Goal: Task Accomplishment & Management: Manage account settings

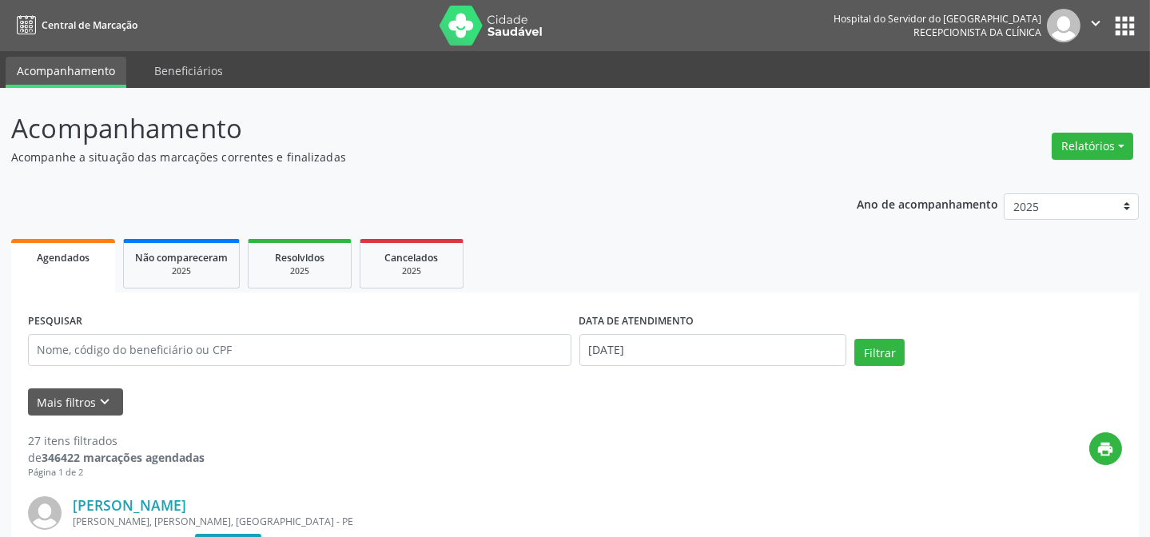
click at [96, 352] on input "text" at bounding box center [299, 350] width 543 height 32
click at [59, 409] on button "Mais filtros keyboard_arrow_down" at bounding box center [75, 402] width 95 height 28
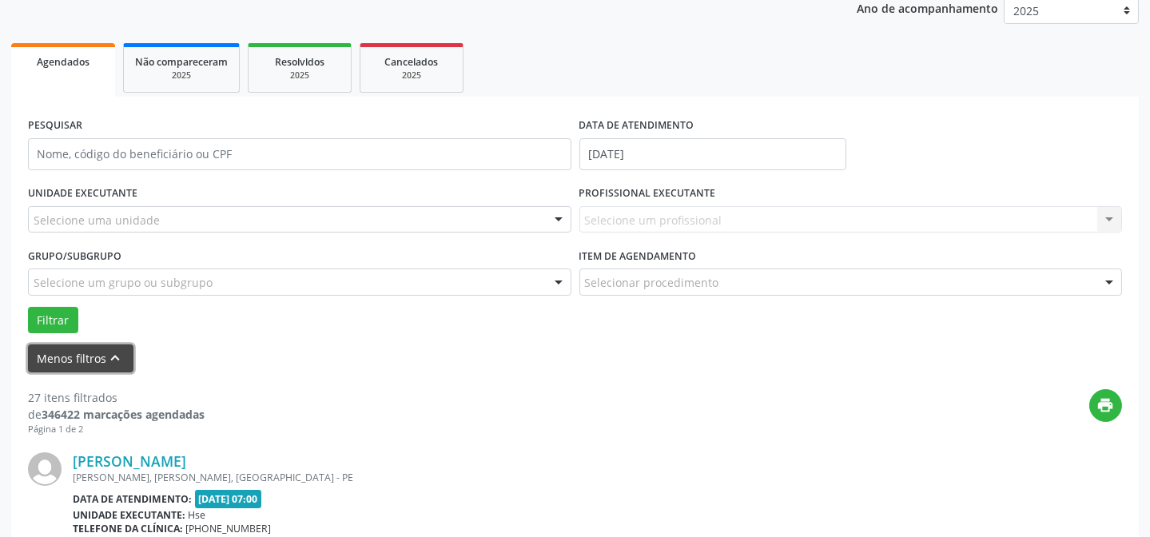
scroll to position [217, 0]
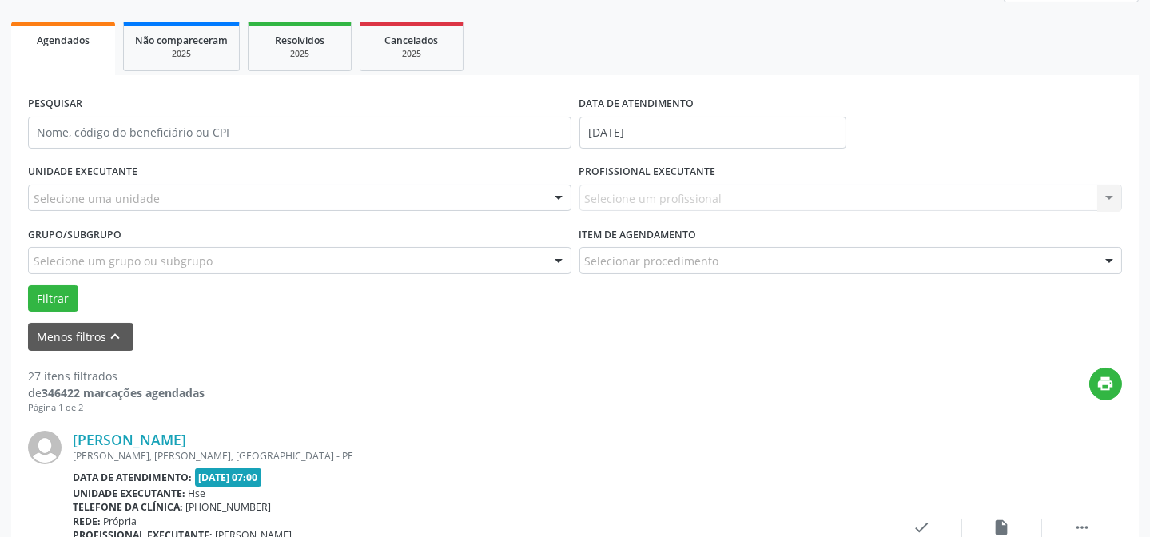
click at [201, 191] on div "Selecione uma unidade" at bounding box center [299, 198] width 543 height 27
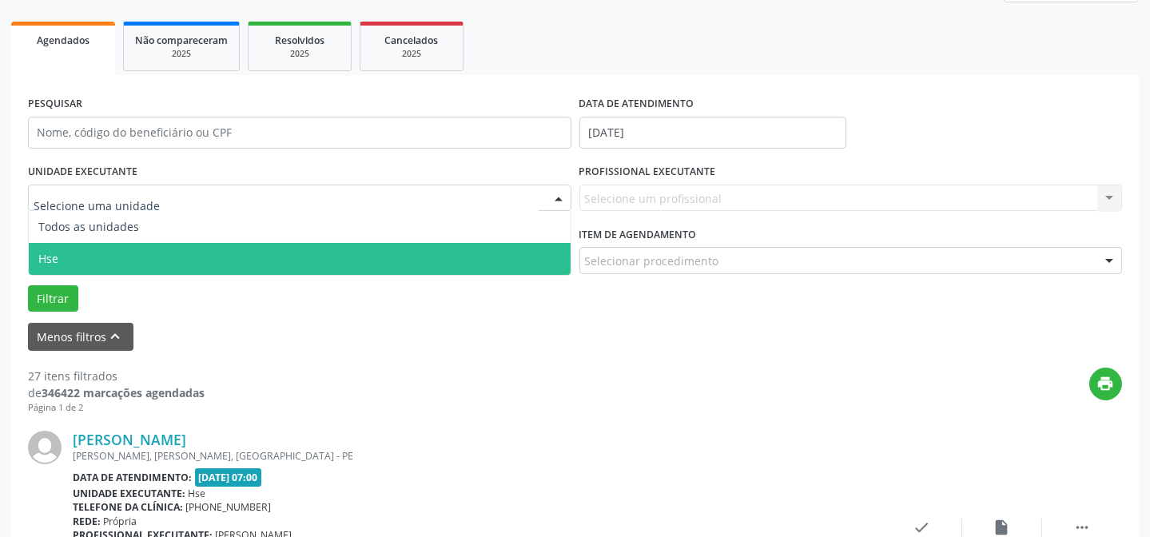
click at [177, 268] on span "Hse" at bounding box center [300, 259] width 542 height 32
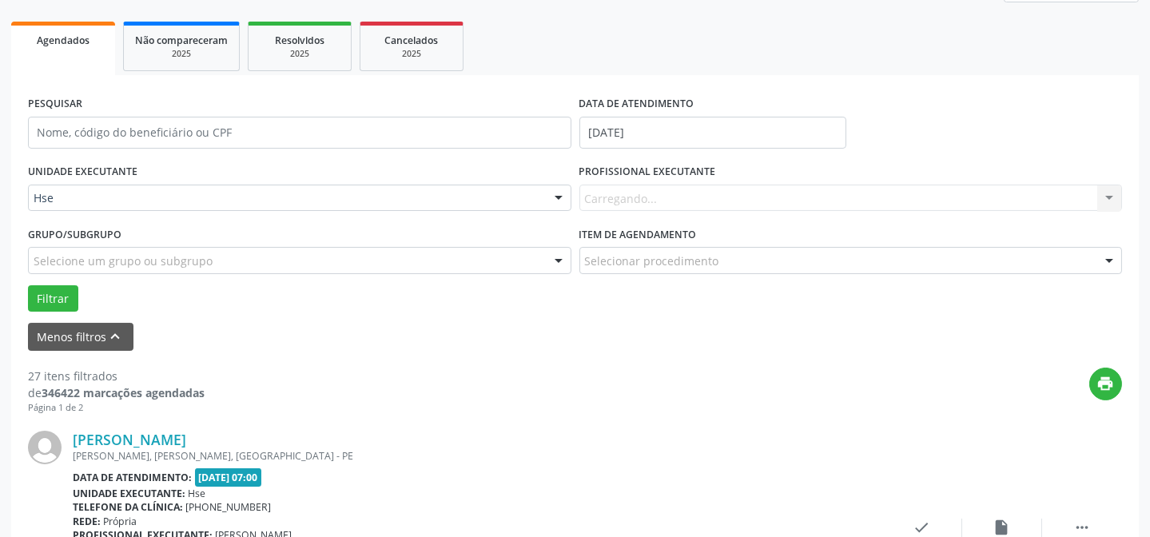
click at [636, 197] on div "Carregando... Nenhum resultado encontrado para: " " Não há nenhuma opção para s…" at bounding box center [850, 198] width 543 height 27
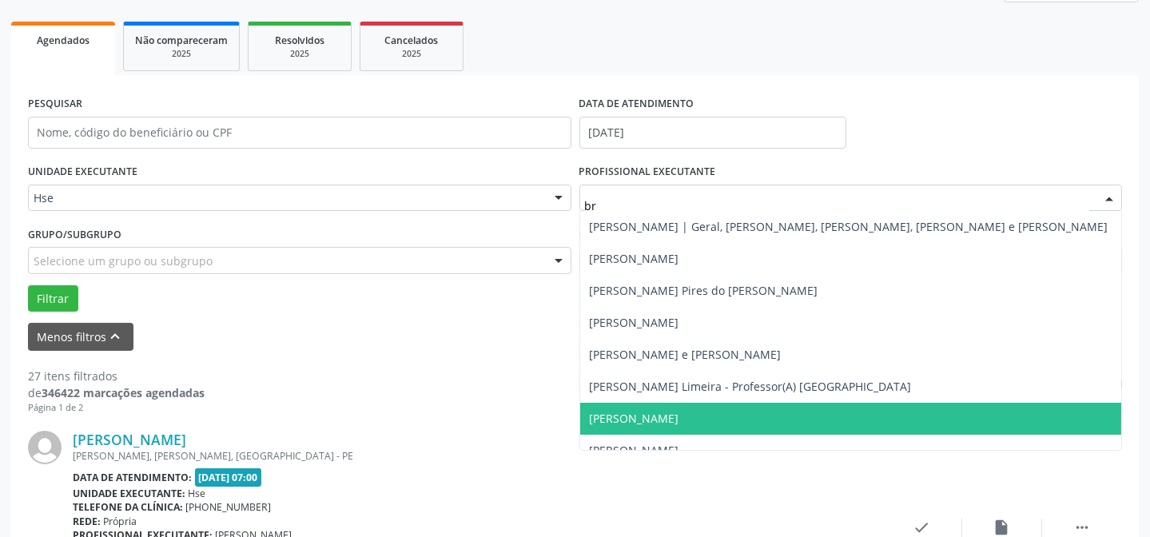
scroll to position [72, 0]
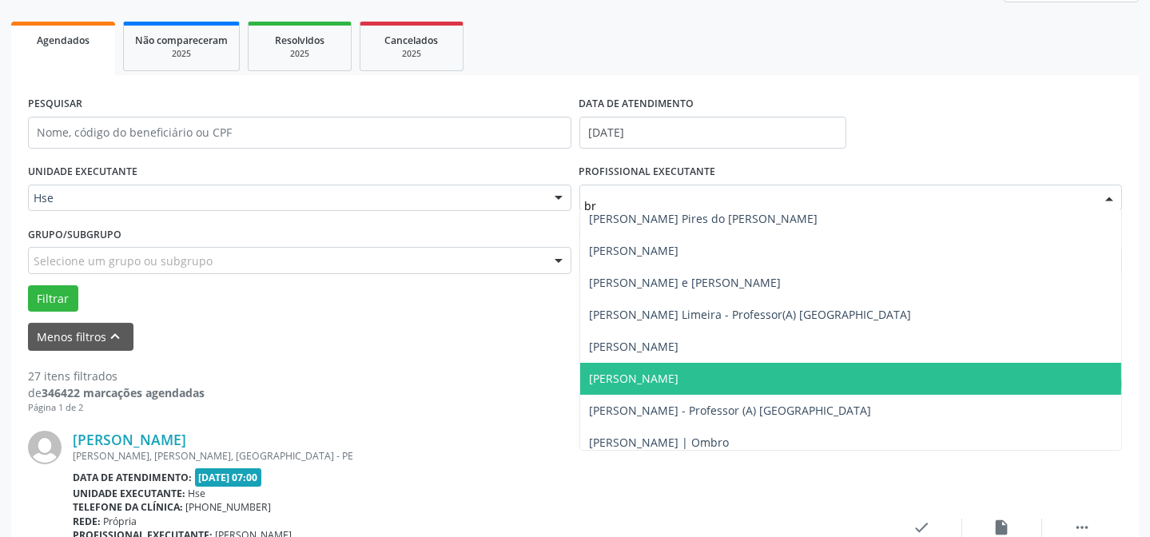
click at [679, 384] on span "[PERSON_NAME]" at bounding box center [634, 378] width 89 height 15
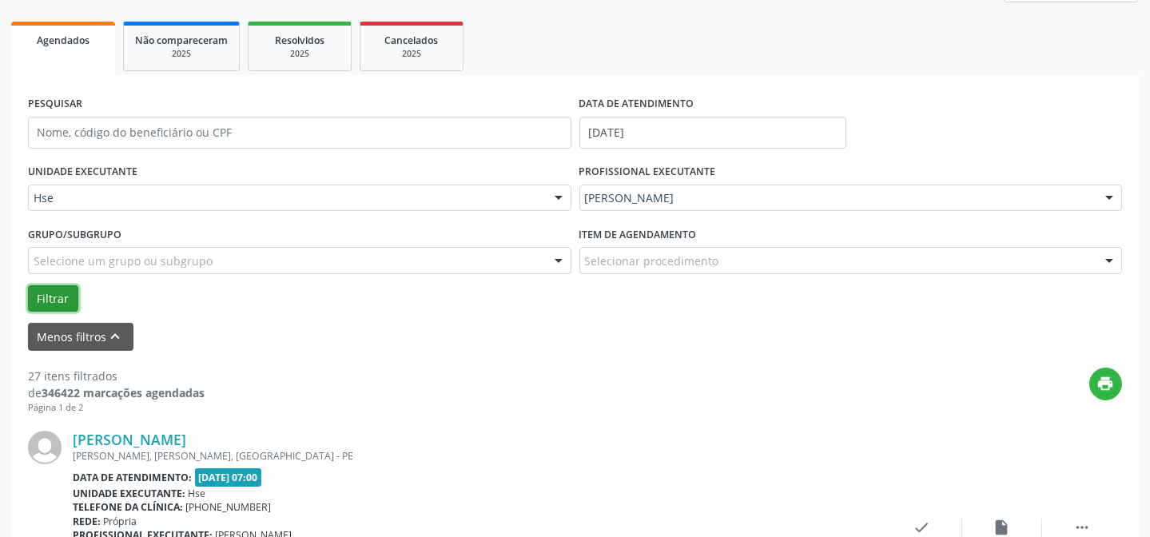
click at [54, 296] on button "Filtrar" at bounding box center [53, 298] width 50 height 27
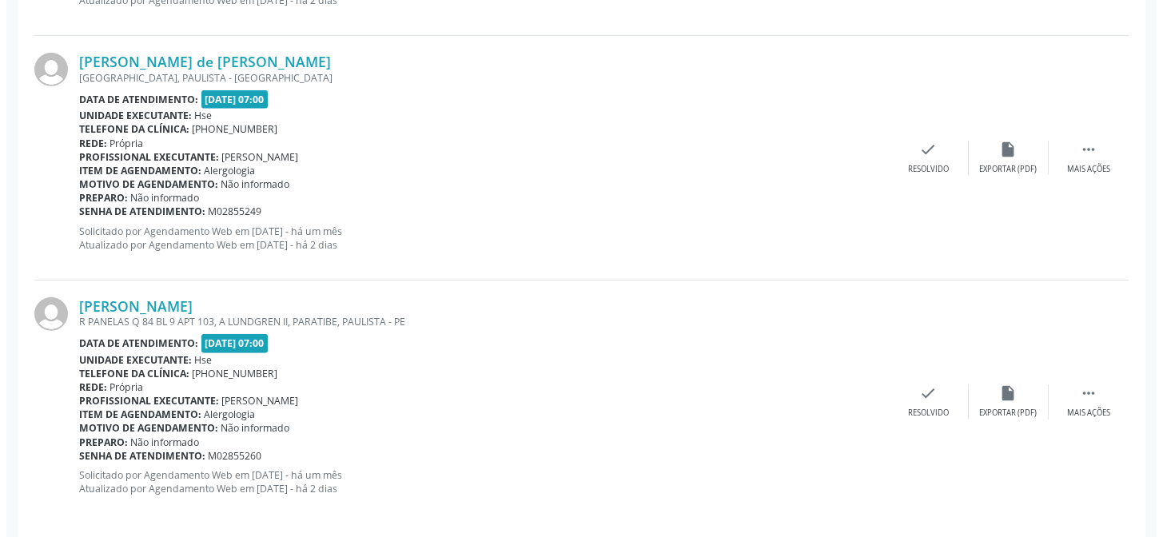
scroll to position [1827, 0]
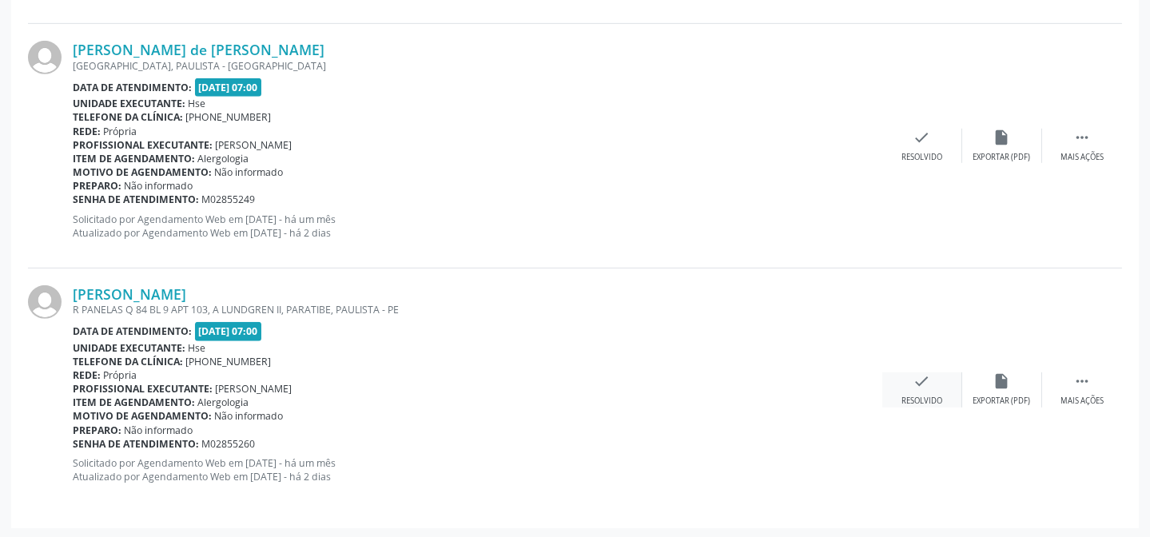
click at [920, 396] on div "Resolvido" at bounding box center [921, 401] width 41 height 11
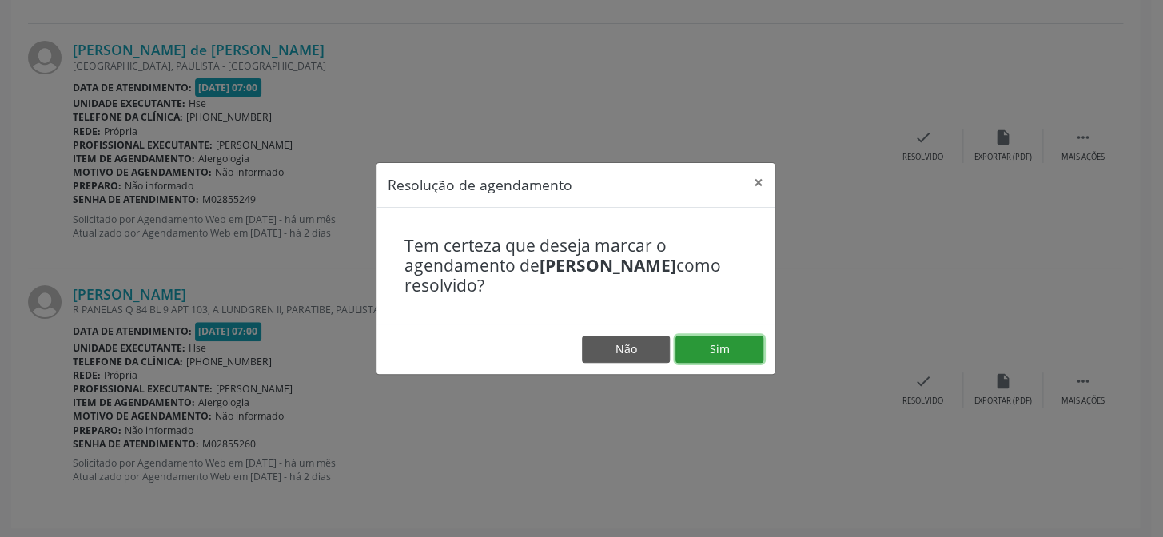
click at [711, 343] on button "Sim" at bounding box center [719, 349] width 88 height 27
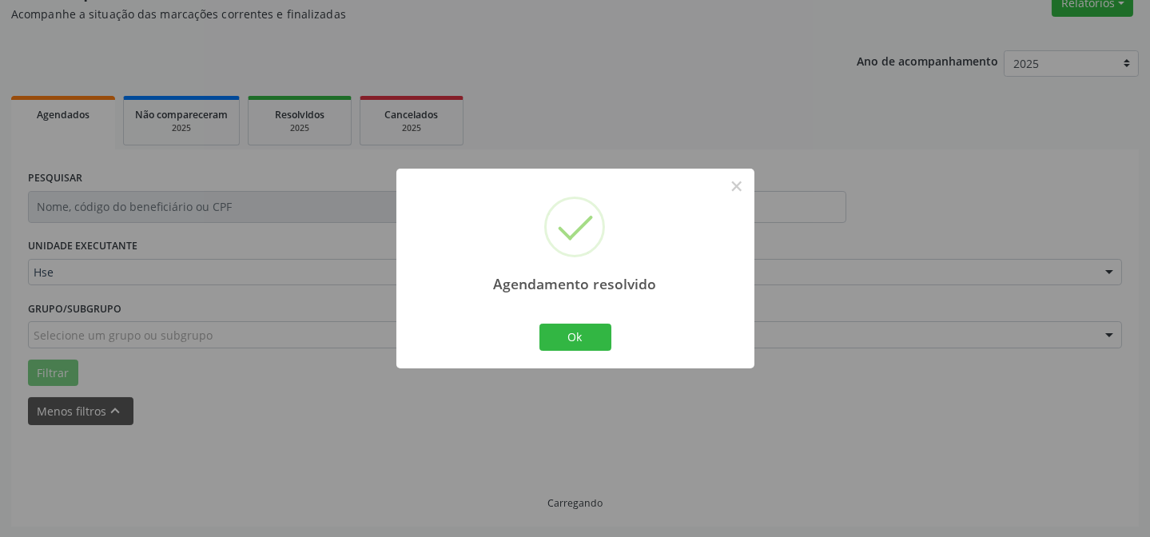
scroll to position [1584, 0]
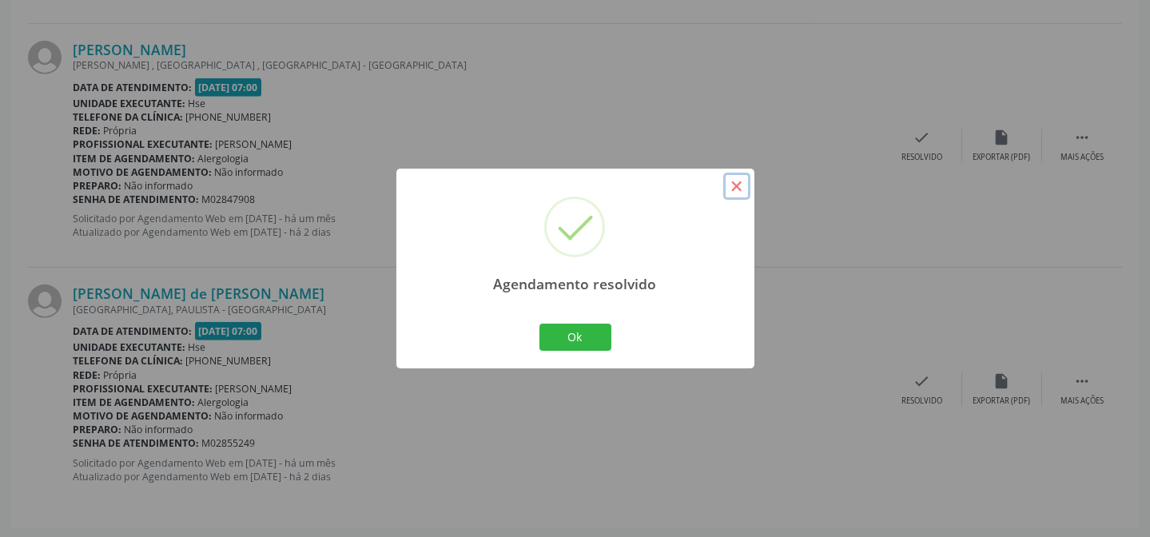
click at [739, 191] on button "×" at bounding box center [736, 186] width 27 height 27
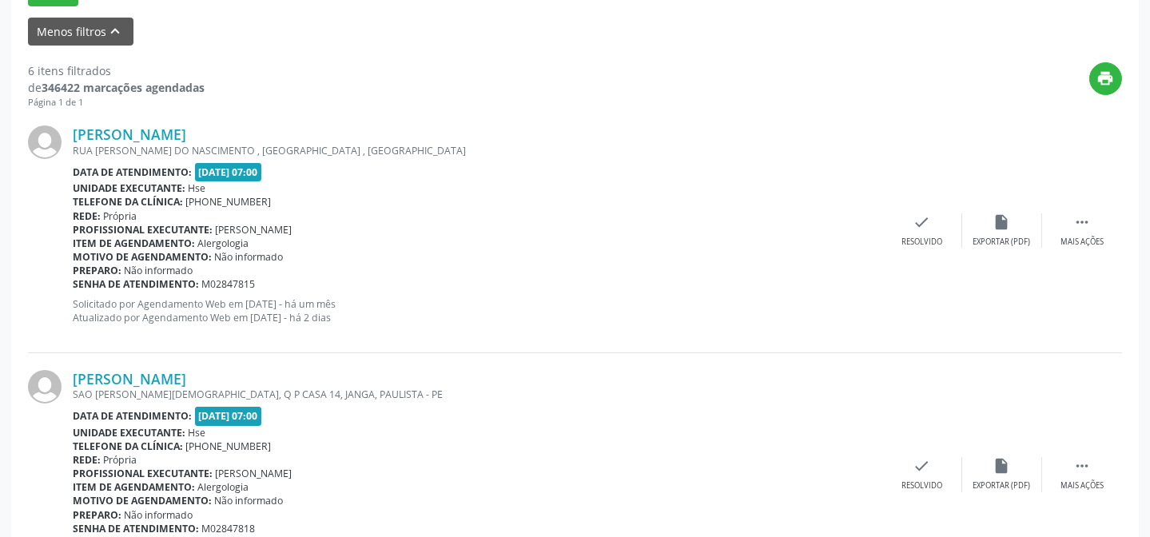
scroll to position [495, 0]
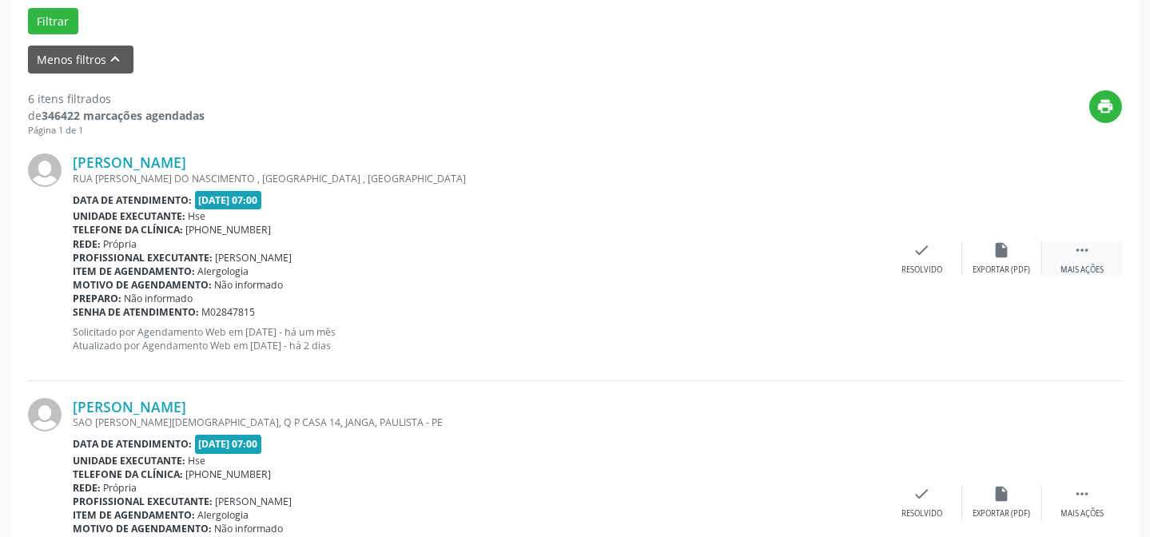
click at [1074, 248] on icon "" at bounding box center [1082, 250] width 18 height 18
click at [1015, 252] on div "alarm_off Não compareceu" at bounding box center [1002, 258] width 80 height 34
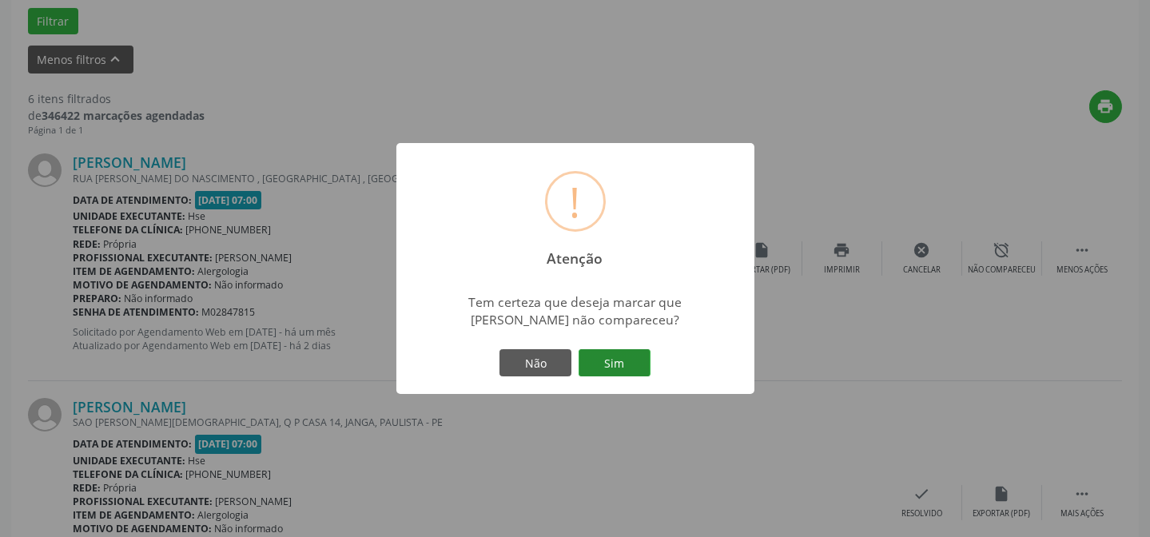
click at [615, 366] on button "Sim" at bounding box center [614, 362] width 72 height 27
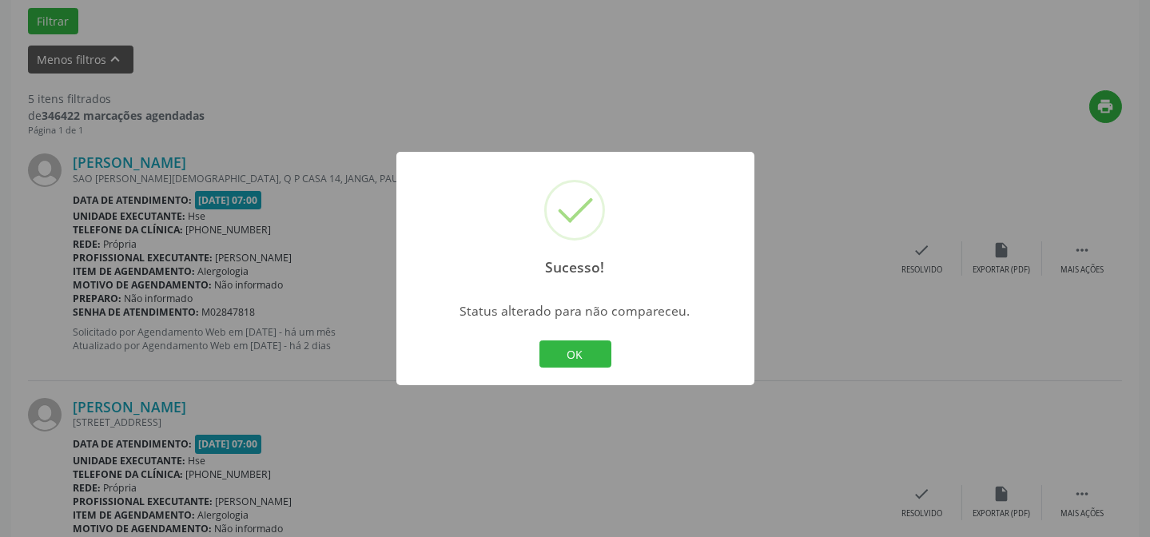
drag, startPoint x: 575, startPoint y: 341, endPoint x: 626, endPoint y: 332, distance: 52.0
click at [575, 343] on button "OK" at bounding box center [575, 353] width 72 height 27
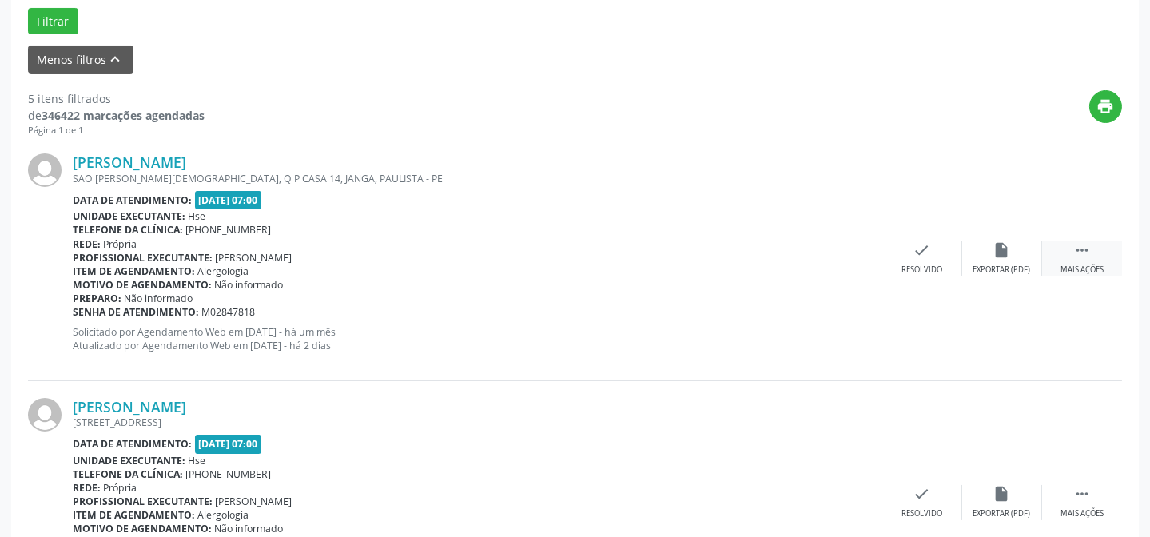
click at [1055, 253] on div " Mais ações" at bounding box center [1082, 258] width 80 height 34
click at [1006, 258] on div "alarm_off Não compareceu" at bounding box center [1002, 258] width 80 height 34
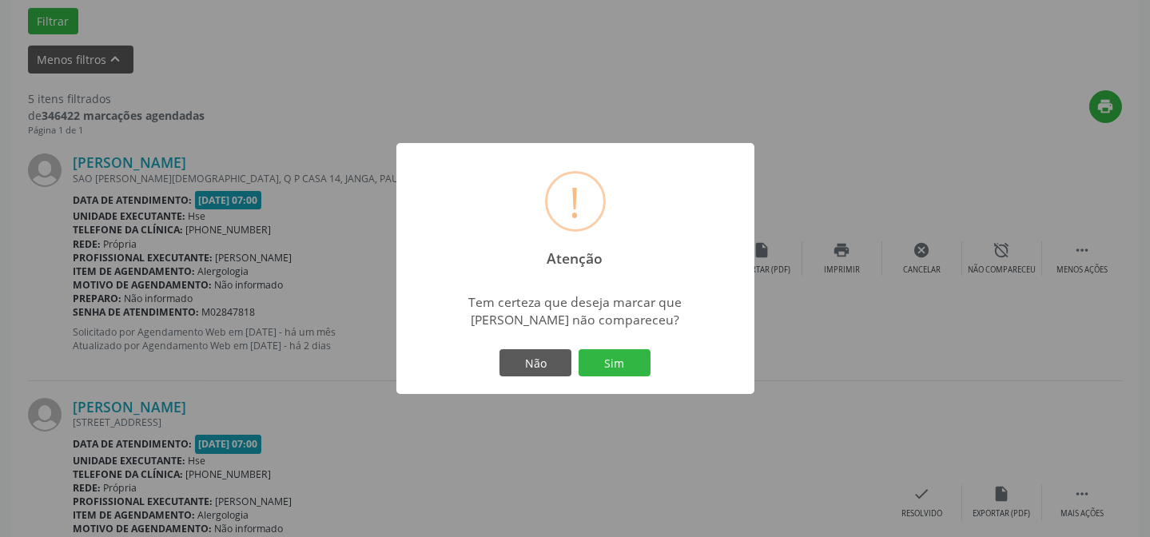
click at [626, 372] on button "Sim" at bounding box center [614, 362] width 72 height 27
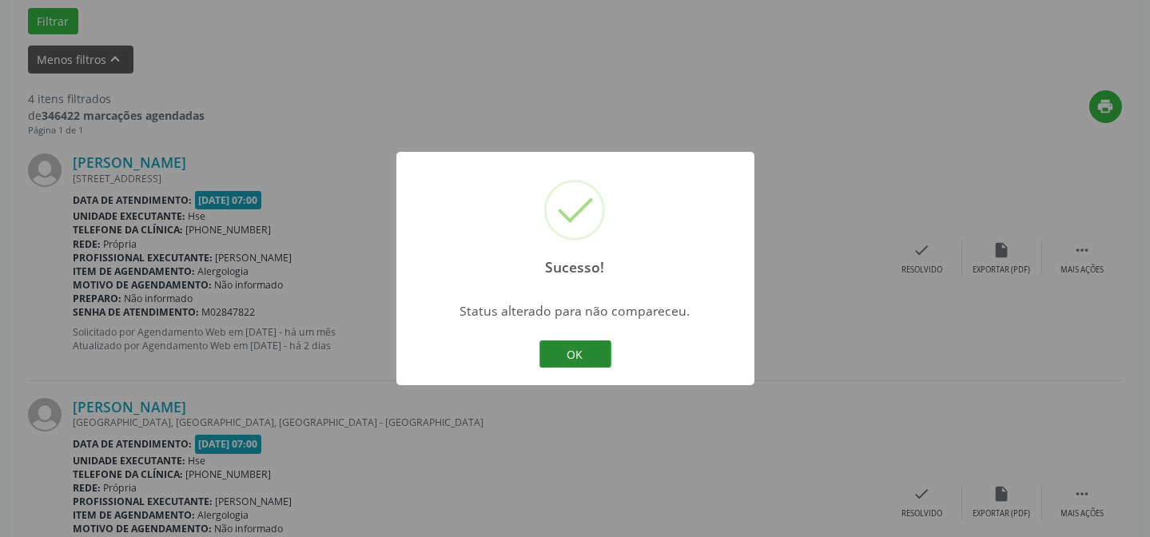
click at [572, 343] on button "OK" at bounding box center [575, 353] width 72 height 27
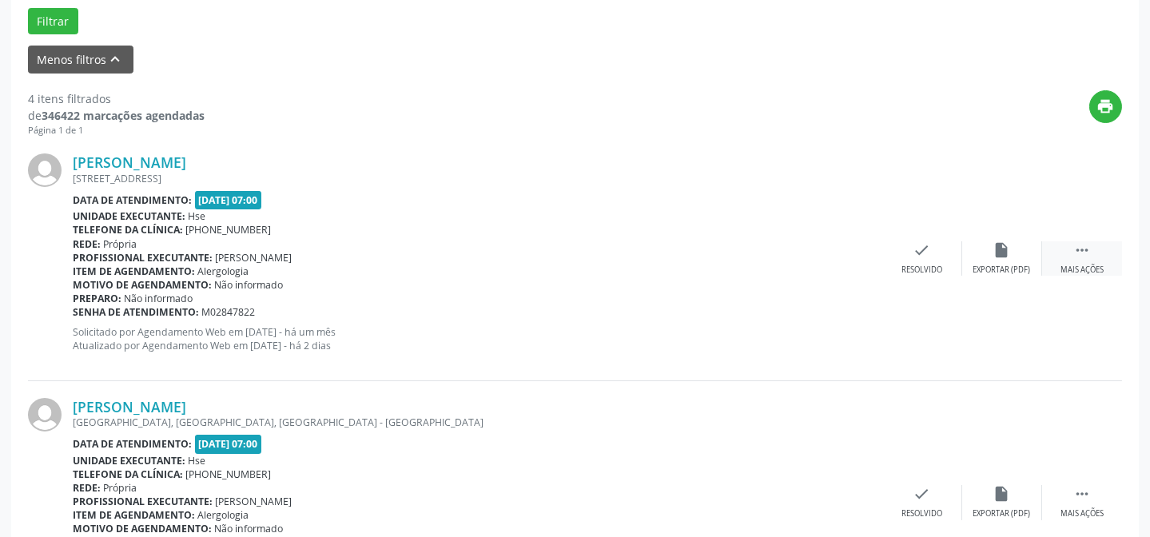
click at [1077, 254] on icon "" at bounding box center [1082, 250] width 18 height 18
click at [1004, 258] on div "alarm_off Não compareceu" at bounding box center [1002, 258] width 80 height 34
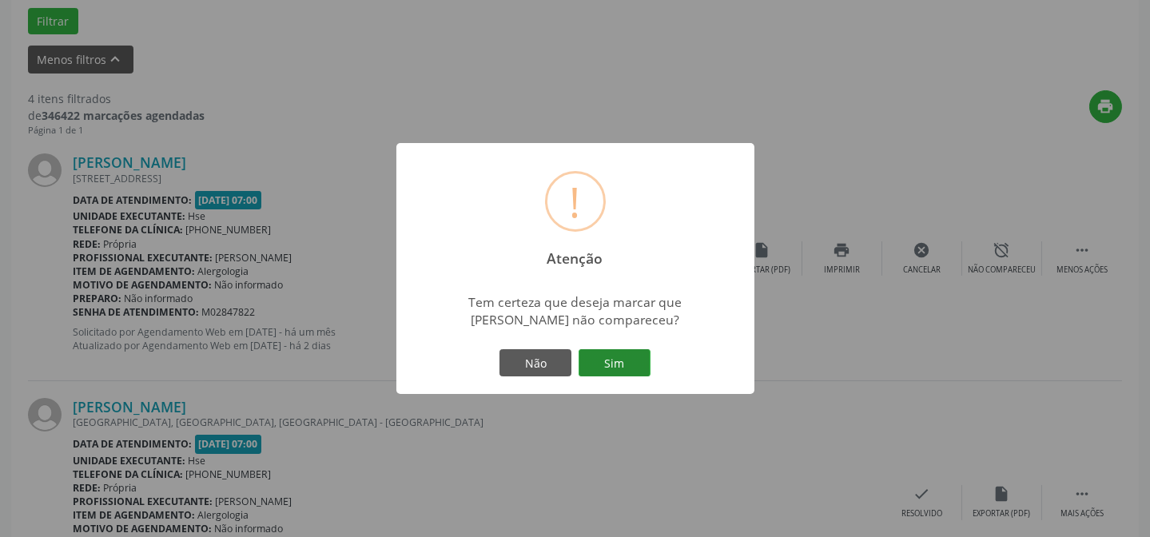
click at [639, 367] on button "Sim" at bounding box center [614, 362] width 72 height 27
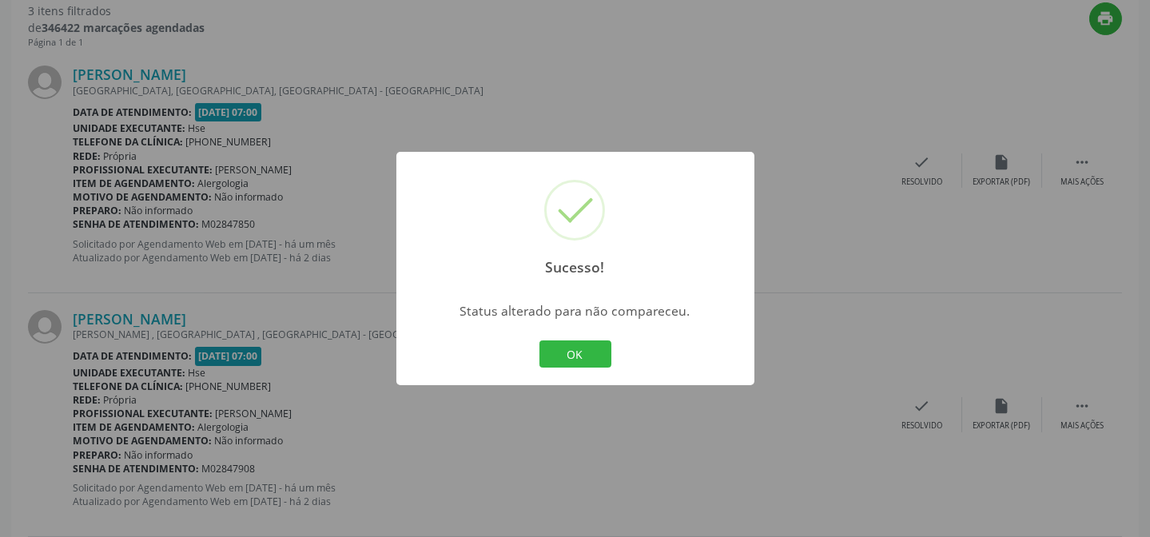
scroll to position [567, 0]
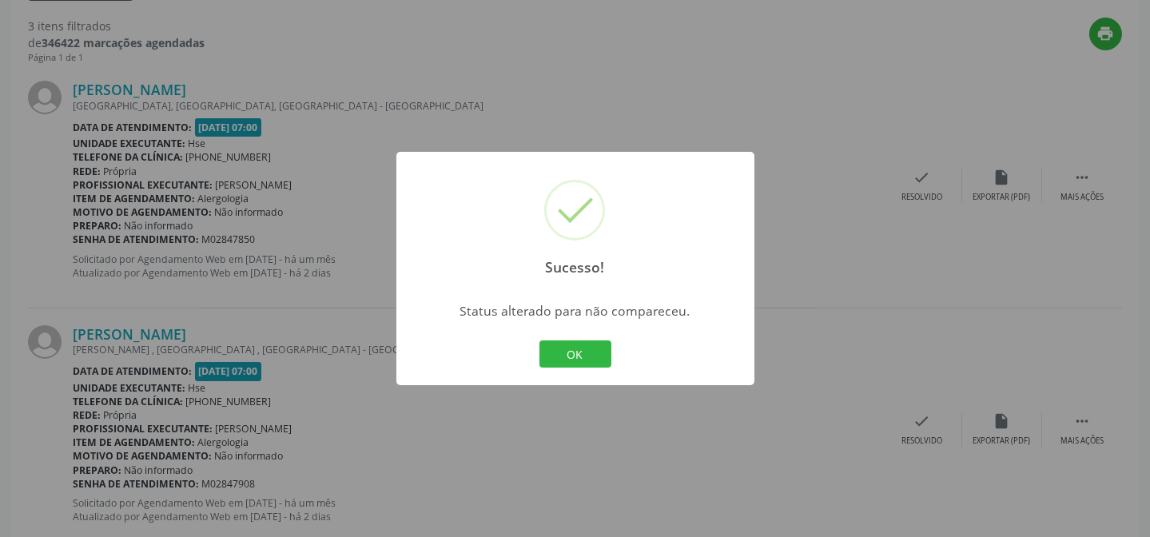
click at [746, 262] on div "Sucesso! ×" at bounding box center [575, 220] width 358 height 137
click at [824, 254] on div "Sucesso! × Status alterado para não compareceu. OK Cancel" at bounding box center [575, 268] width 1150 height 537
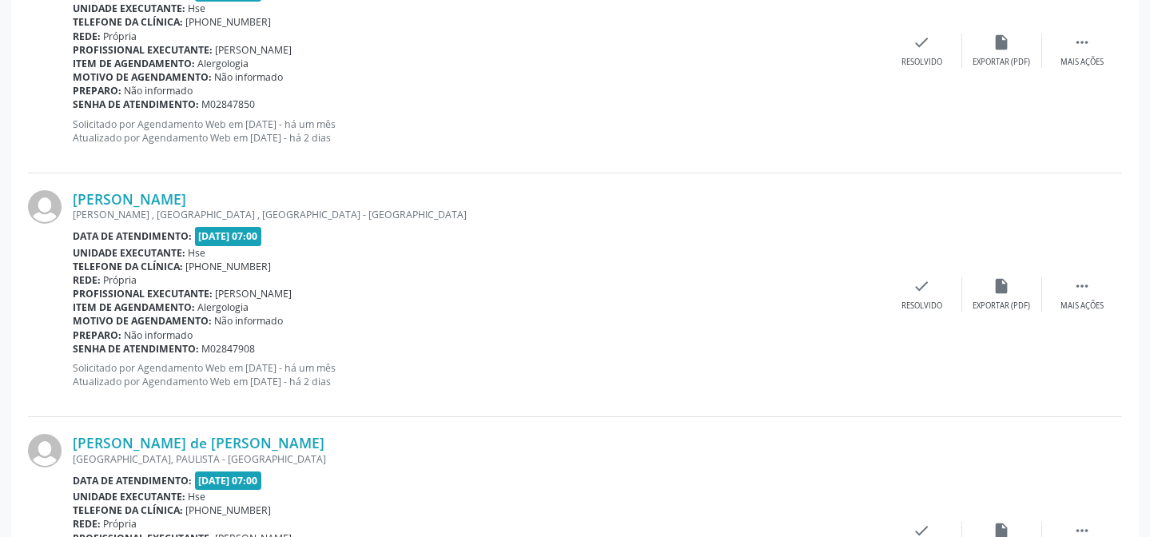
scroll to position [853, 0]
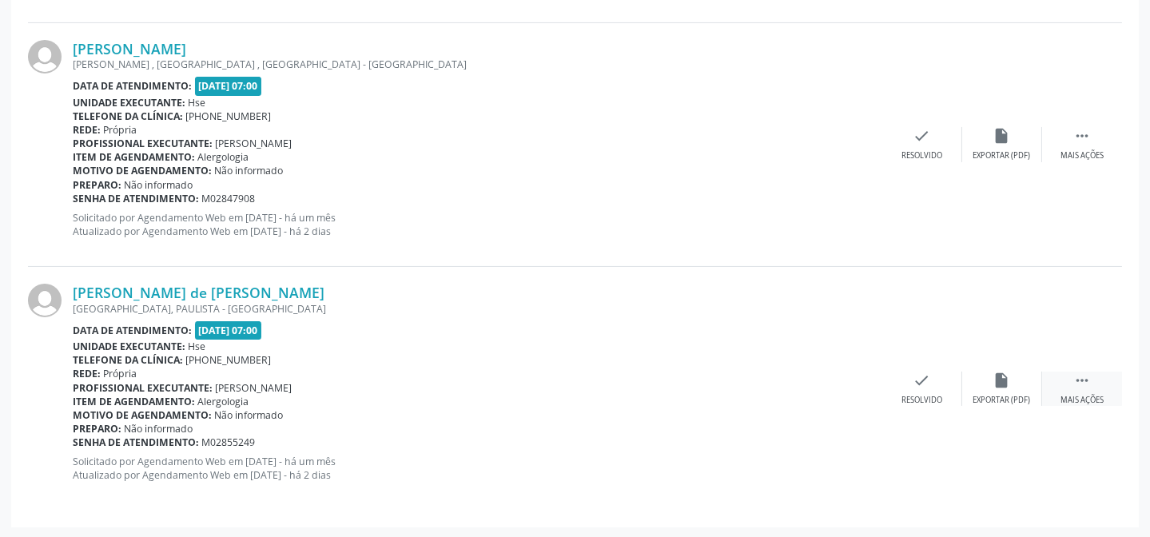
click at [1117, 383] on div " Mais ações" at bounding box center [1082, 389] width 80 height 34
click at [974, 383] on div "alarm_off Não compareceu" at bounding box center [1002, 389] width 80 height 34
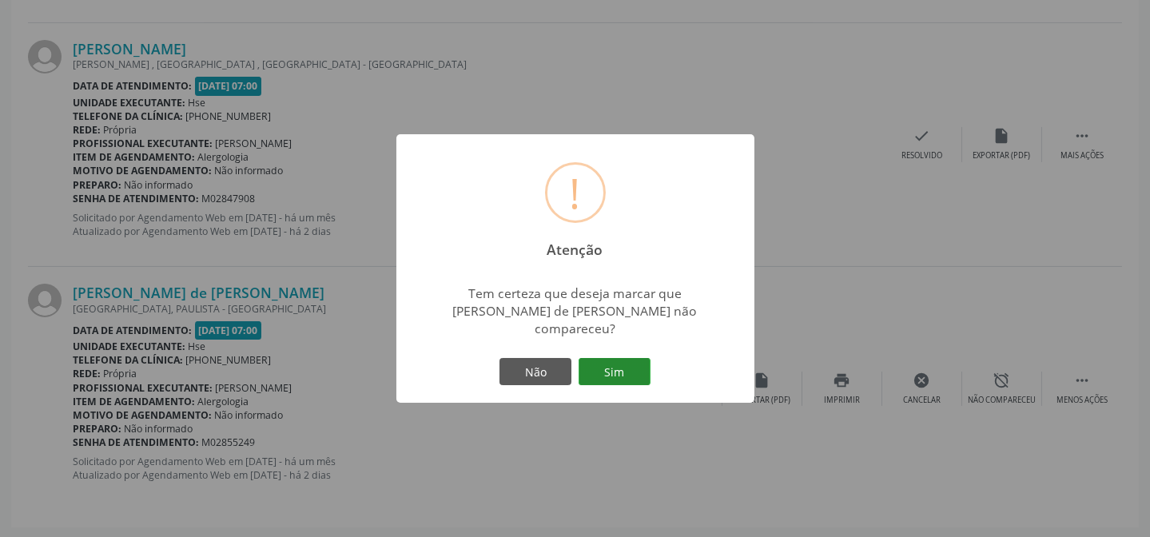
click at [645, 358] on button "Sim" at bounding box center [614, 371] width 72 height 27
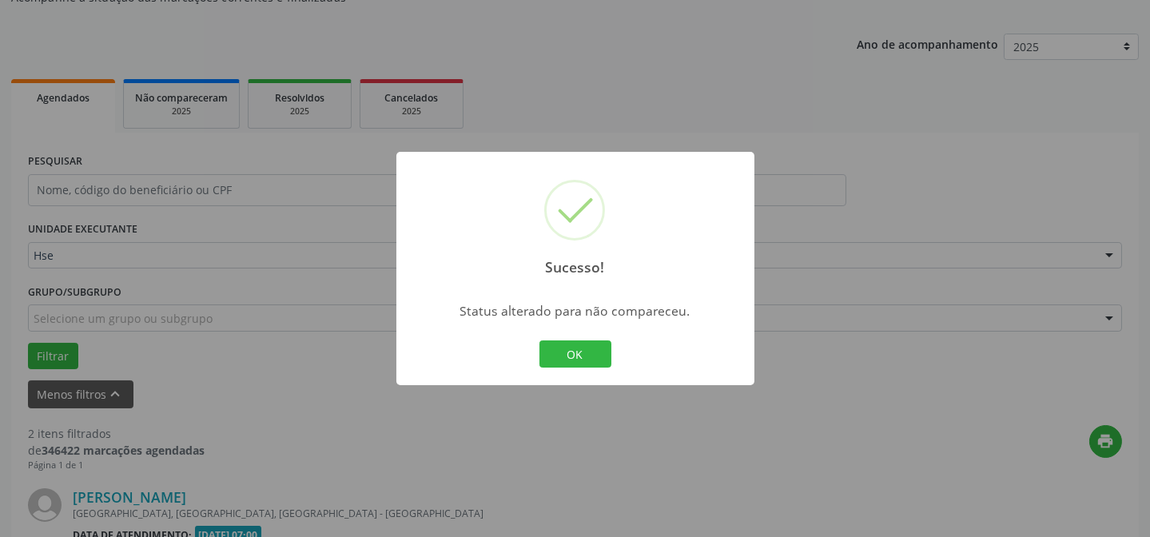
scroll to position [608, 0]
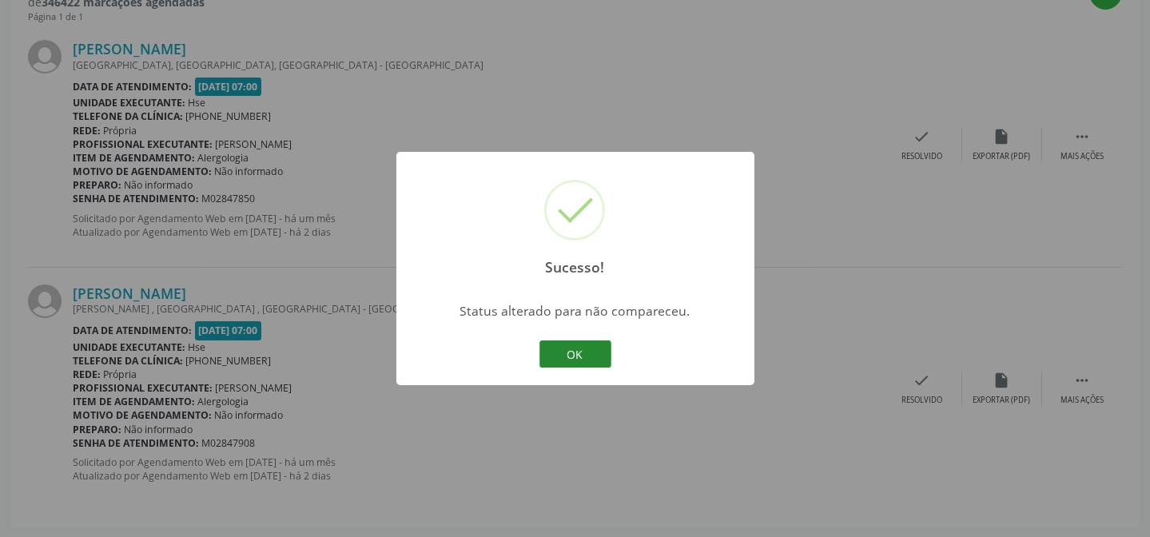
click at [606, 360] on button "OK" at bounding box center [575, 353] width 72 height 27
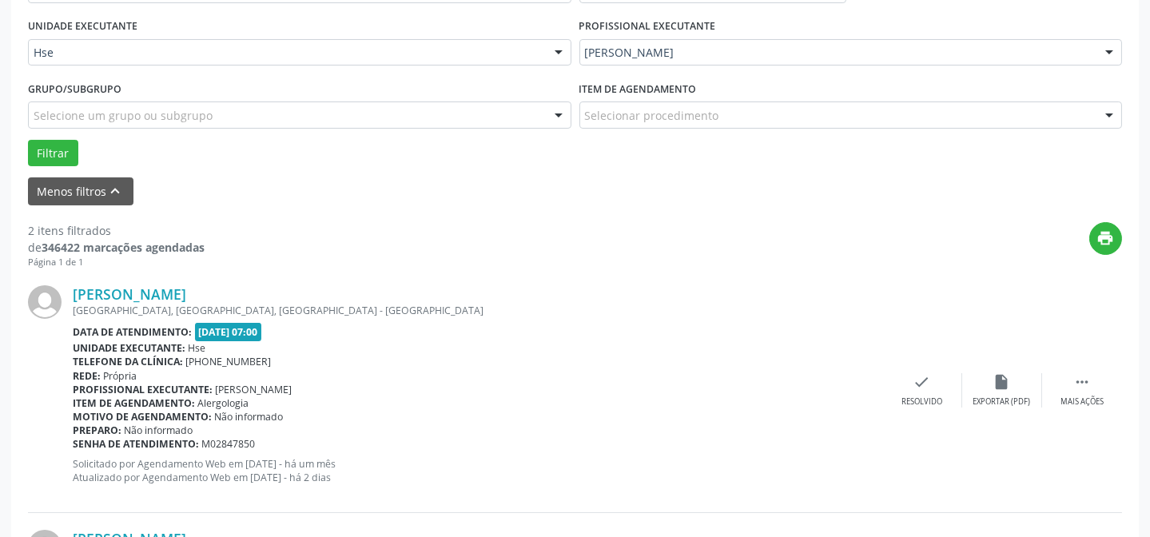
scroll to position [318, 0]
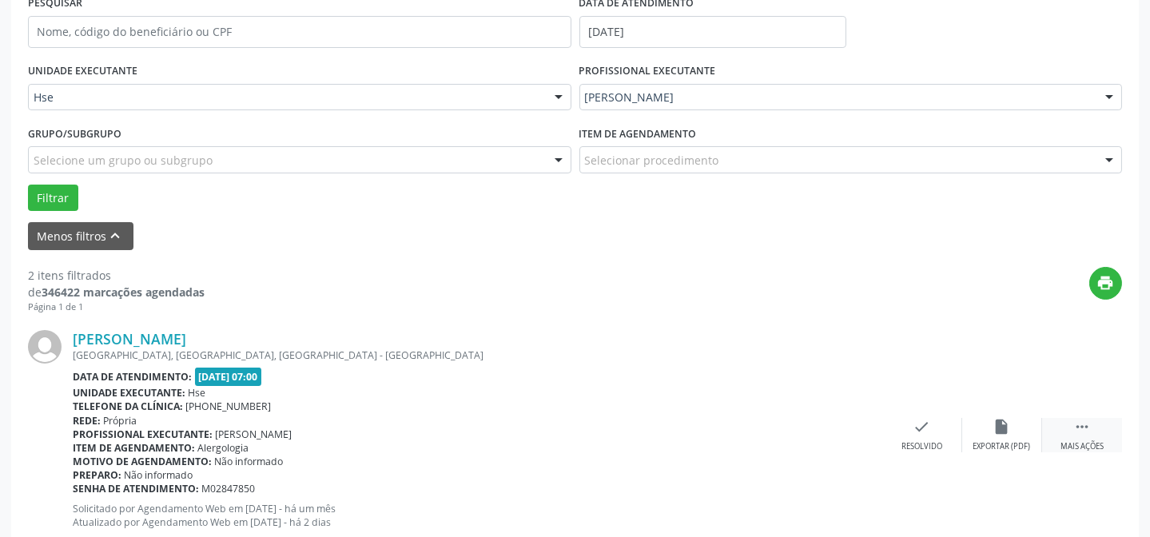
click at [1090, 441] on div "Mais ações" at bounding box center [1081, 446] width 43 height 11
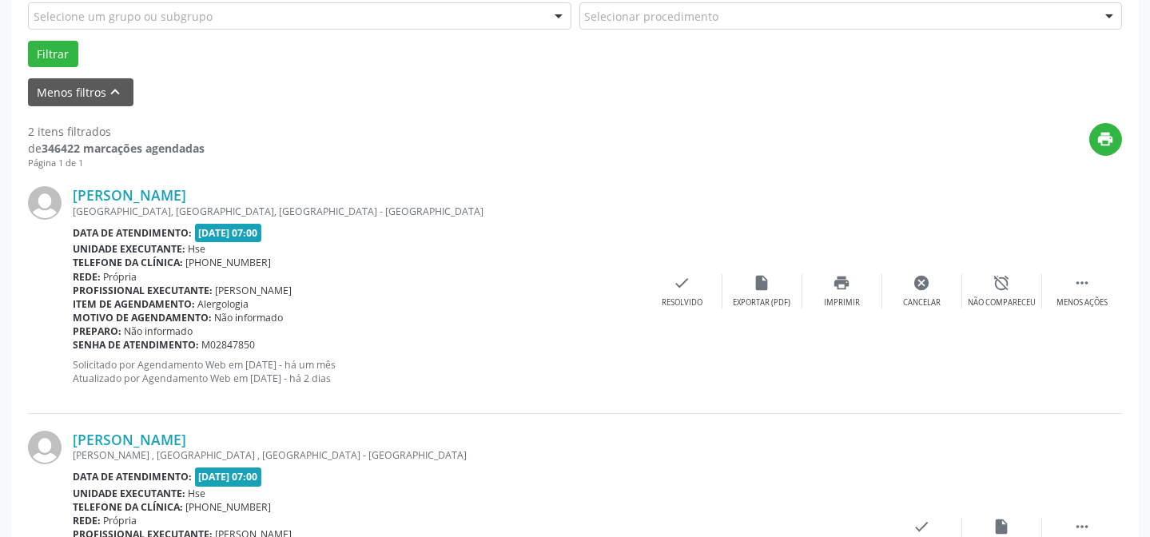
scroll to position [463, 0]
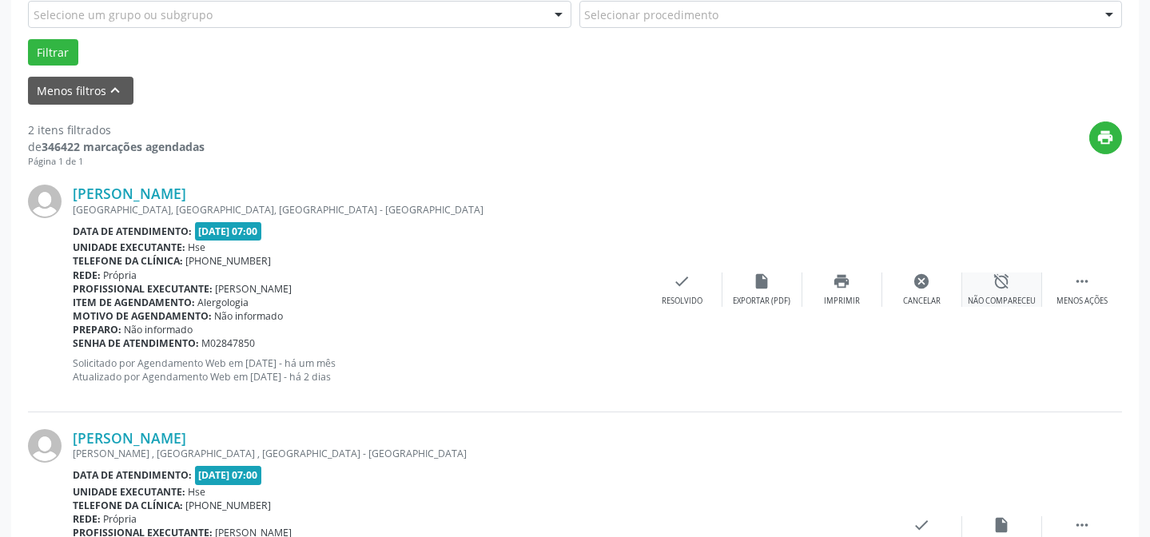
click at [1000, 278] on icon "alarm_off" at bounding box center [1002, 281] width 18 height 18
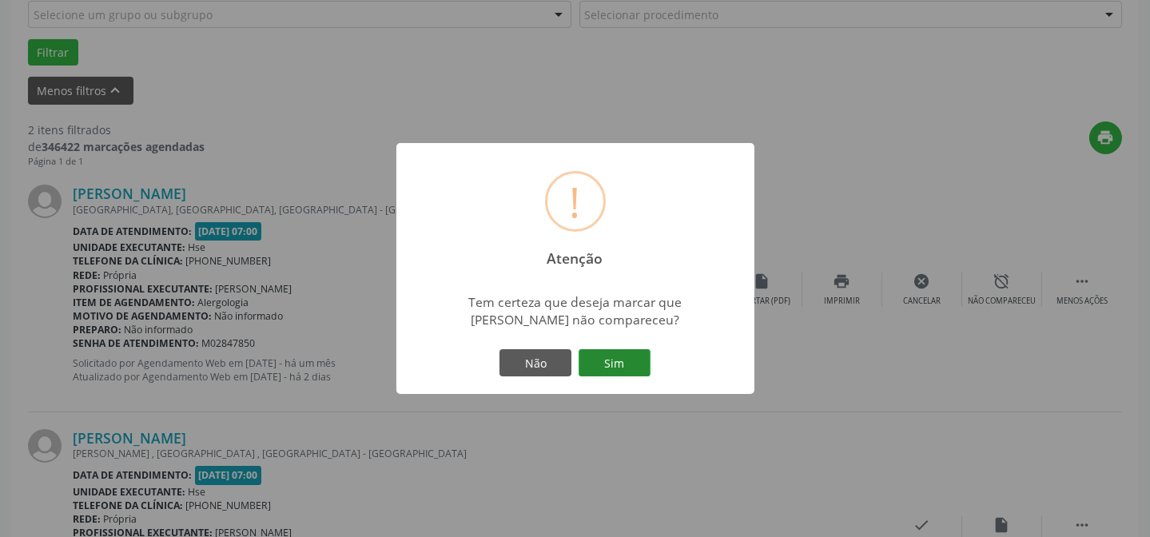
click at [626, 365] on button "Sim" at bounding box center [614, 362] width 72 height 27
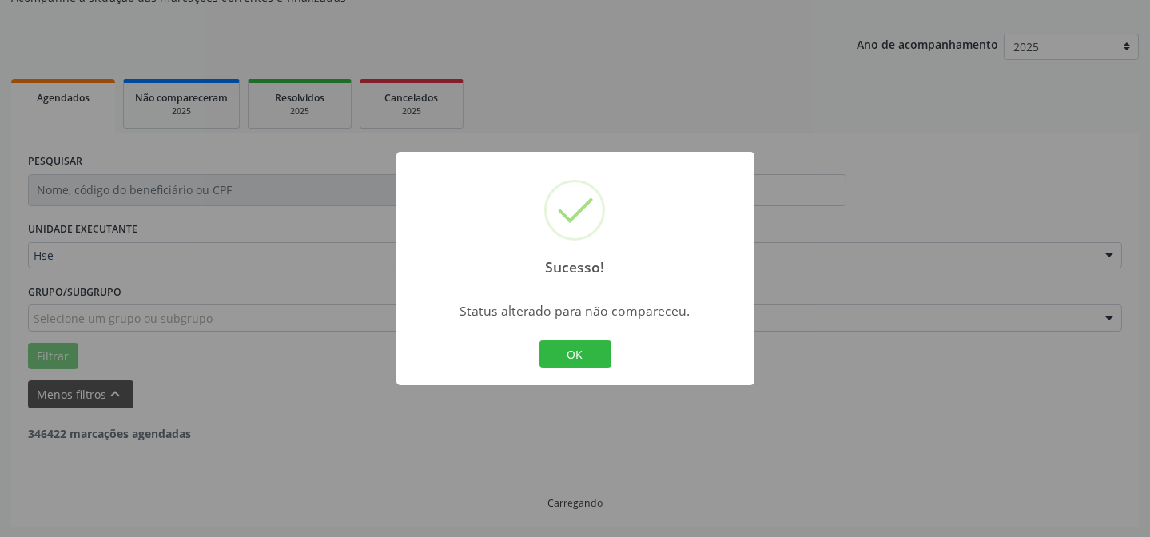
scroll to position [365, 0]
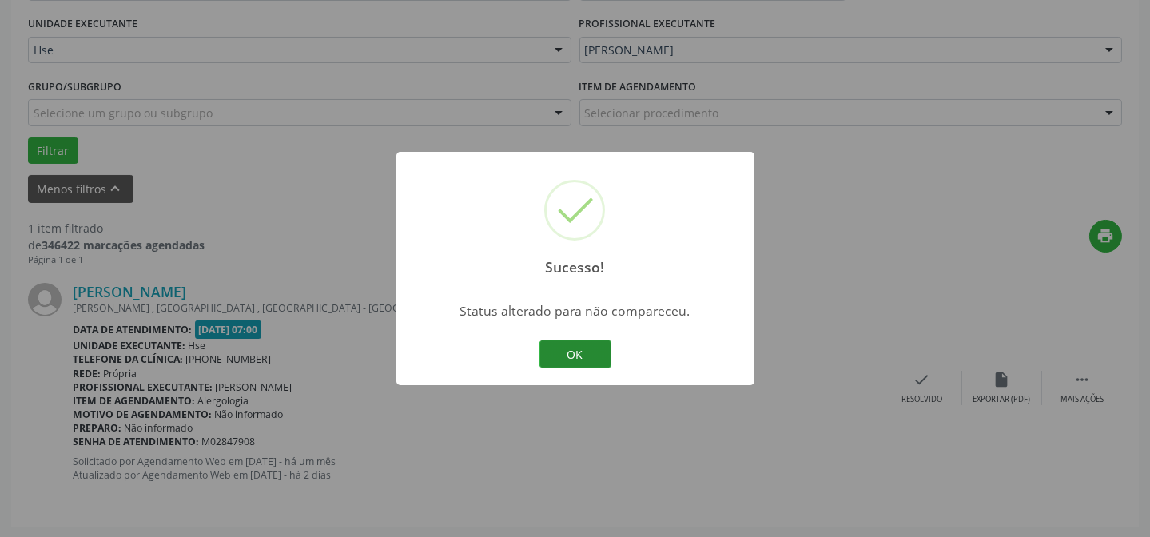
click at [587, 356] on button "OK" at bounding box center [575, 353] width 72 height 27
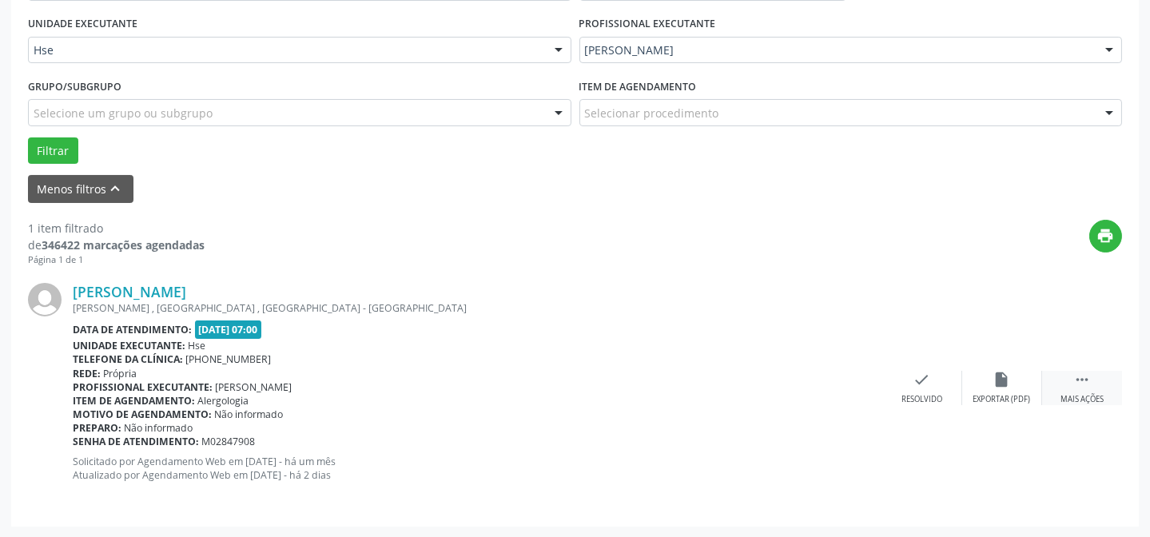
click at [1069, 384] on div " Mais ações" at bounding box center [1082, 388] width 80 height 34
click at [1003, 383] on icon "alarm_off" at bounding box center [1002, 380] width 18 height 18
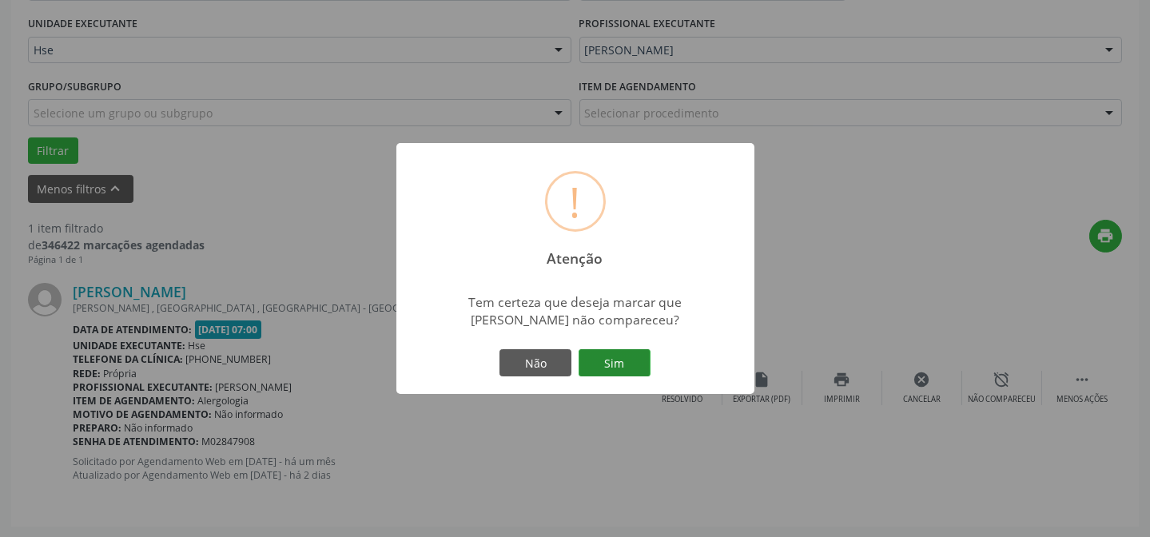
click at [609, 361] on button "Sim" at bounding box center [614, 362] width 72 height 27
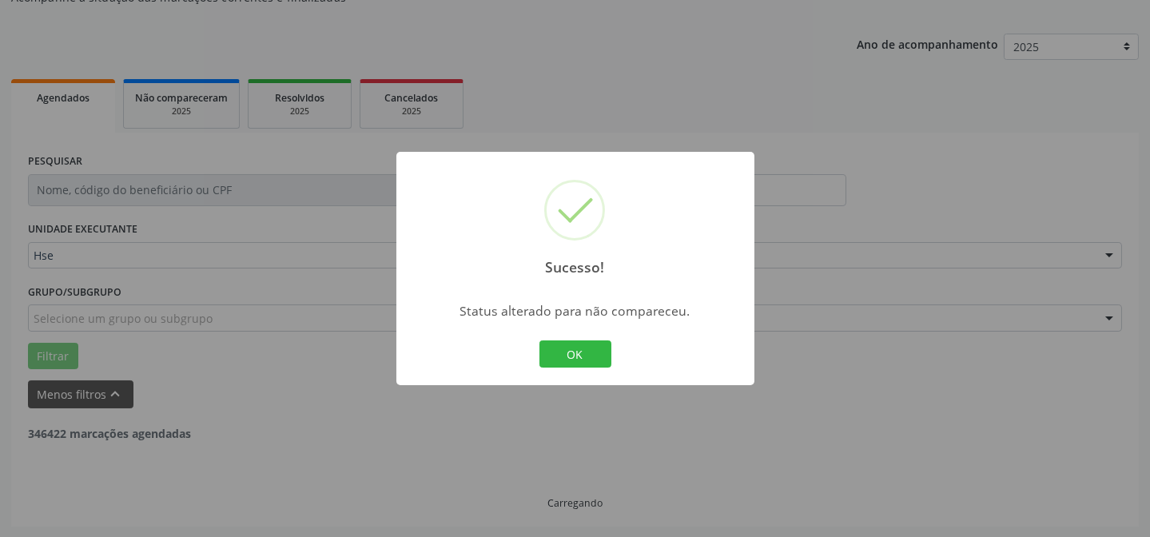
scroll to position [108, 0]
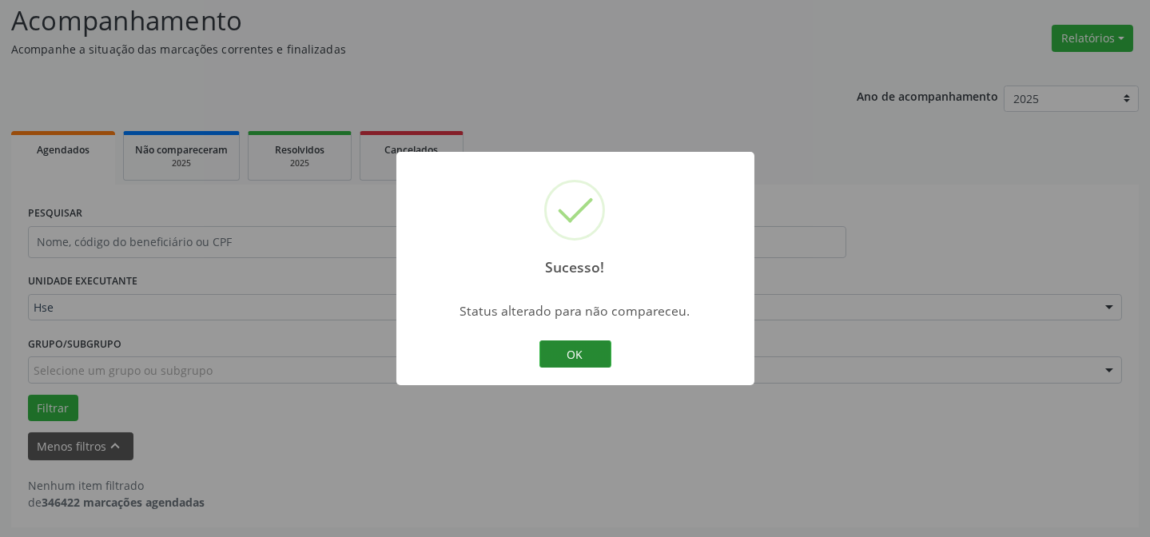
click at [556, 349] on button "OK" at bounding box center [575, 353] width 72 height 27
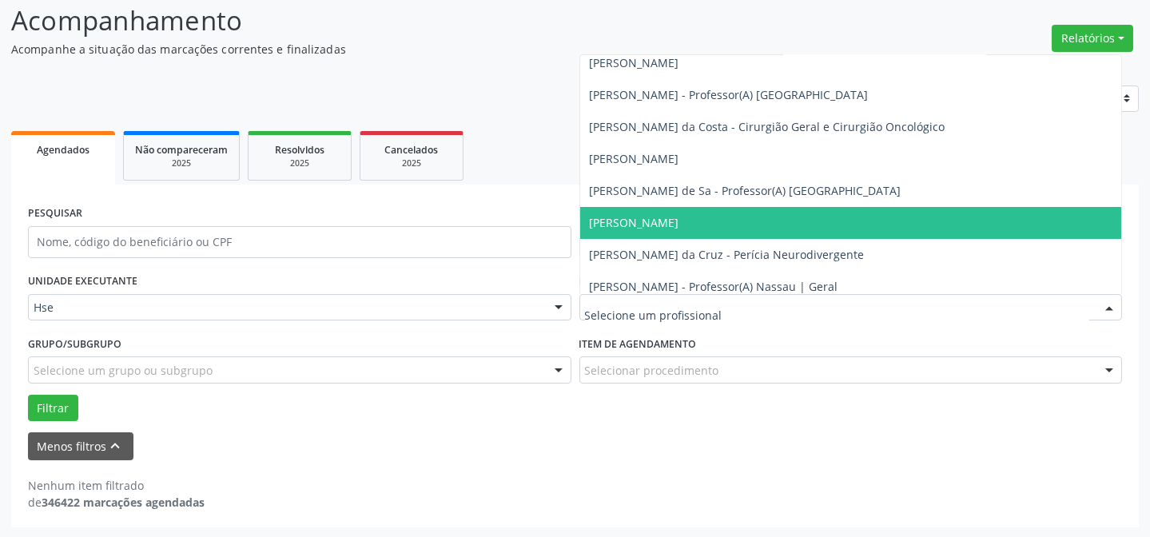
click at [673, 297] on div at bounding box center [850, 307] width 543 height 27
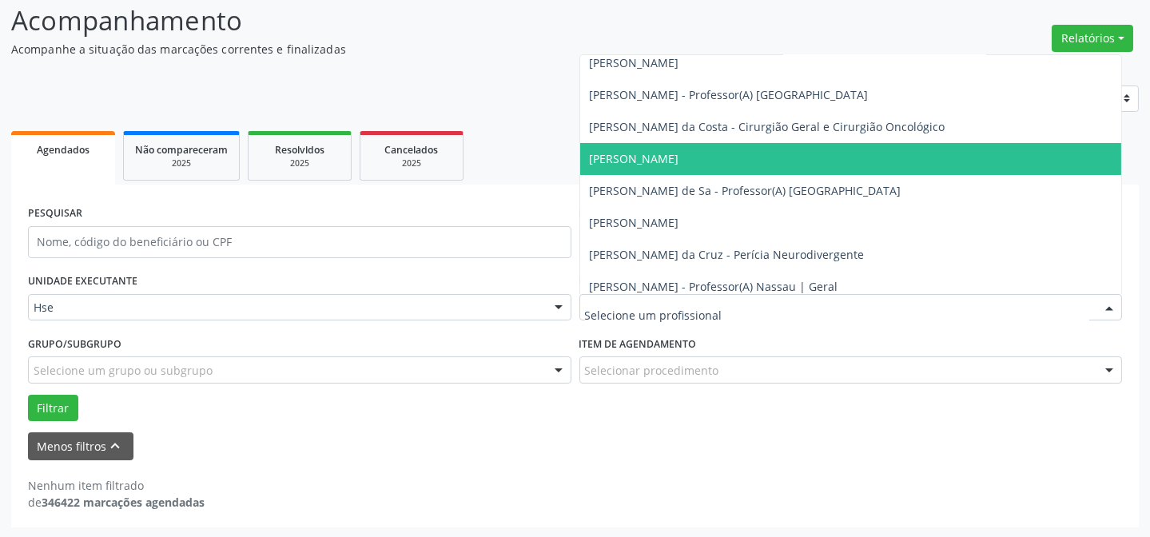
scroll to position [145, 0]
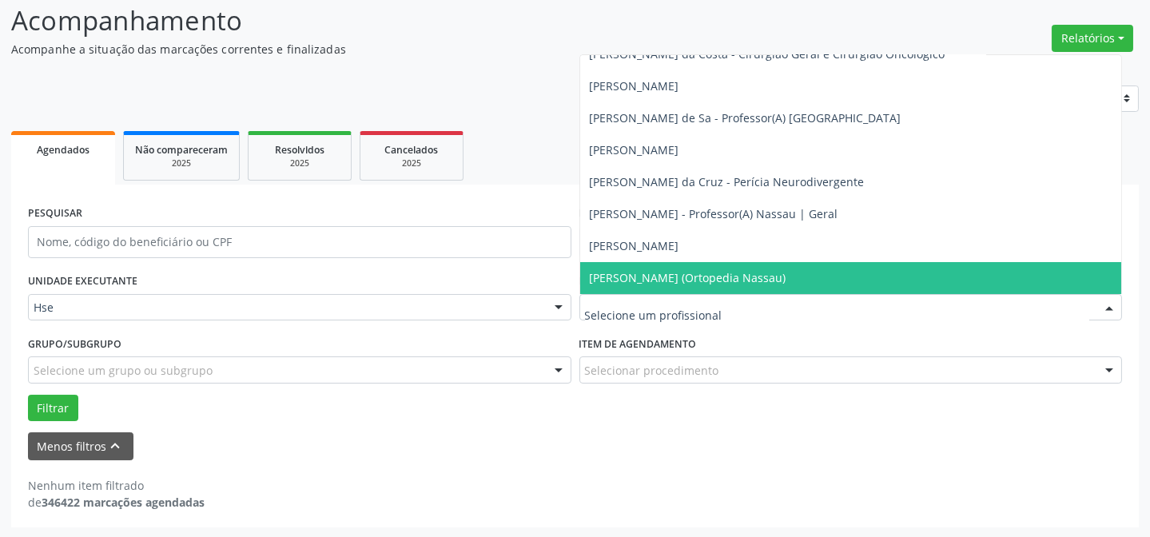
click at [693, 276] on span "[PERSON_NAME] (Ortopedia Nassau)" at bounding box center [688, 277] width 197 height 15
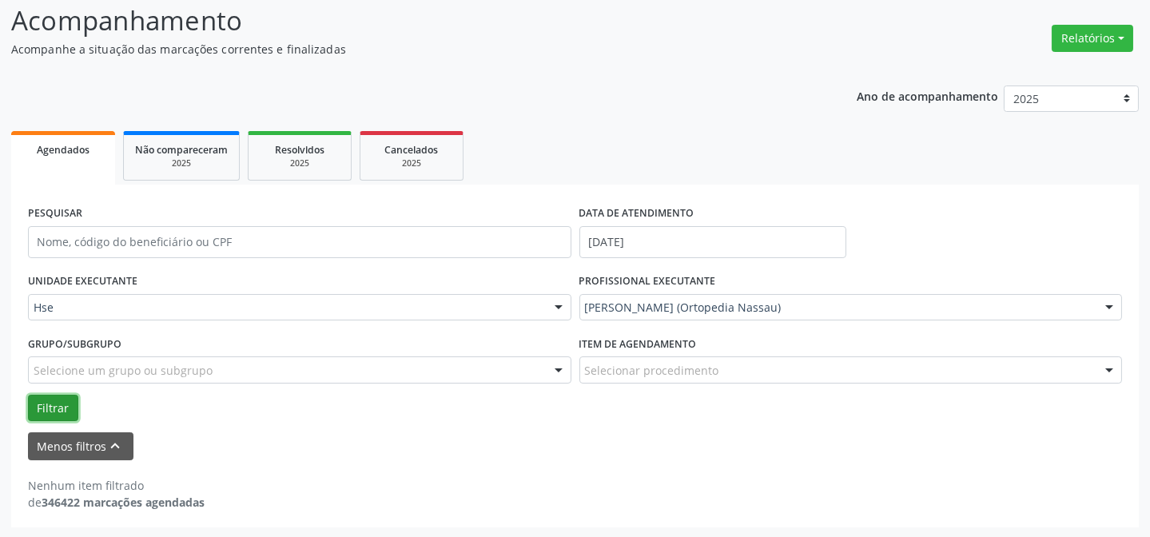
click at [61, 407] on button "Filtrar" at bounding box center [53, 408] width 50 height 27
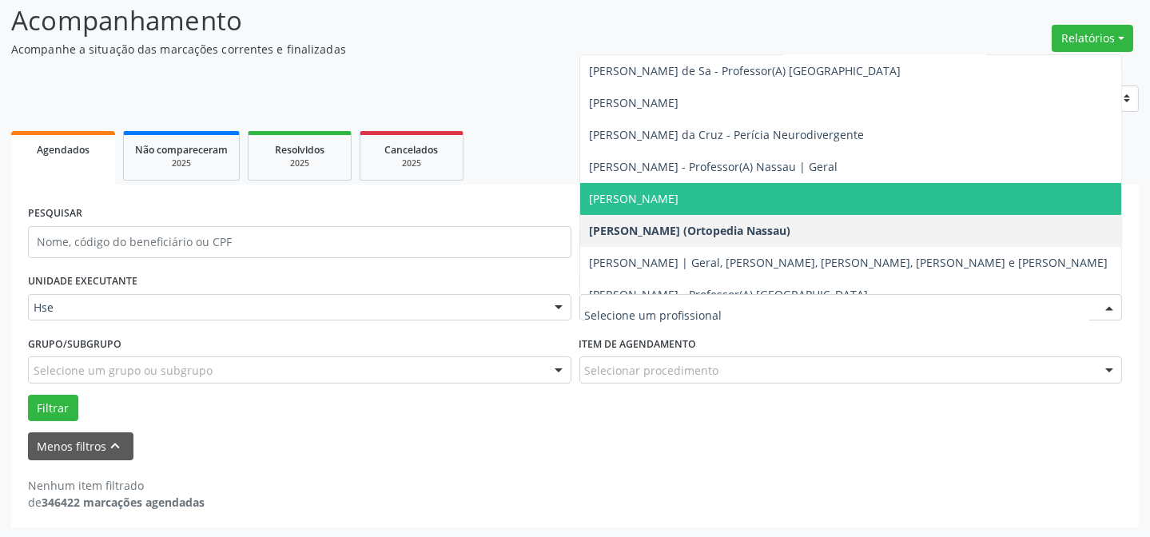
scroll to position [217, 0]
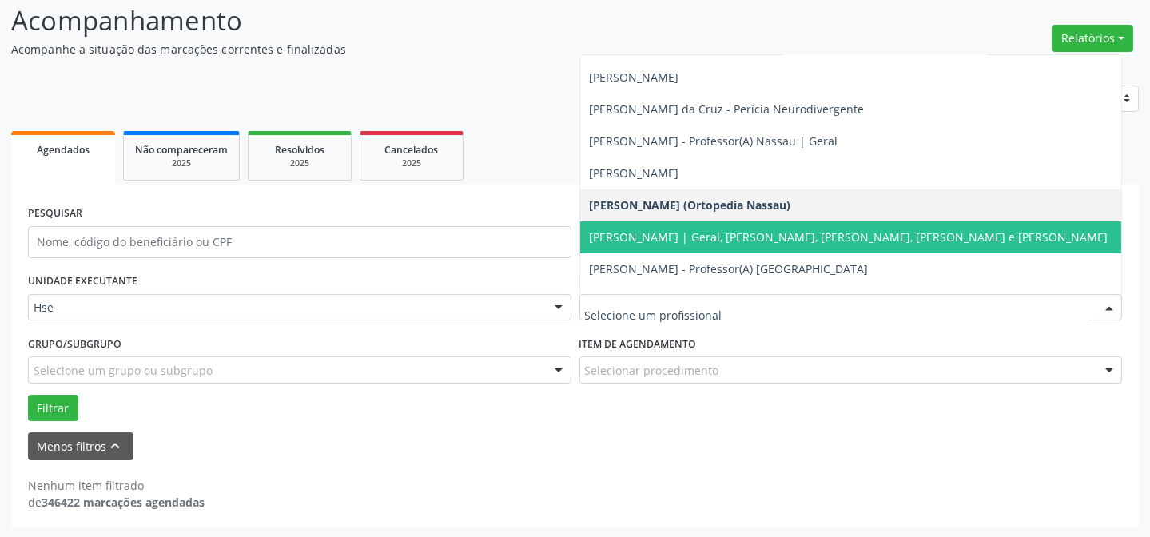
click at [734, 247] on span "[PERSON_NAME] | Geral, [PERSON_NAME], [PERSON_NAME], [PERSON_NAME] e [PERSON_NA…" at bounding box center [851, 237] width 542 height 32
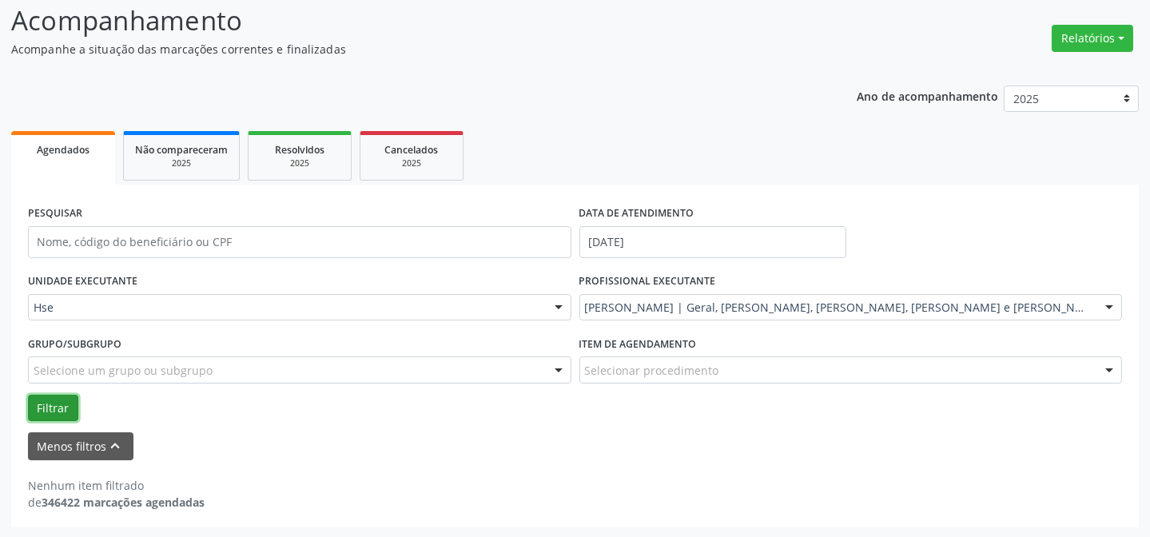
click at [57, 399] on button "Filtrar" at bounding box center [53, 408] width 50 height 27
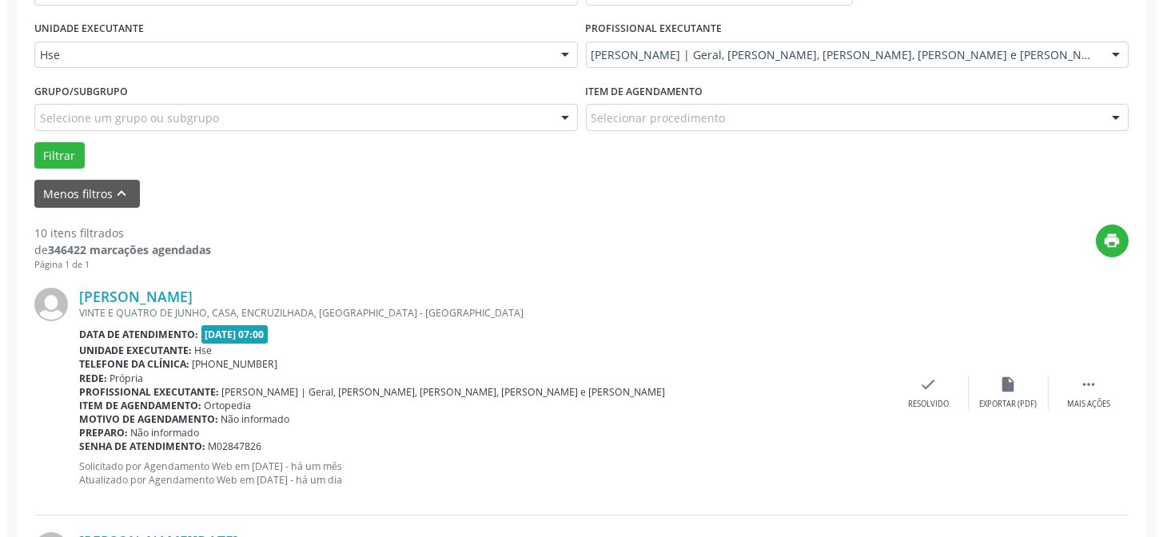
scroll to position [543, 0]
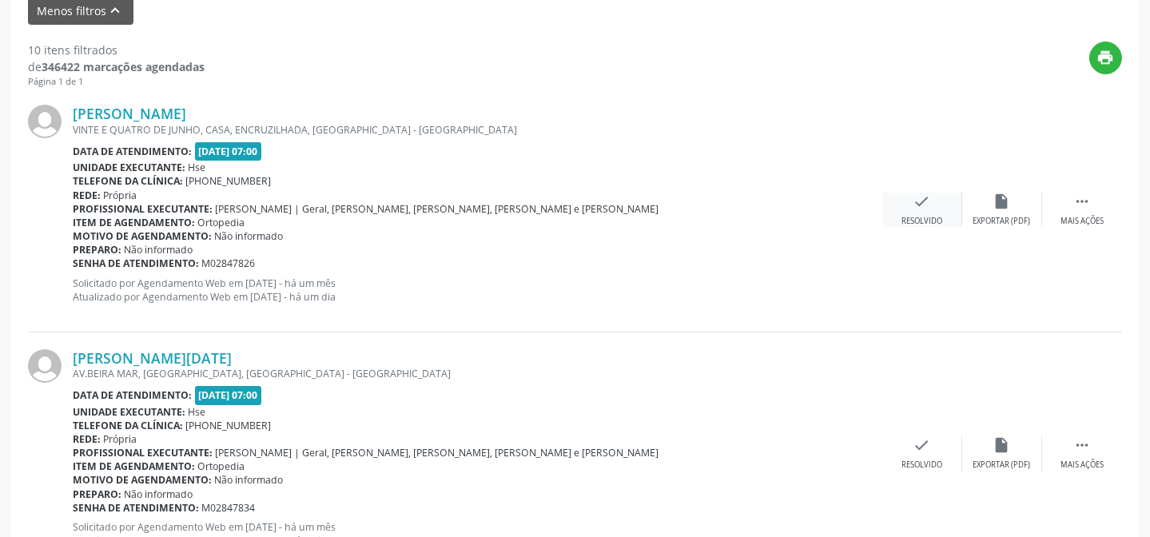
click at [906, 207] on div "check Resolvido" at bounding box center [922, 210] width 80 height 34
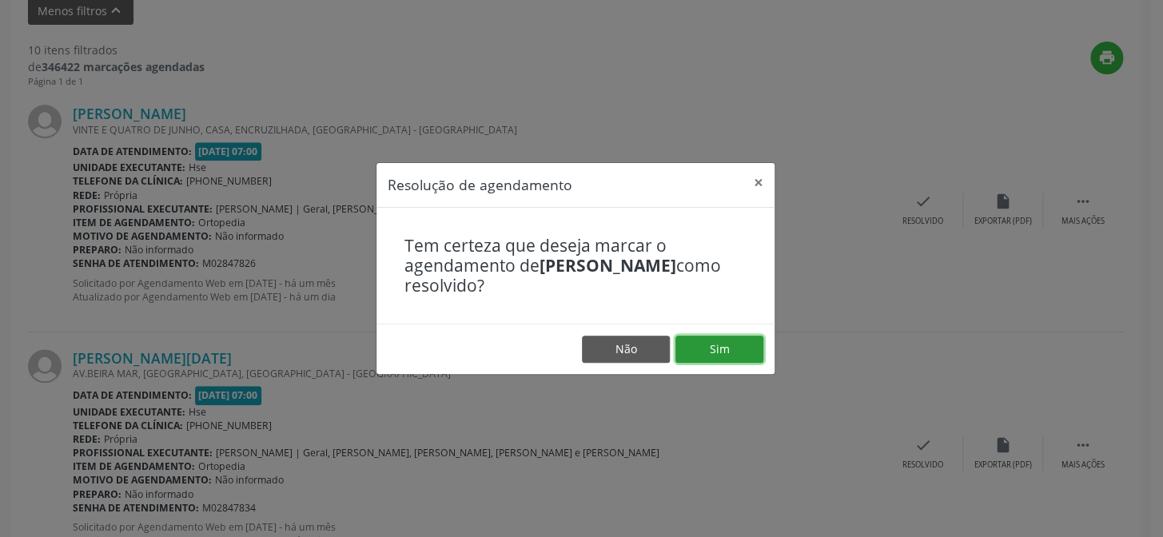
click at [718, 348] on button "Sim" at bounding box center [719, 349] width 88 height 27
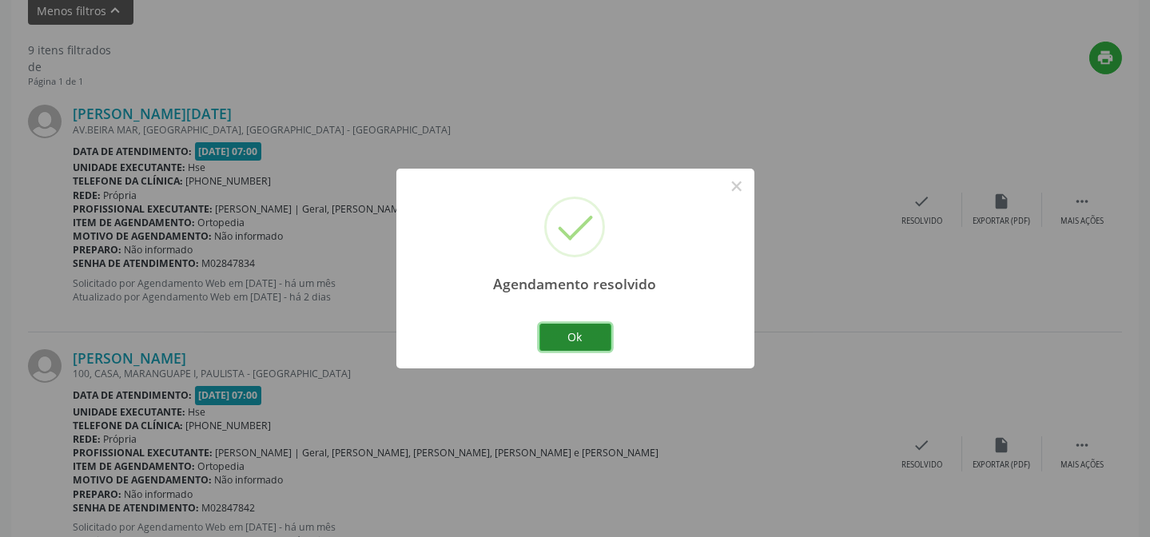
click at [579, 336] on button "Ok" at bounding box center [575, 337] width 72 height 27
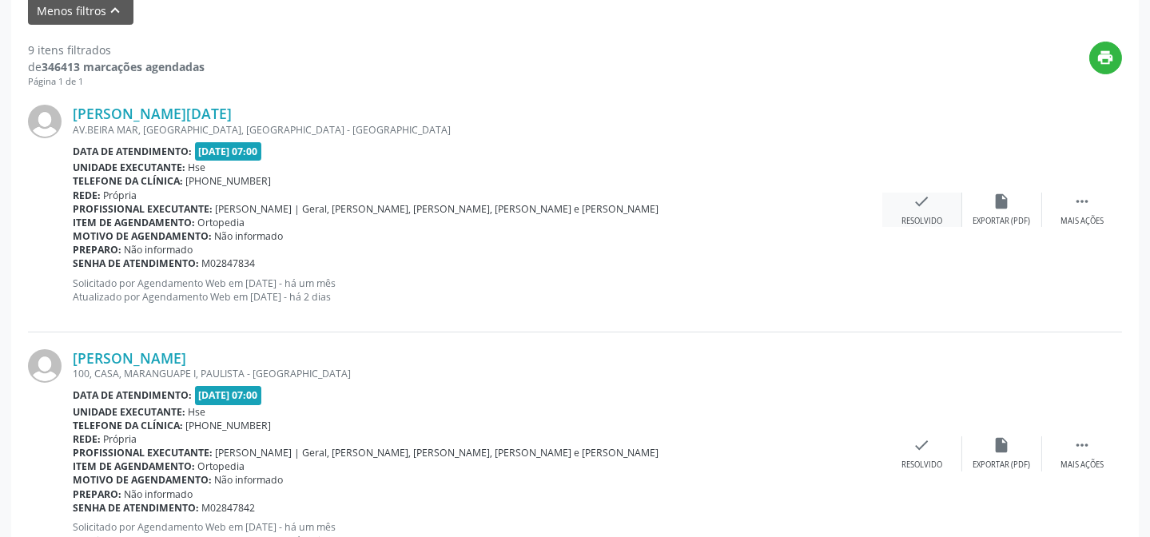
click at [920, 193] on icon "check" at bounding box center [922, 202] width 18 height 18
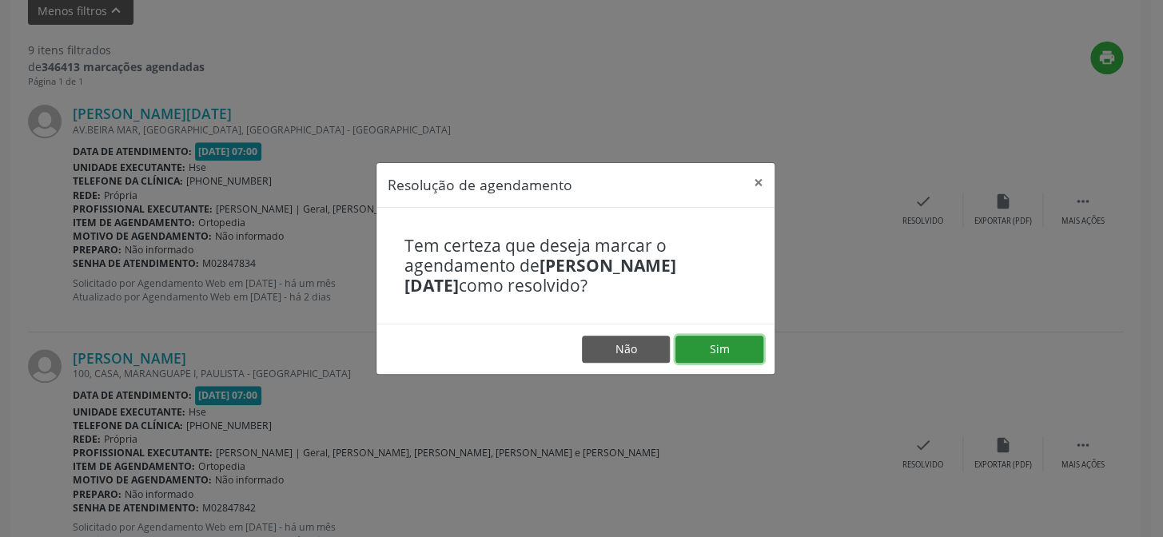
click at [742, 349] on button "Sim" at bounding box center [719, 349] width 88 height 27
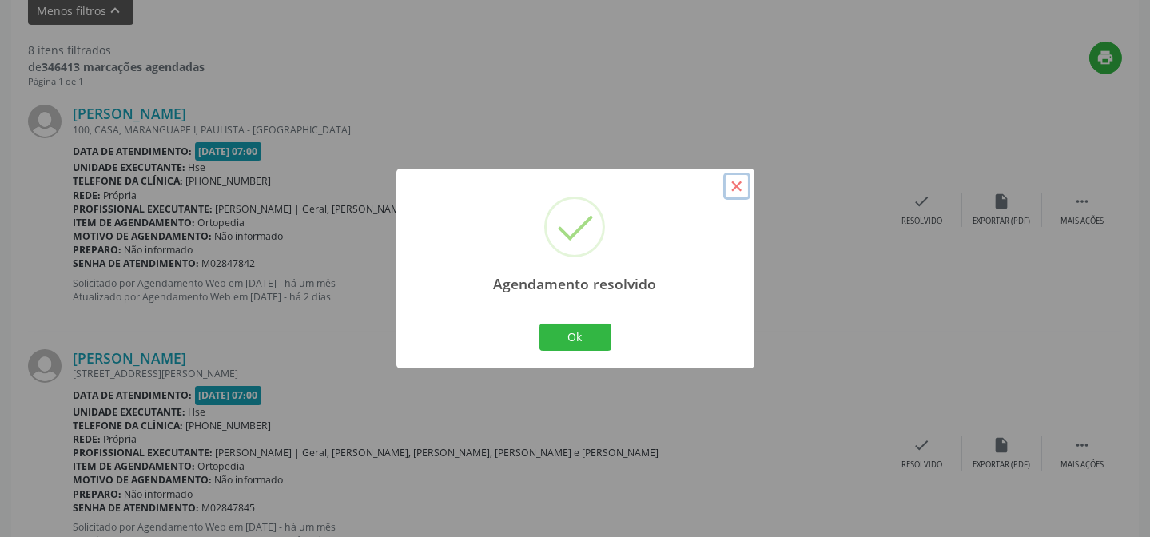
click at [726, 183] on button "×" at bounding box center [736, 186] width 27 height 27
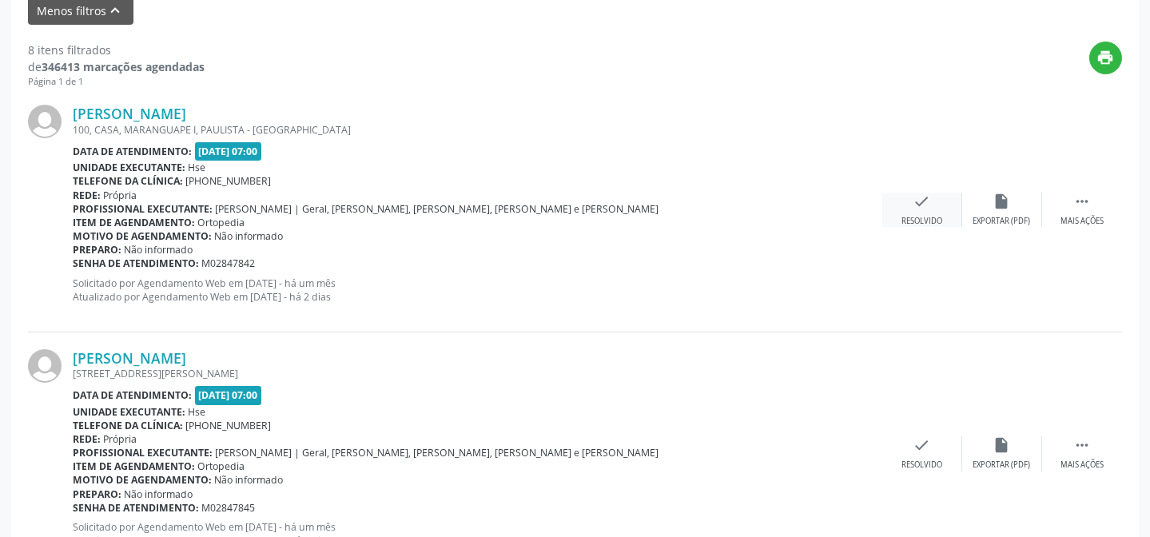
click at [941, 201] on div "check Resolvido" at bounding box center [922, 210] width 80 height 34
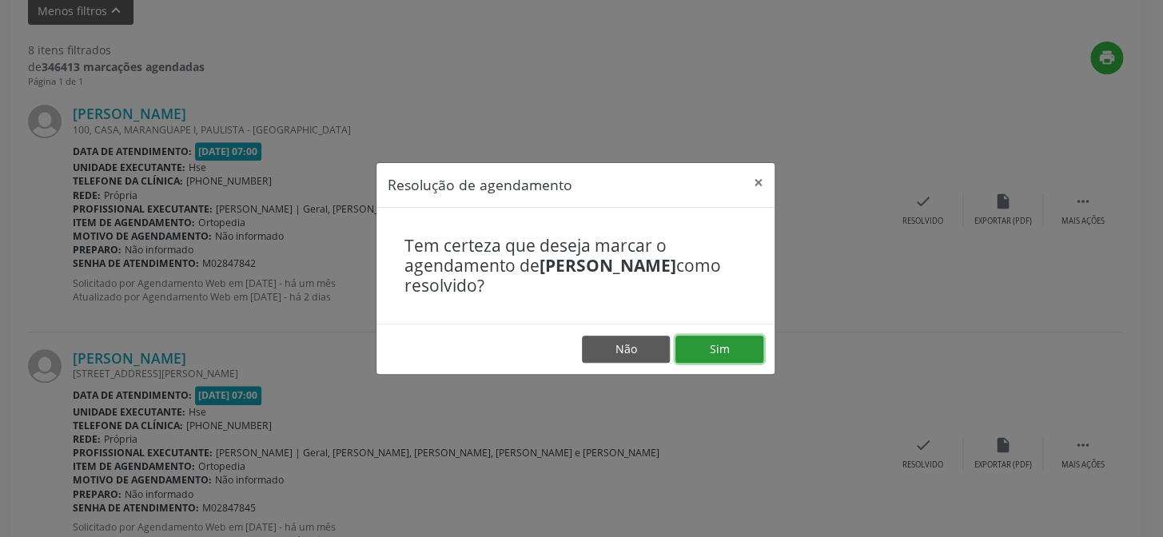
click at [722, 351] on button "Sim" at bounding box center [719, 349] width 88 height 27
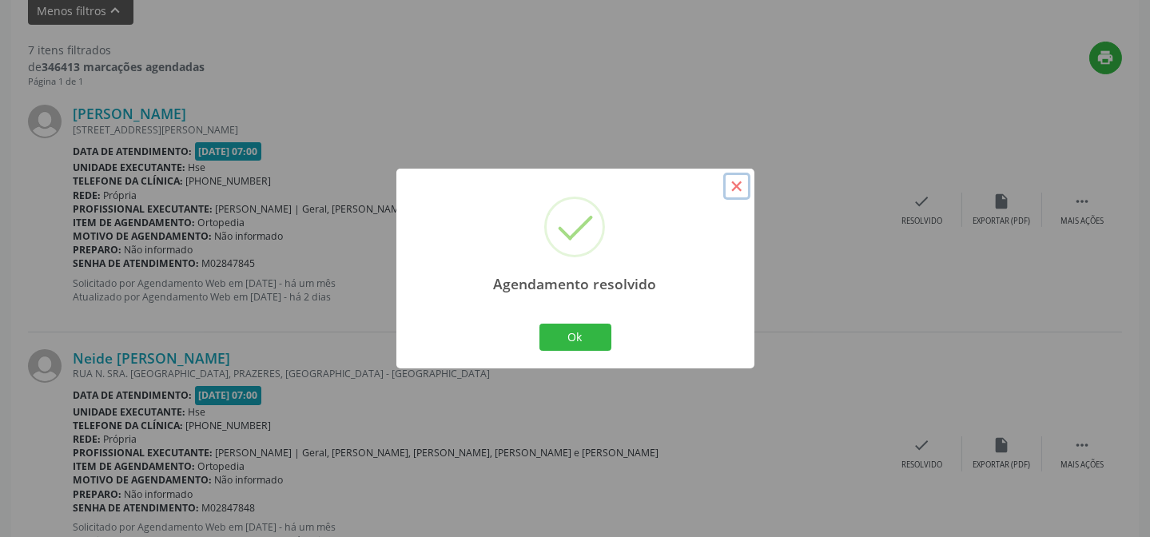
click at [741, 181] on button "×" at bounding box center [736, 186] width 27 height 27
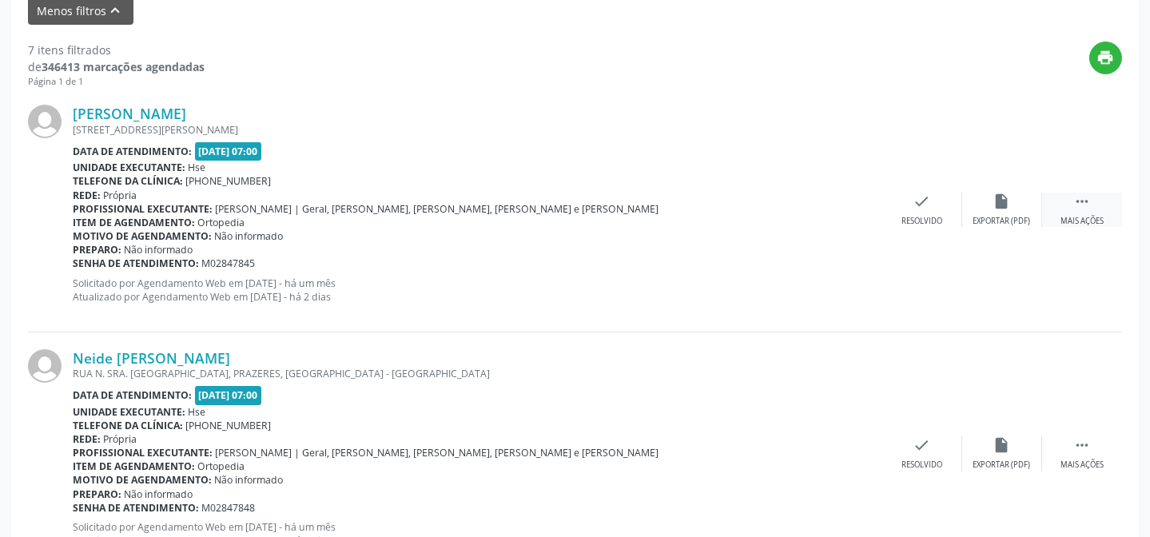
click at [1086, 207] on icon "" at bounding box center [1082, 202] width 18 height 18
click at [993, 204] on icon "alarm_off" at bounding box center [1002, 202] width 18 height 18
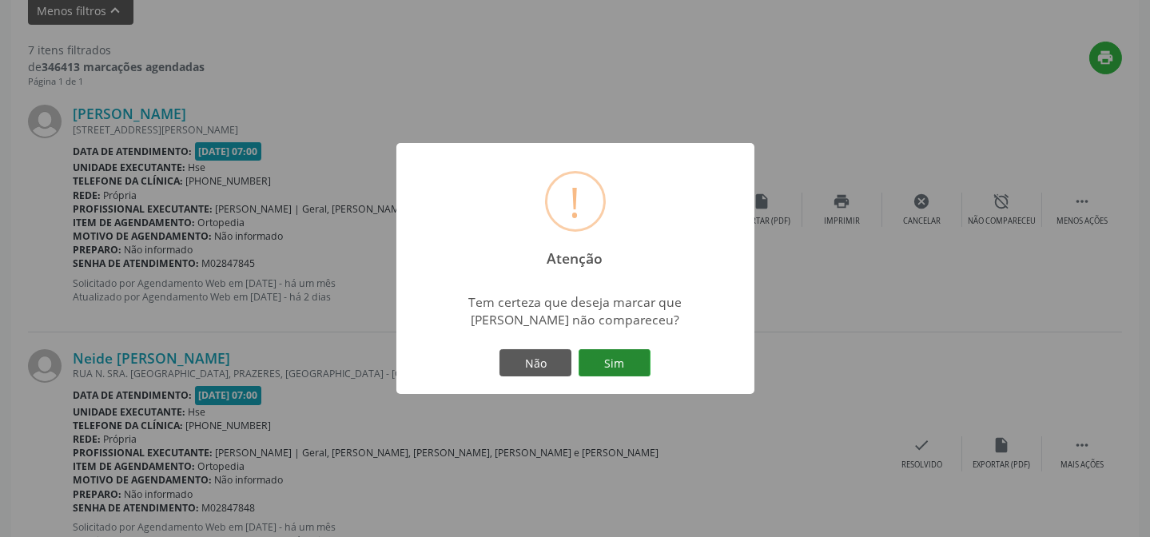
click at [617, 367] on button "Sim" at bounding box center [614, 362] width 72 height 27
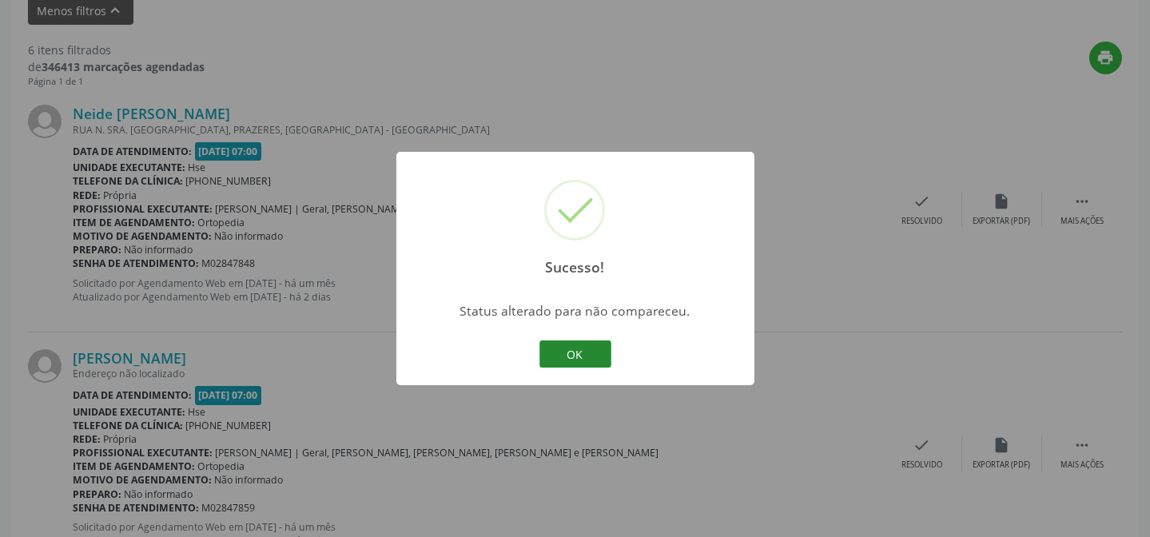
click at [596, 350] on button "OK" at bounding box center [575, 353] width 72 height 27
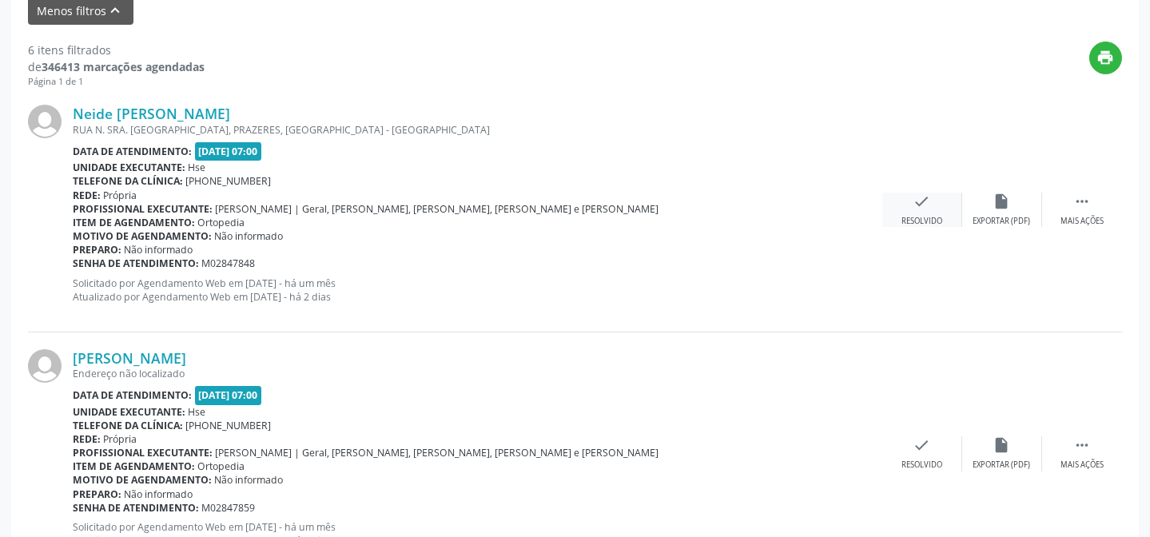
click at [922, 216] on div "Resolvido" at bounding box center [921, 221] width 41 height 11
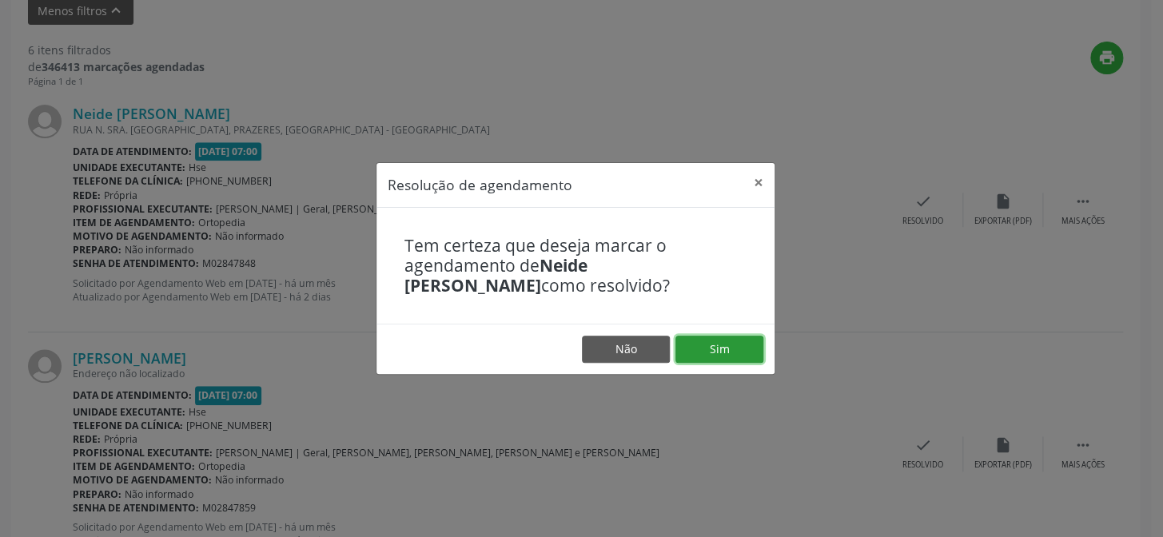
click at [714, 349] on button "Sim" at bounding box center [719, 349] width 88 height 27
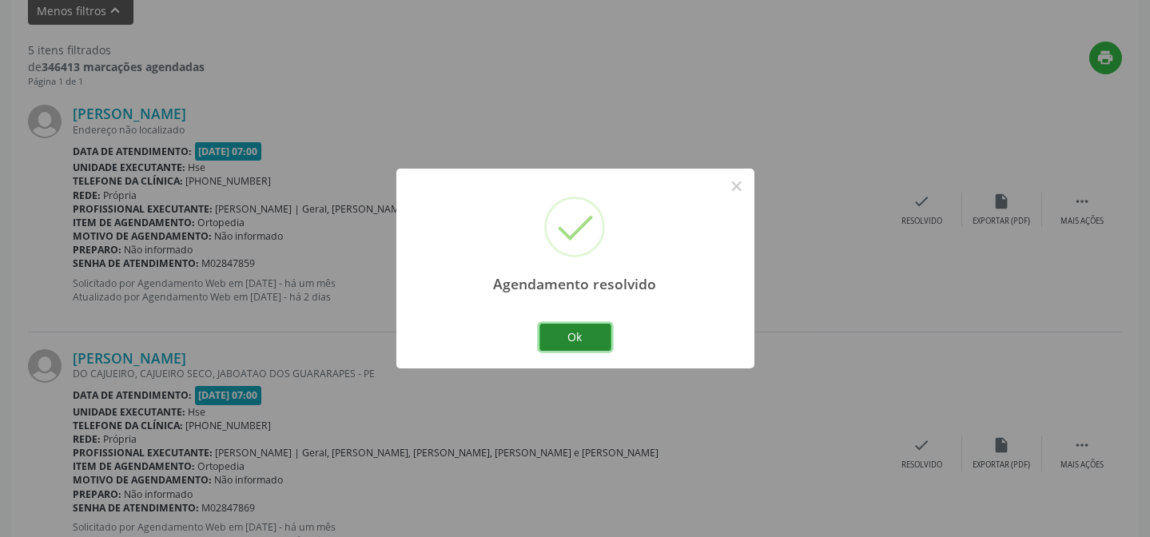
click at [575, 337] on button "Ok" at bounding box center [575, 337] width 72 height 27
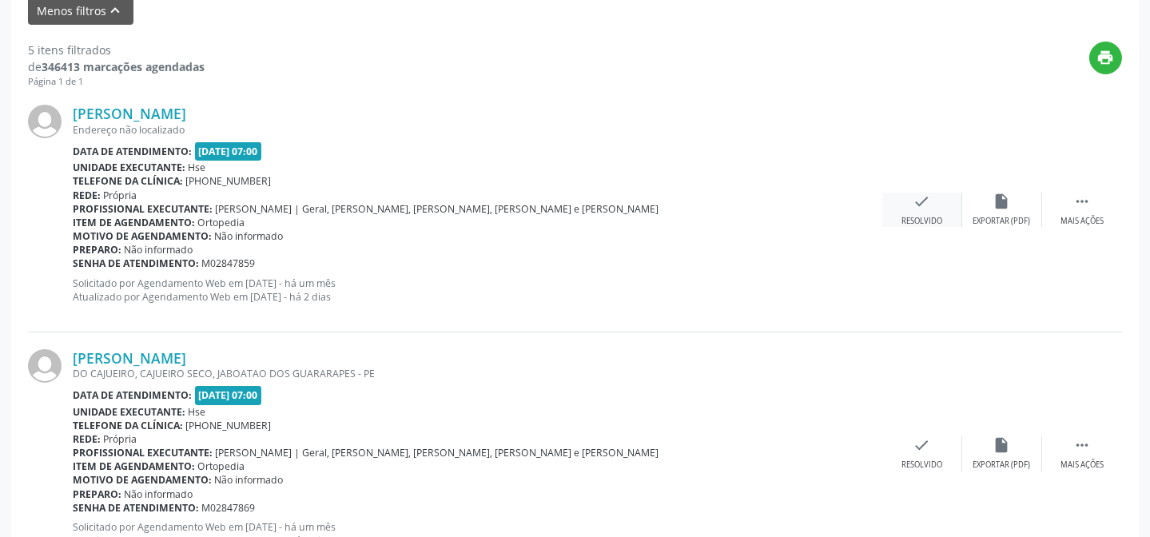
click at [908, 217] on div "Resolvido" at bounding box center [921, 221] width 41 height 11
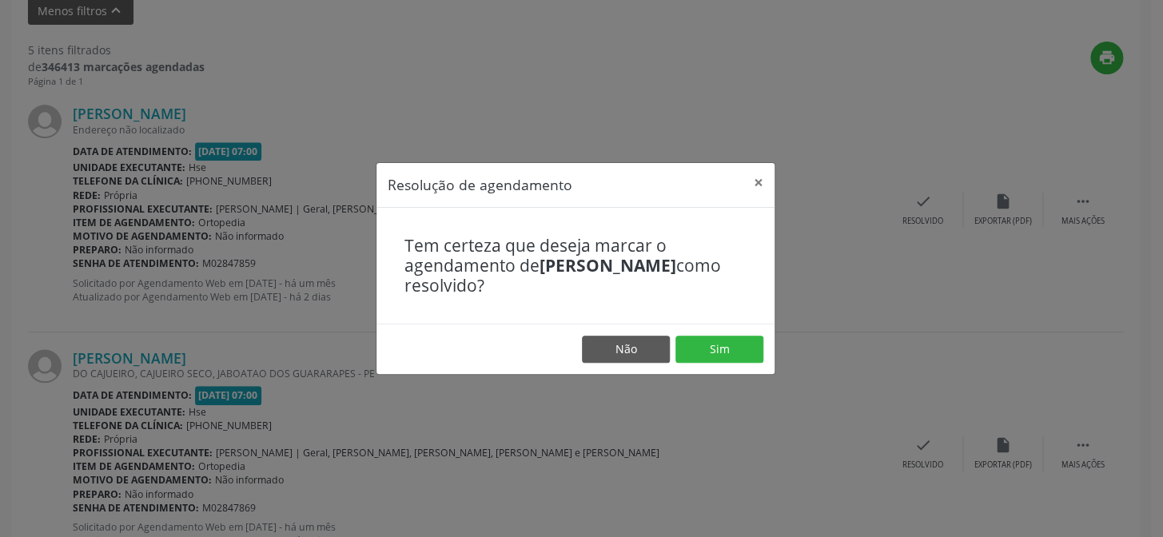
click at [719, 363] on footer "Não Sim" at bounding box center [575, 349] width 398 height 50
click at [718, 352] on button "Sim" at bounding box center [719, 349] width 88 height 27
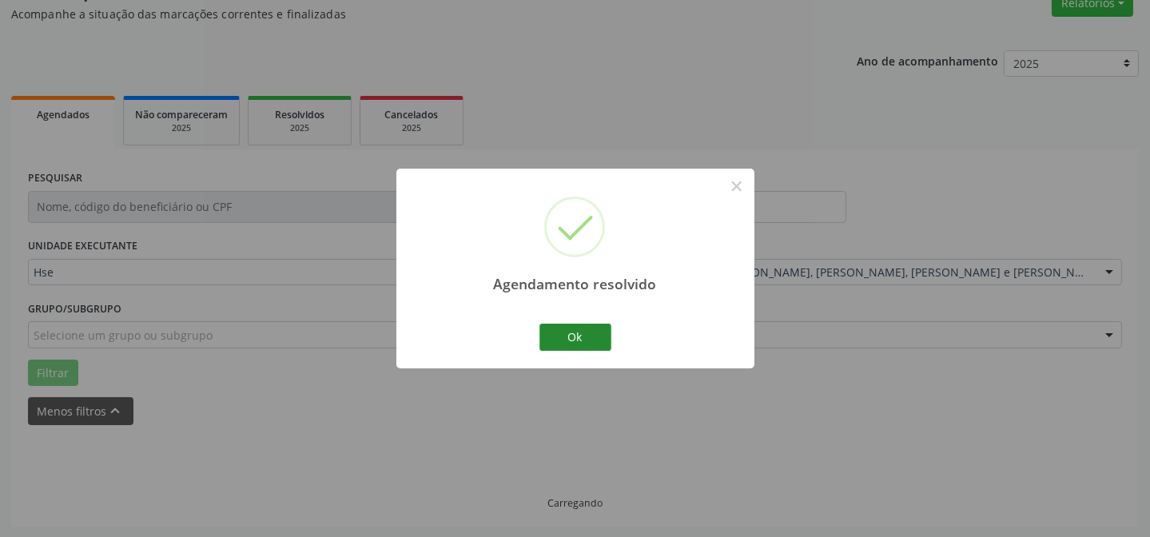
scroll to position [160, 0]
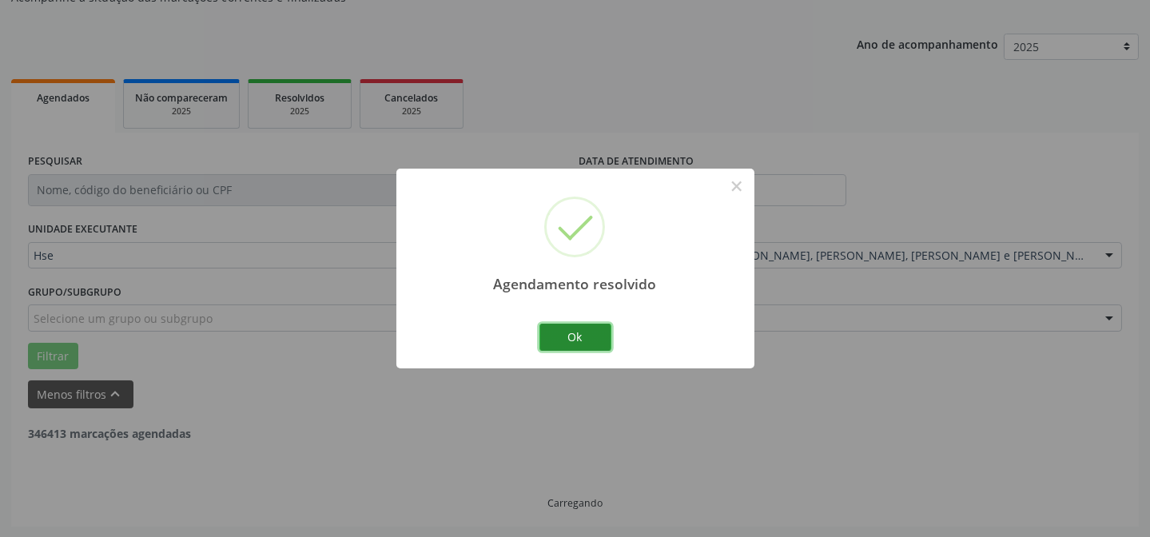
click at [602, 330] on button "Ok" at bounding box center [575, 337] width 72 height 27
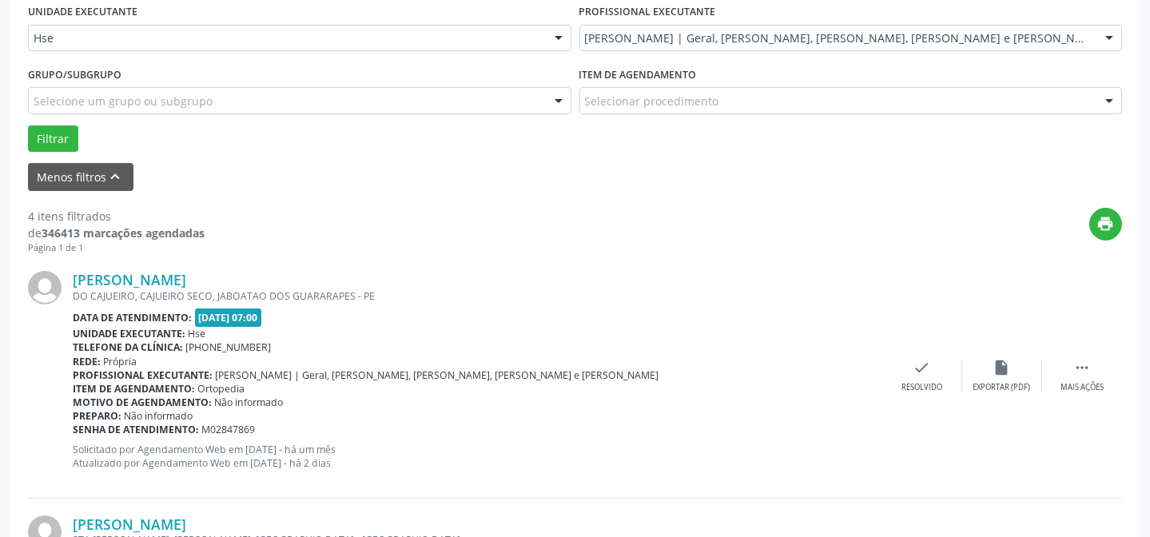
scroll to position [450, 0]
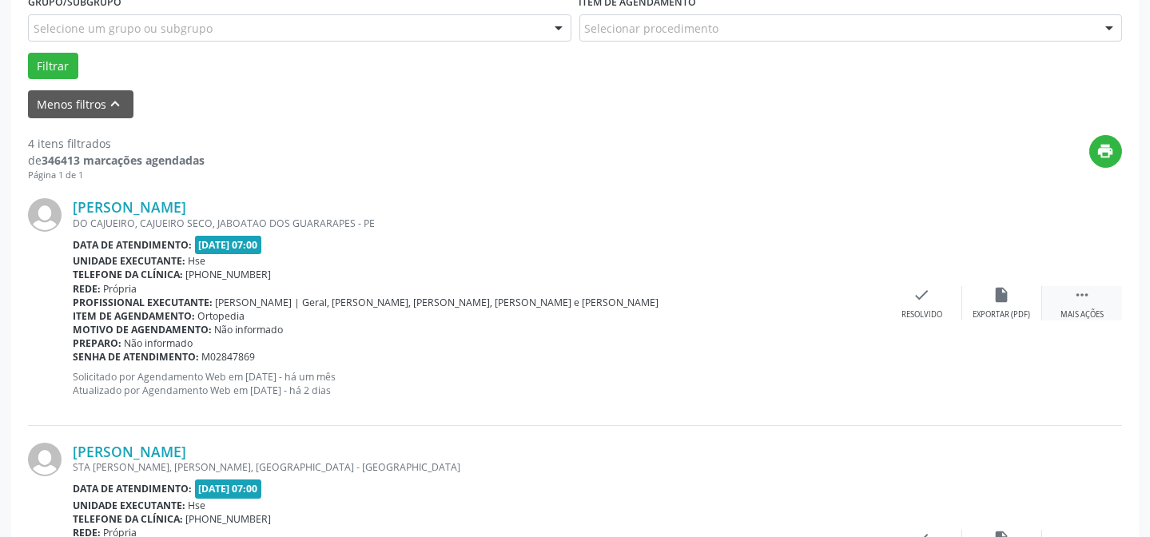
click at [1065, 287] on div " Mais ações" at bounding box center [1082, 303] width 80 height 34
click at [968, 309] on div "Não compareceu" at bounding box center [1002, 314] width 68 height 11
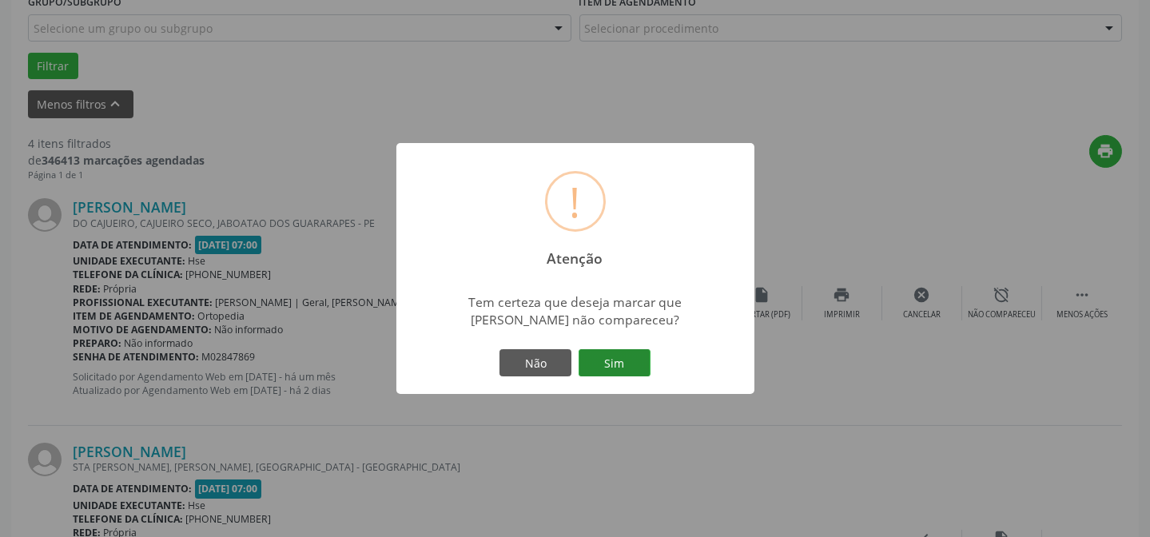
click at [596, 363] on button "Sim" at bounding box center [614, 362] width 72 height 27
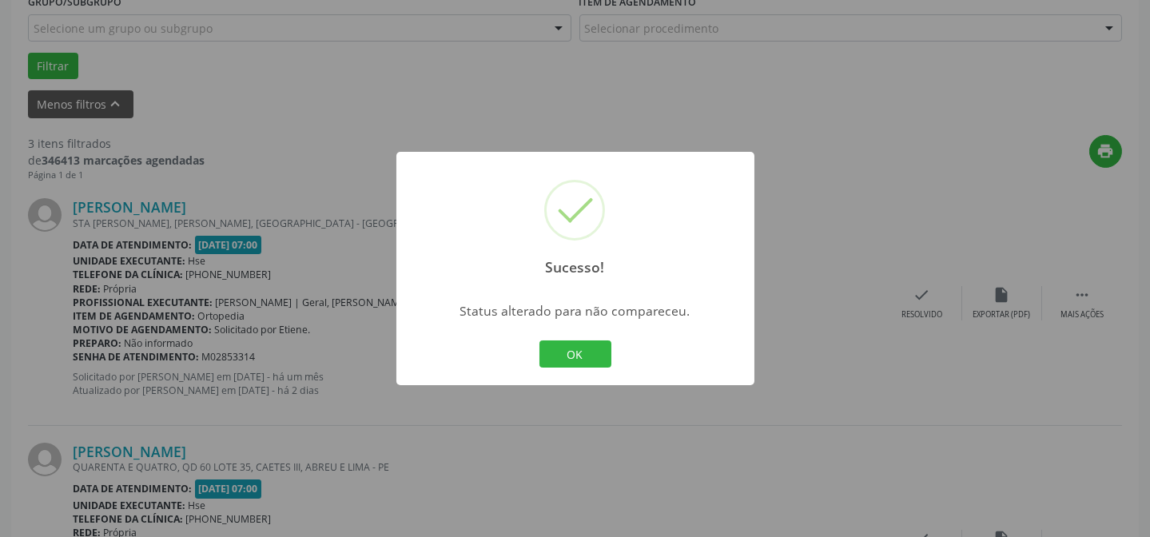
click at [598, 337] on div "OK Cancel" at bounding box center [574, 354] width 79 height 34
click at [571, 340] on button "OK" at bounding box center [575, 353] width 72 height 27
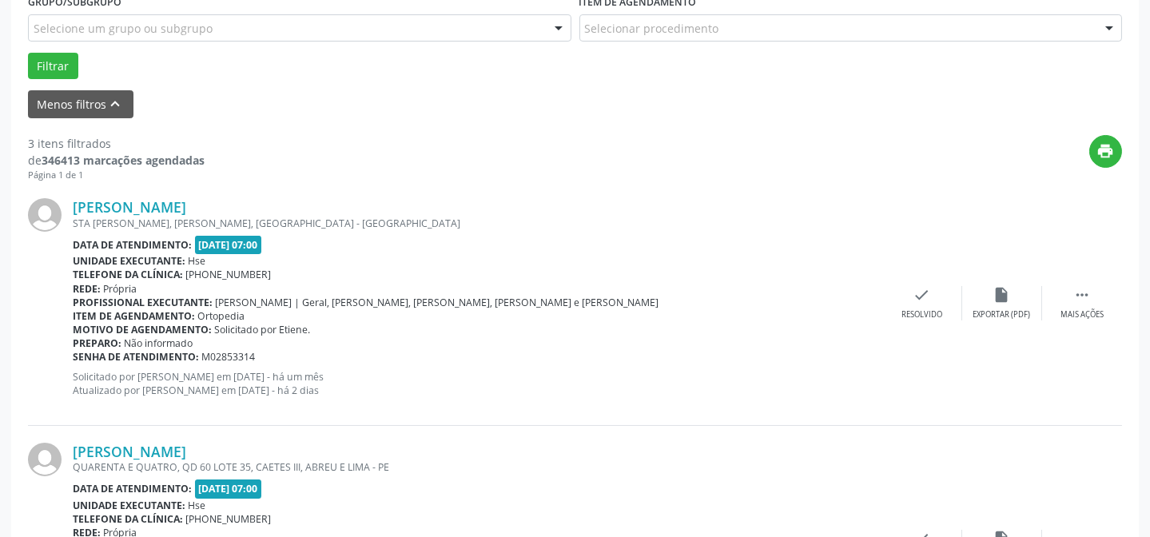
click at [880, 303] on div "Profissional executante: [PERSON_NAME] | Geral, [PERSON_NAME], [PERSON_NAME], […" at bounding box center [477, 303] width 809 height 14
click at [931, 320] on div "[PERSON_NAME] STA [PERSON_NAME], [PERSON_NAME], [GEOGRAPHIC_DATA] - [GEOGRAPHIC…" at bounding box center [575, 303] width 1094 height 244
click at [920, 310] on div "Resolvido" at bounding box center [921, 314] width 41 height 11
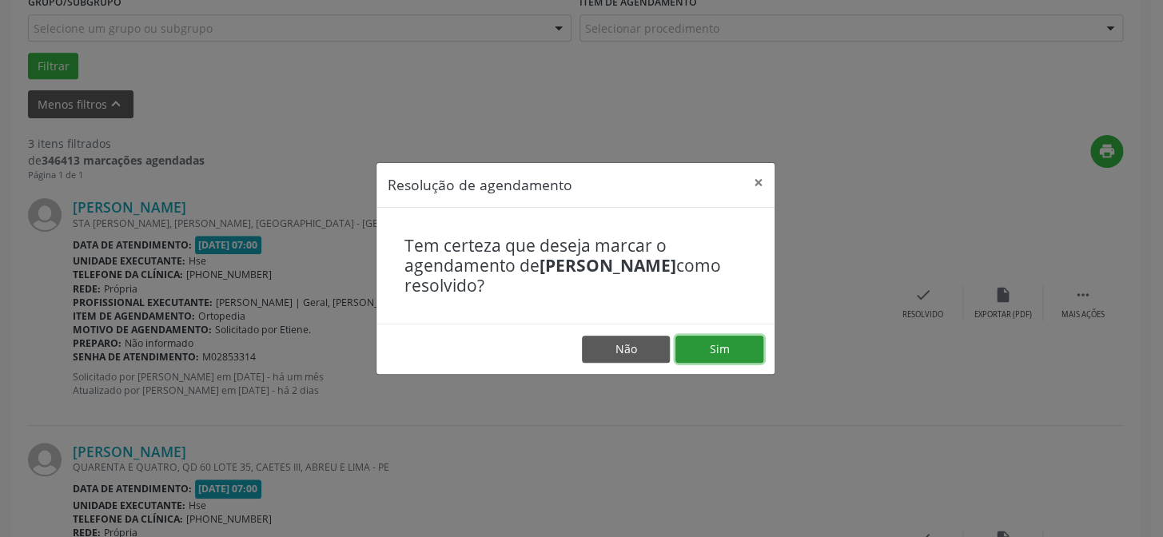
click at [749, 349] on button "Sim" at bounding box center [719, 349] width 88 height 27
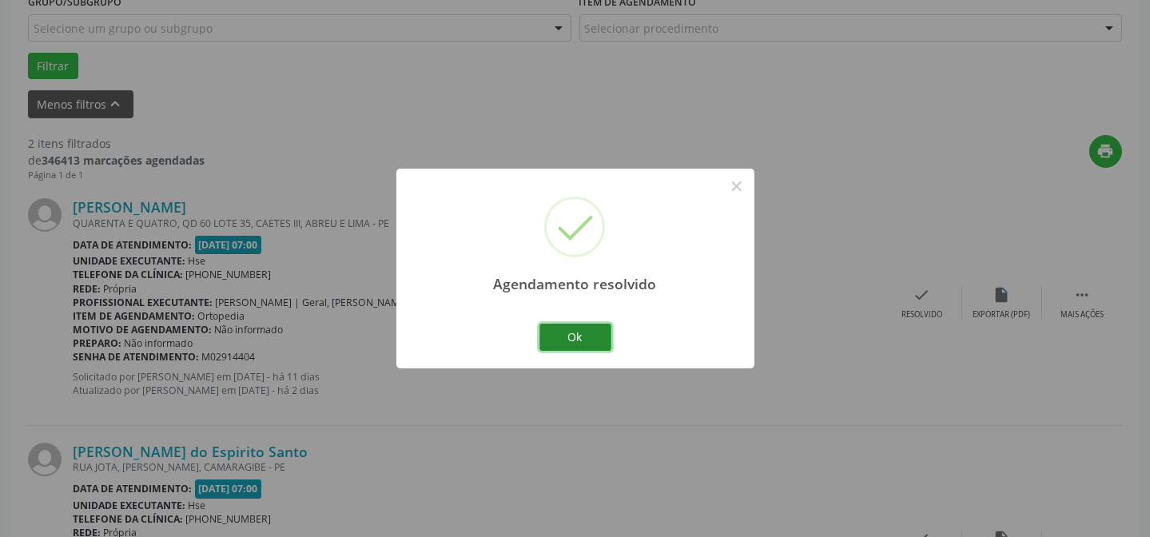
click at [577, 328] on button "Ok" at bounding box center [575, 337] width 72 height 27
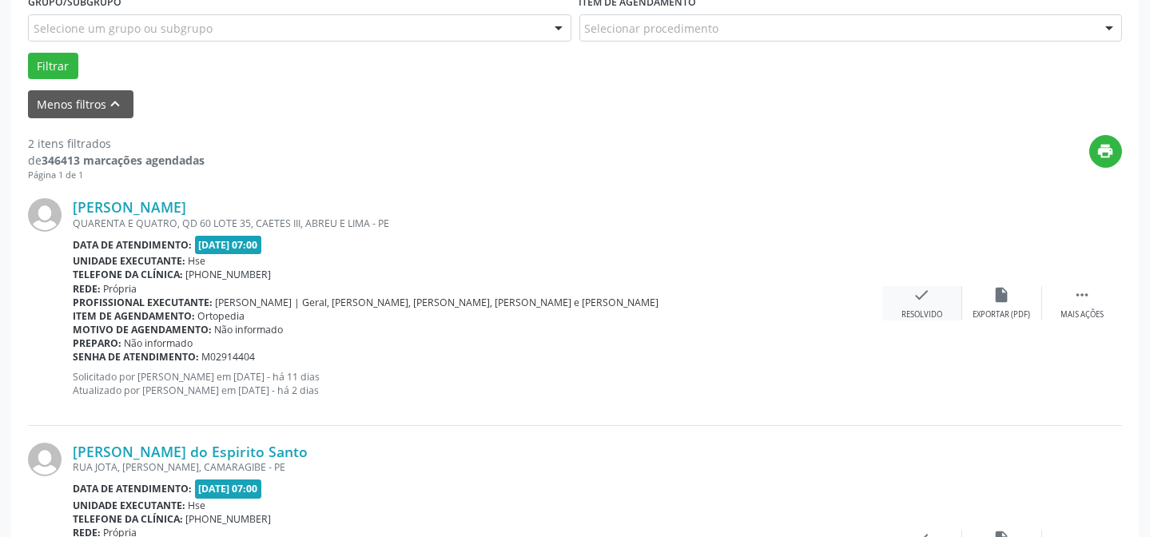
click at [892, 288] on div "check Resolvido" at bounding box center [922, 303] width 80 height 34
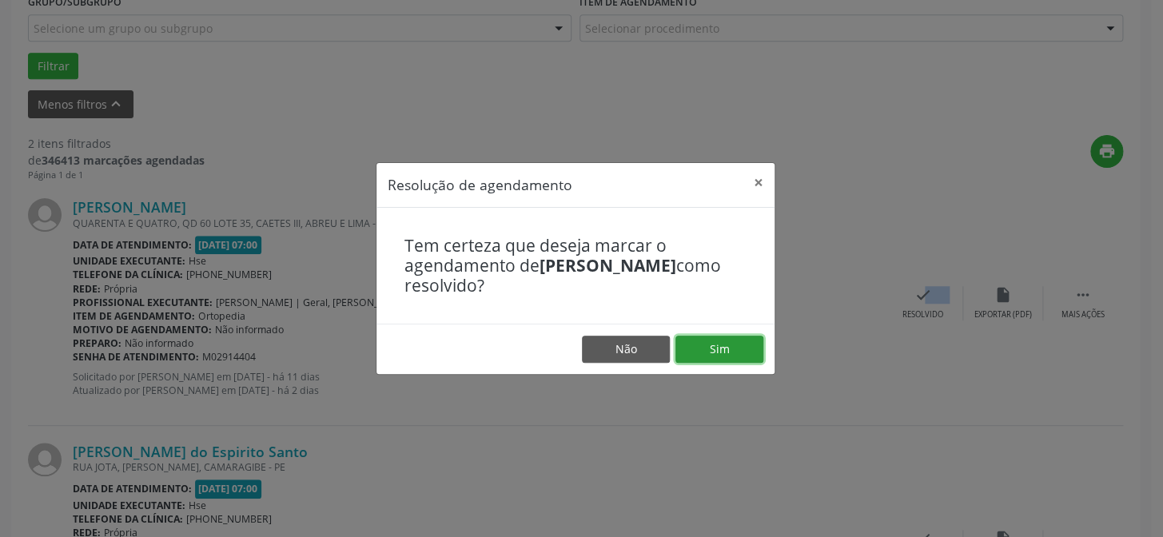
click at [758, 351] on button "Sim" at bounding box center [719, 349] width 88 height 27
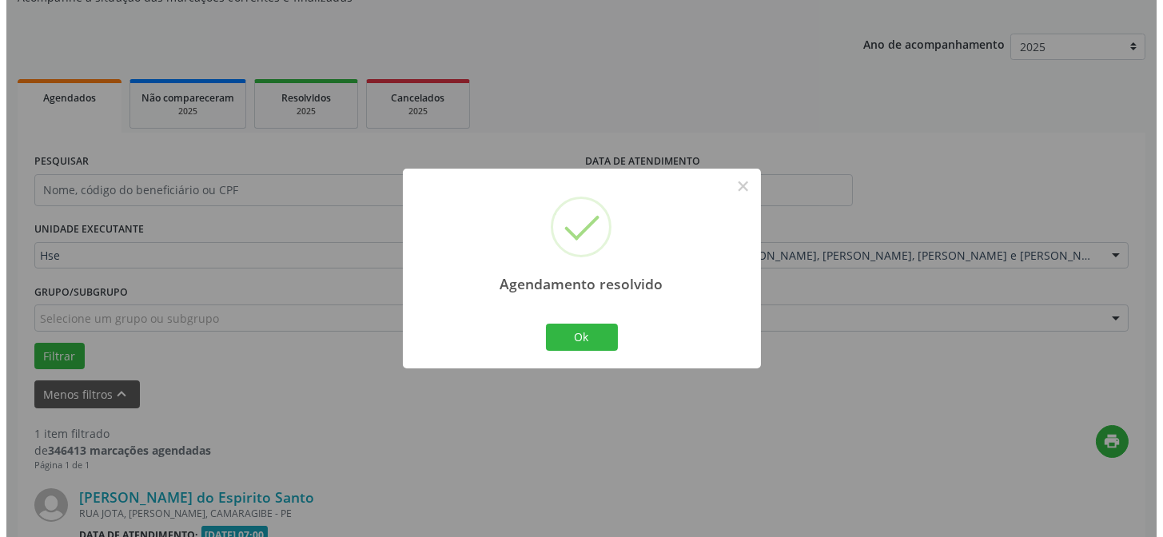
scroll to position [365, 0]
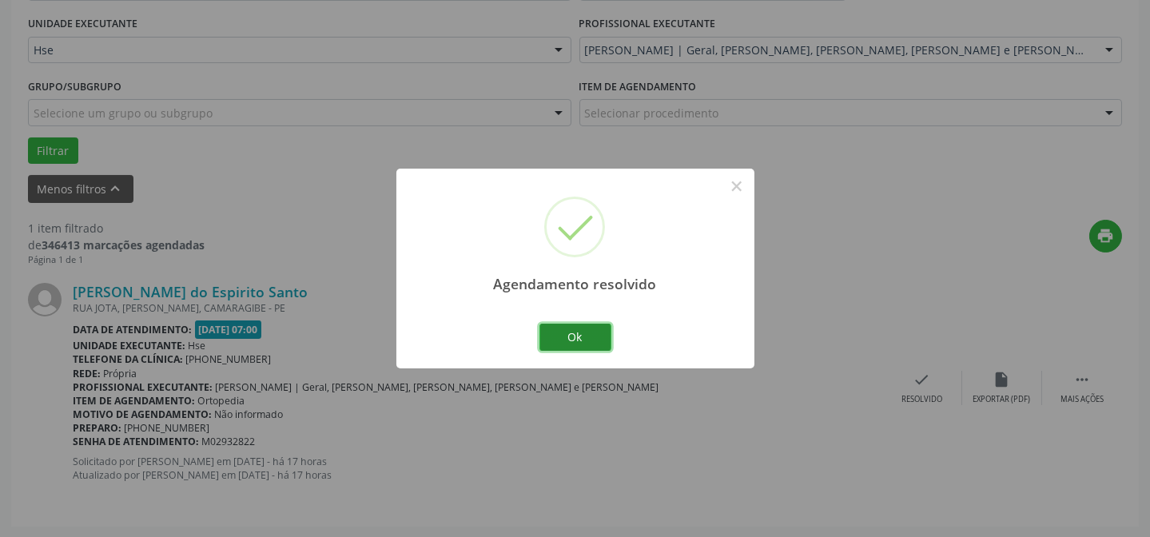
click at [607, 334] on button "Ok" at bounding box center [575, 337] width 72 height 27
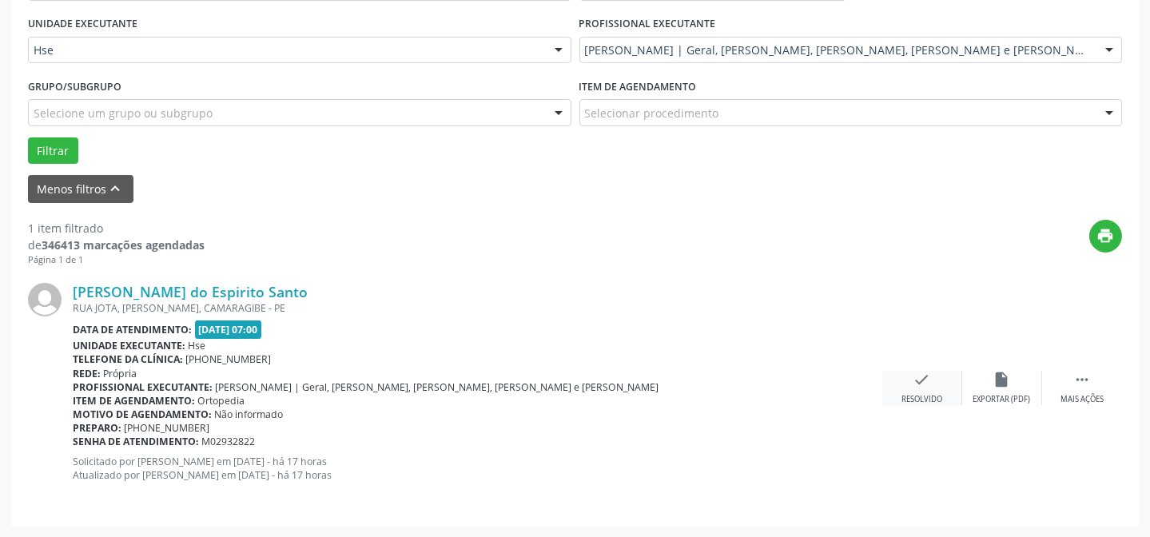
click at [943, 392] on div "check Resolvido" at bounding box center [922, 388] width 80 height 34
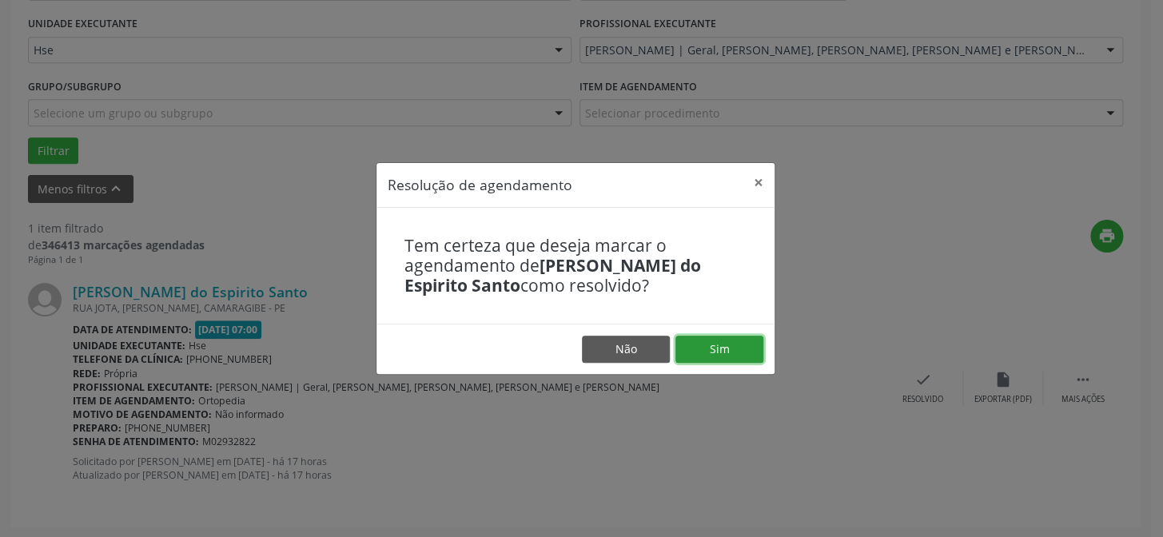
click at [722, 355] on button "Sim" at bounding box center [719, 349] width 88 height 27
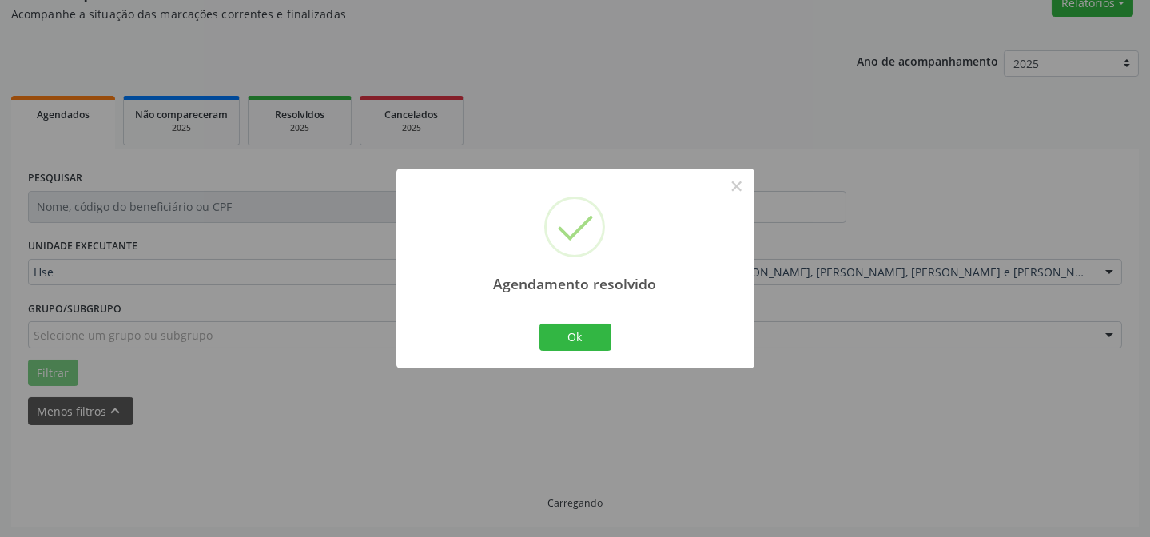
scroll to position [108, 0]
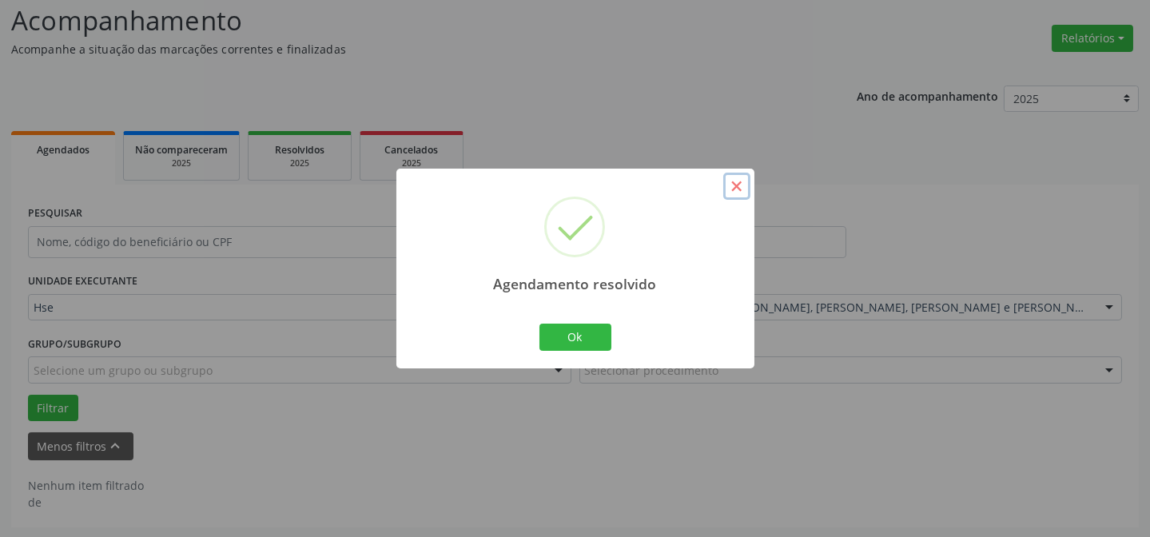
click at [742, 181] on button "×" at bounding box center [736, 186] width 27 height 27
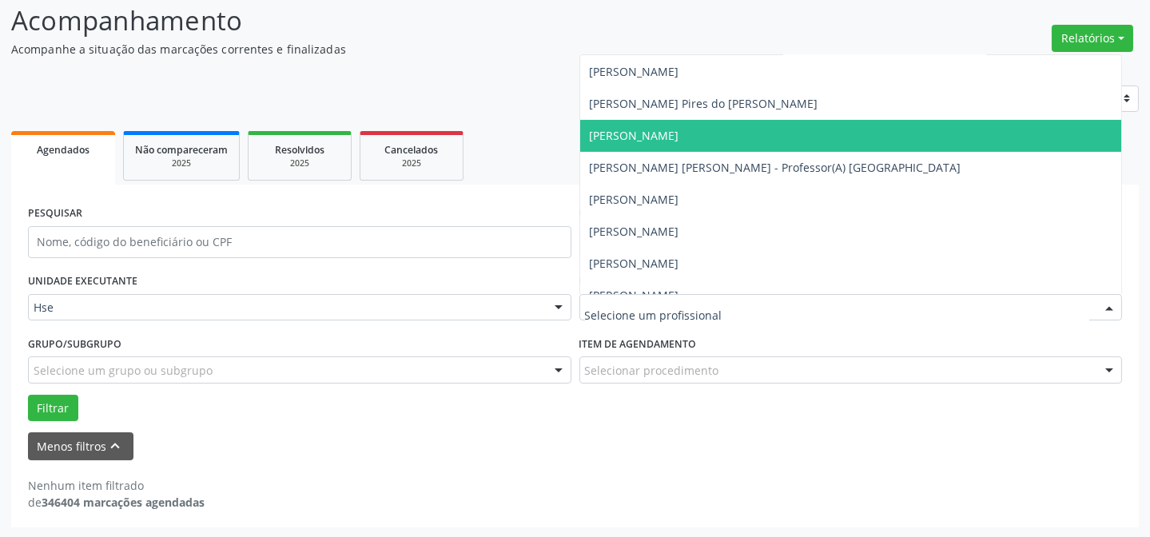
scroll to position [726, 0]
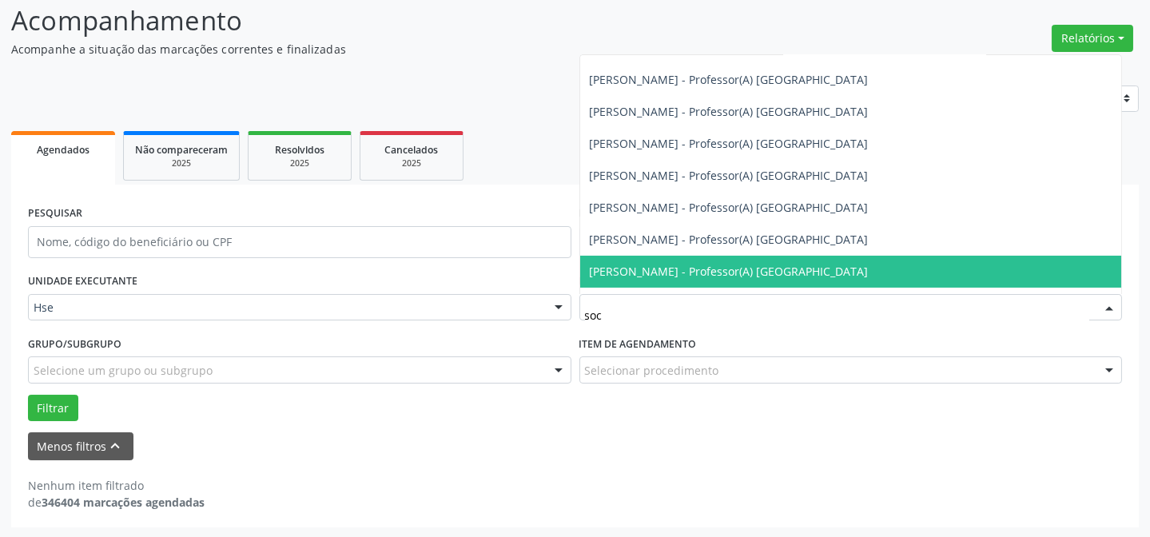
type input "soco"
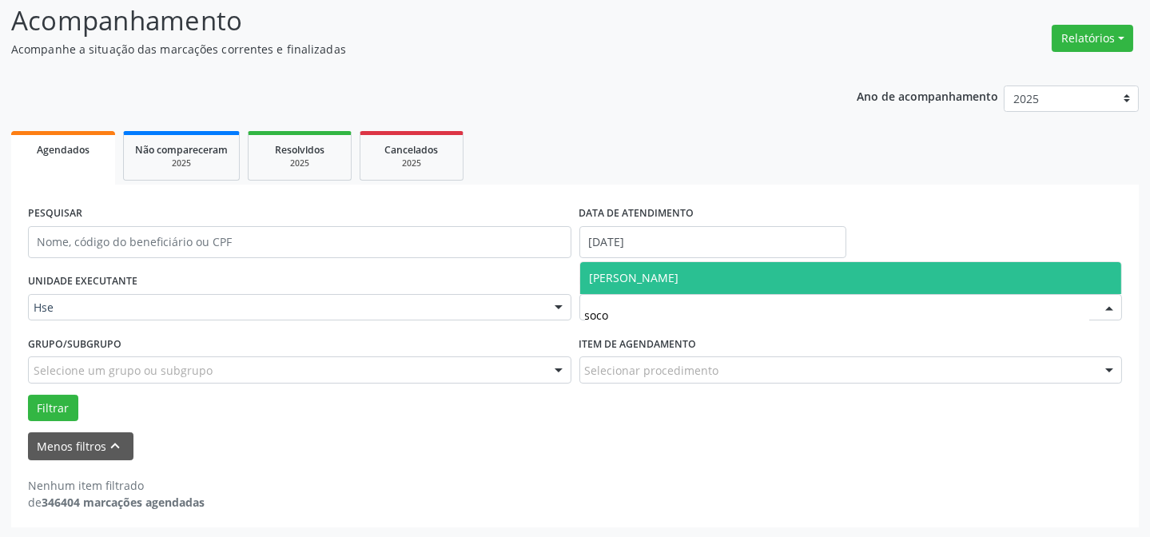
scroll to position [0, 0]
click at [651, 282] on span "[PERSON_NAME]" at bounding box center [634, 277] width 89 height 15
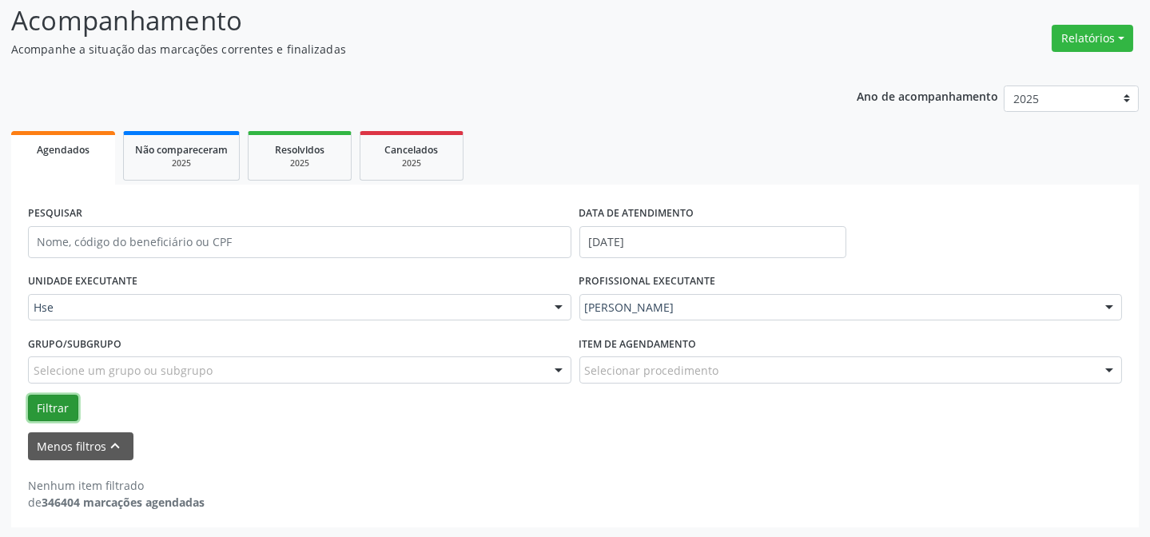
click at [44, 408] on button "Filtrar" at bounding box center [53, 408] width 50 height 27
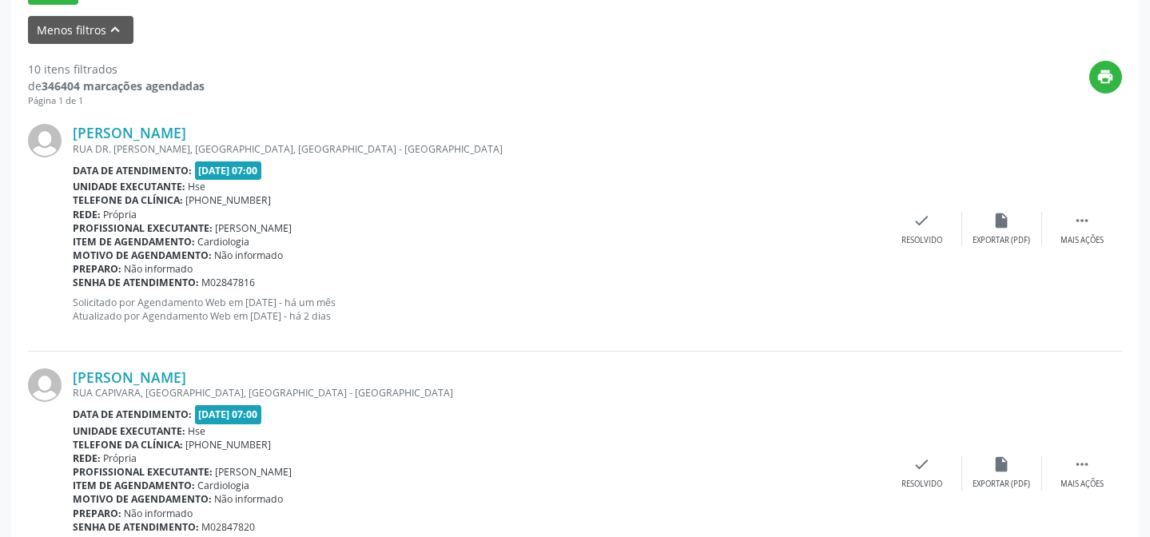
scroll to position [523, 0]
click at [1091, 231] on div " Mais ações" at bounding box center [1082, 230] width 80 height 34
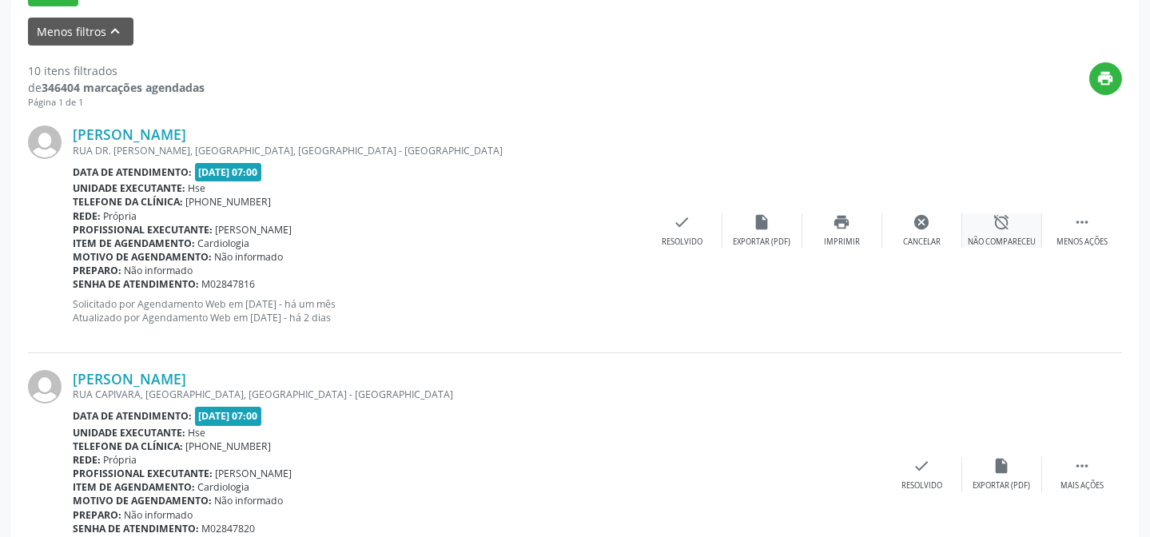
click at [1029, 237] on div "Não compareceu" at bounding box center [1002, 242] width 68 height 11
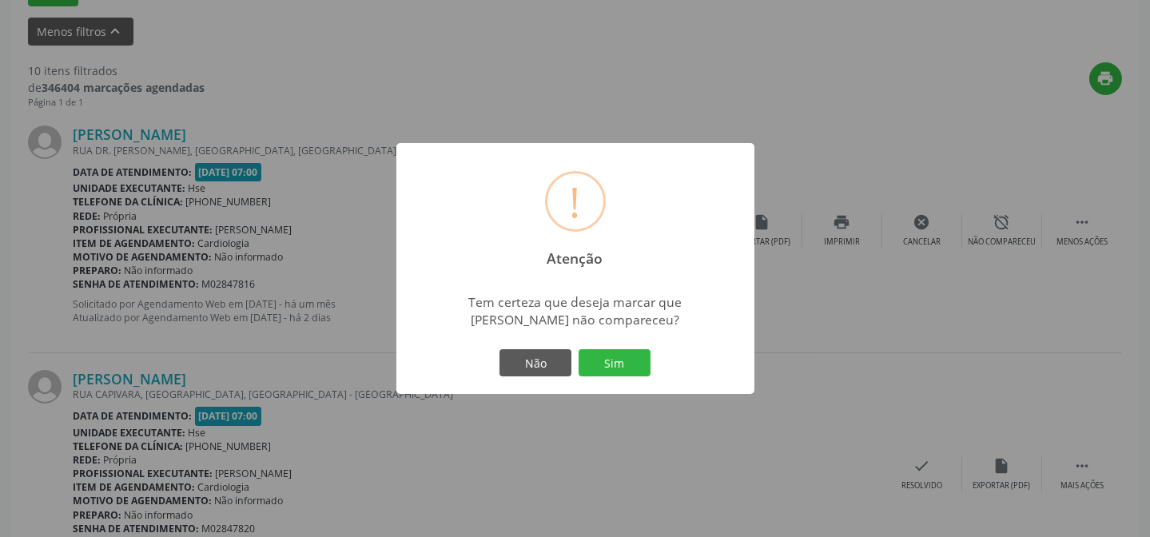
click at [651, 358] on div "Não Sim" at bounding box center [575, 363] width 158 height 34
click at [645, 359] on button "Sim" at bounding box center [614, 362] width 72 height 27
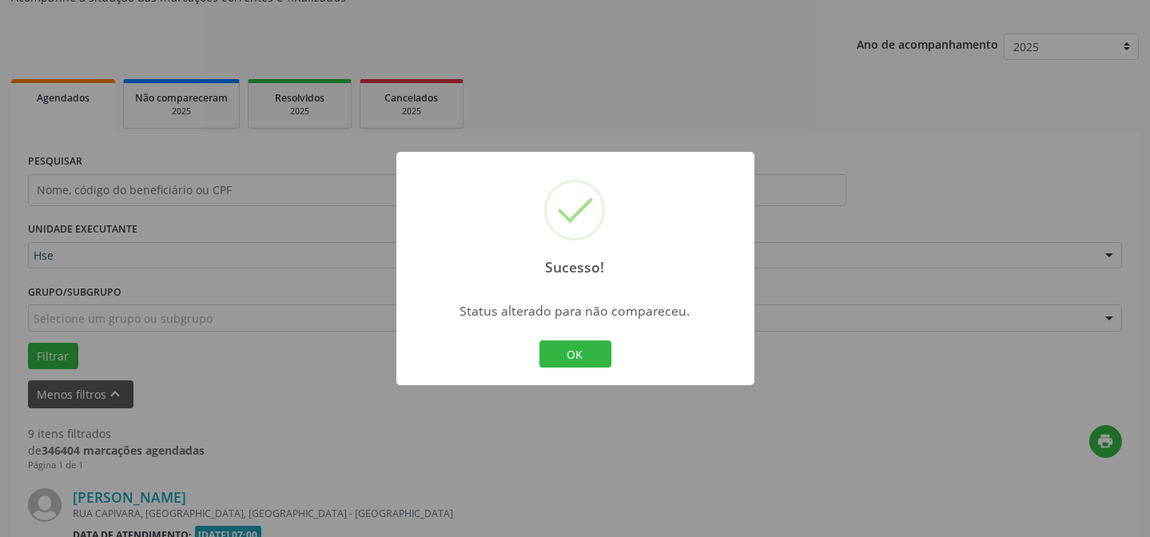
scroll to position [522, 0]
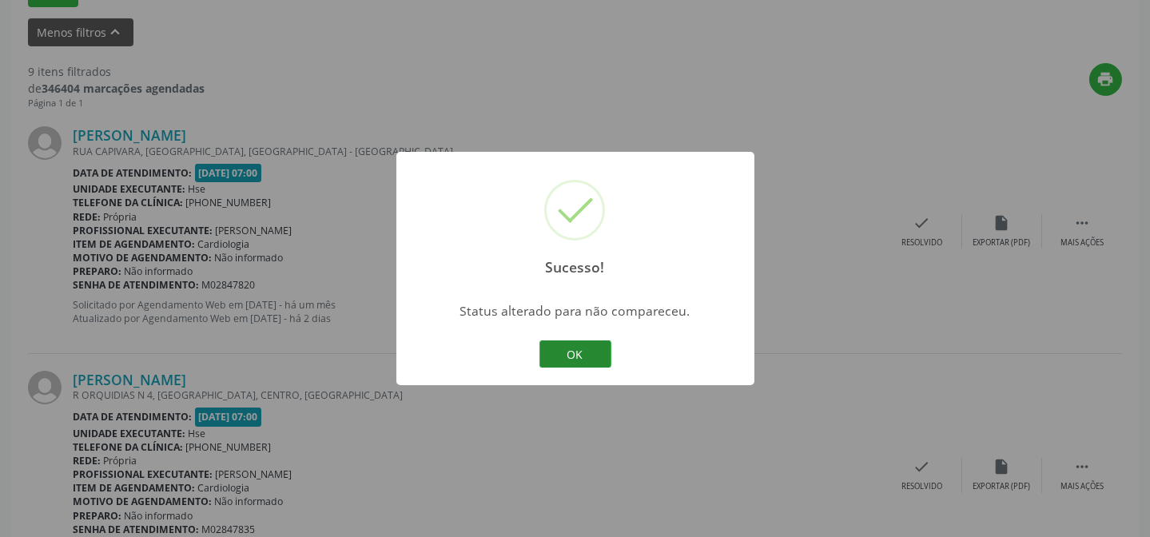
click at [594, 361] on button "OK" at bounding box center [575, 353] width 72 height 27
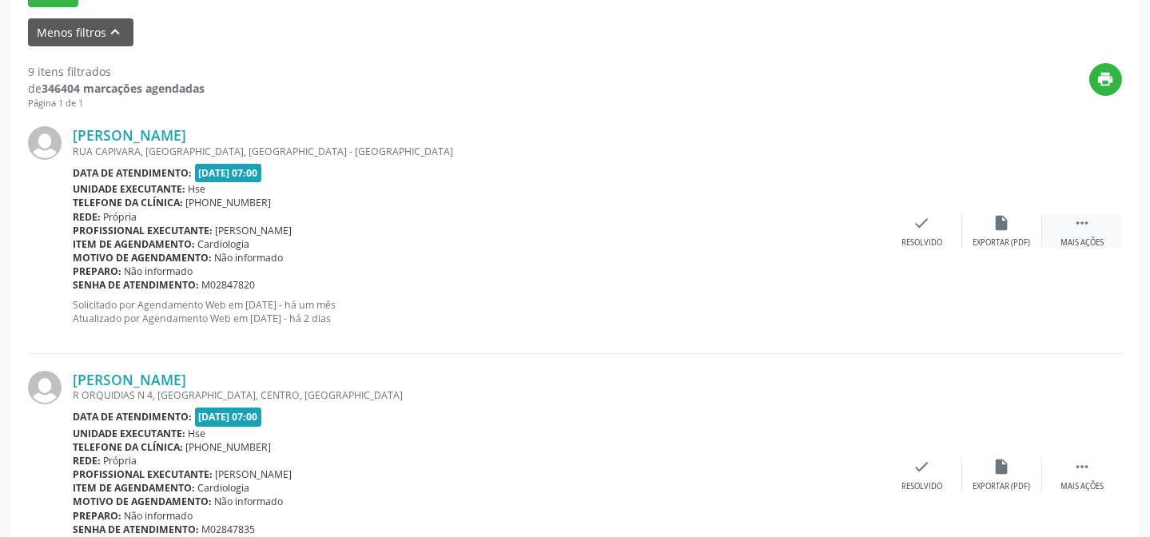
click at [1067, 239] on div "Mais ações" at bounding box center [1081, 242] width 43 height 11
click at [987, 239] on div "Não compareceu" at bounding box center [1002, 242] width 68 height 11
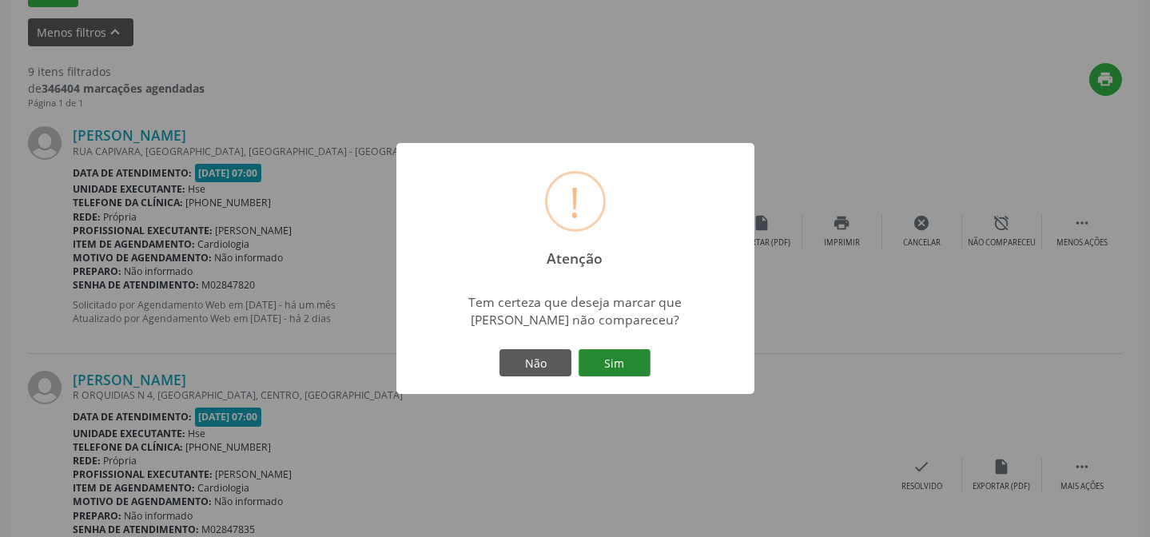
click at [629, 360] on button "Sim" at bounding box center [614, 362] width 72 height 27
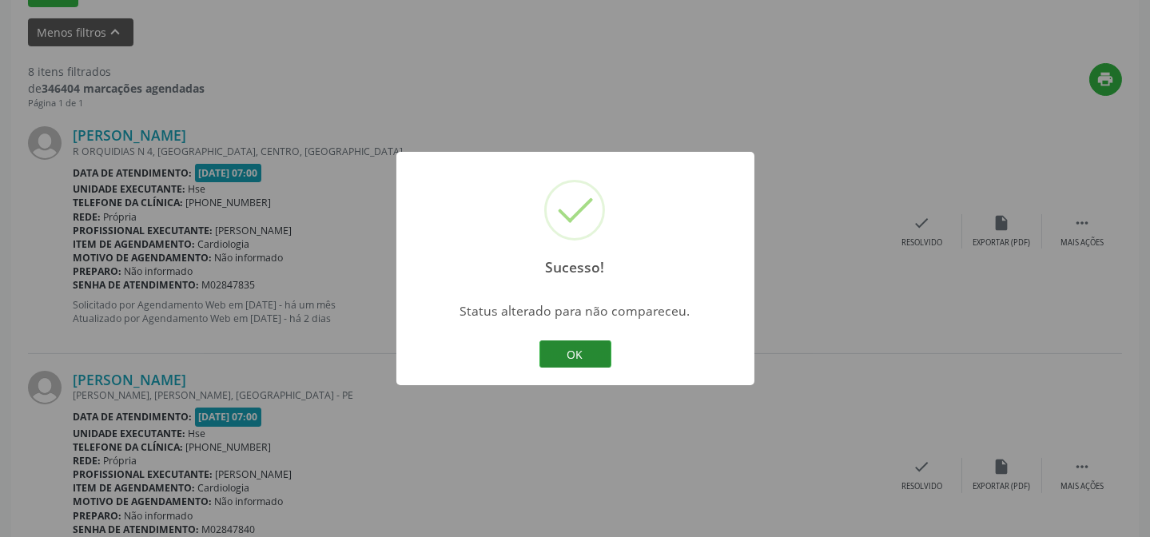
click at [594, 360] on button "OK" at bounding box center [575, 353] width 72 height 27
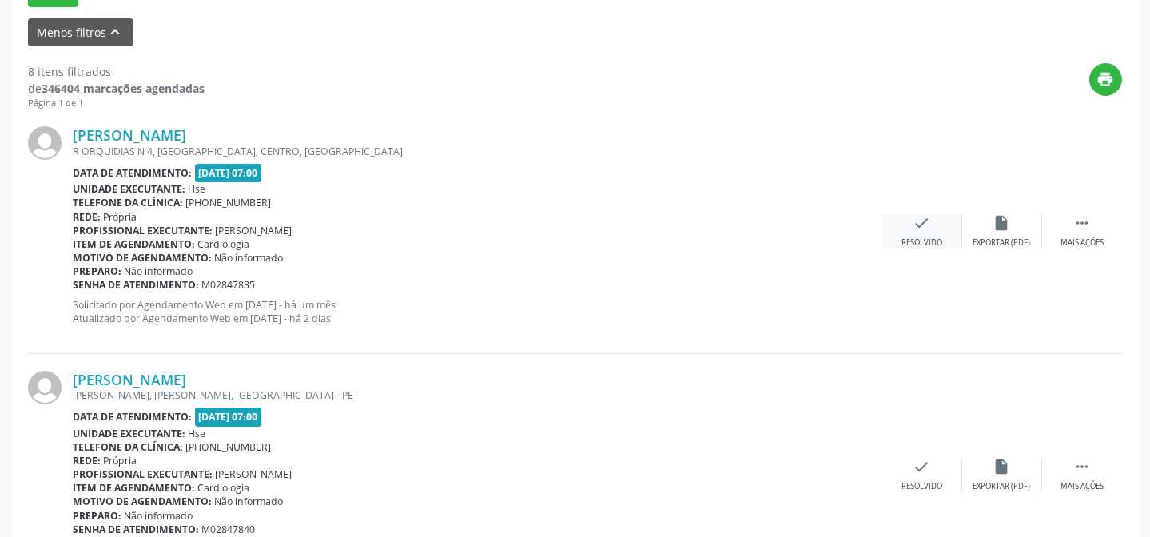
click at [945, 214] on div "check Resolvido" at bounding box center [922, 231] width 80 height 34
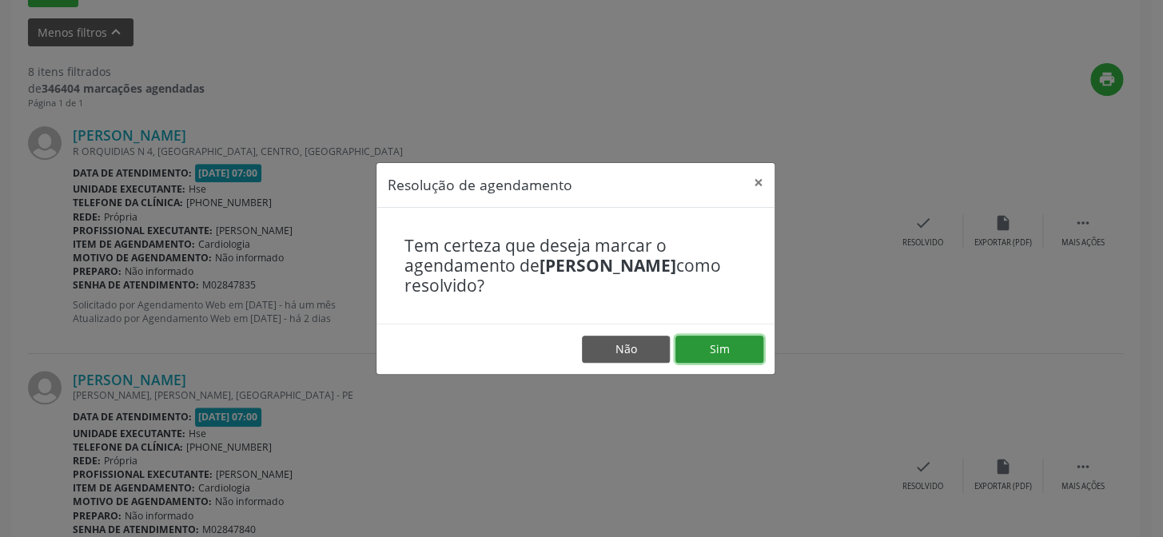
click at [727, 338] on button "Sim" at bounding box center [719, 349] width 88 height 27
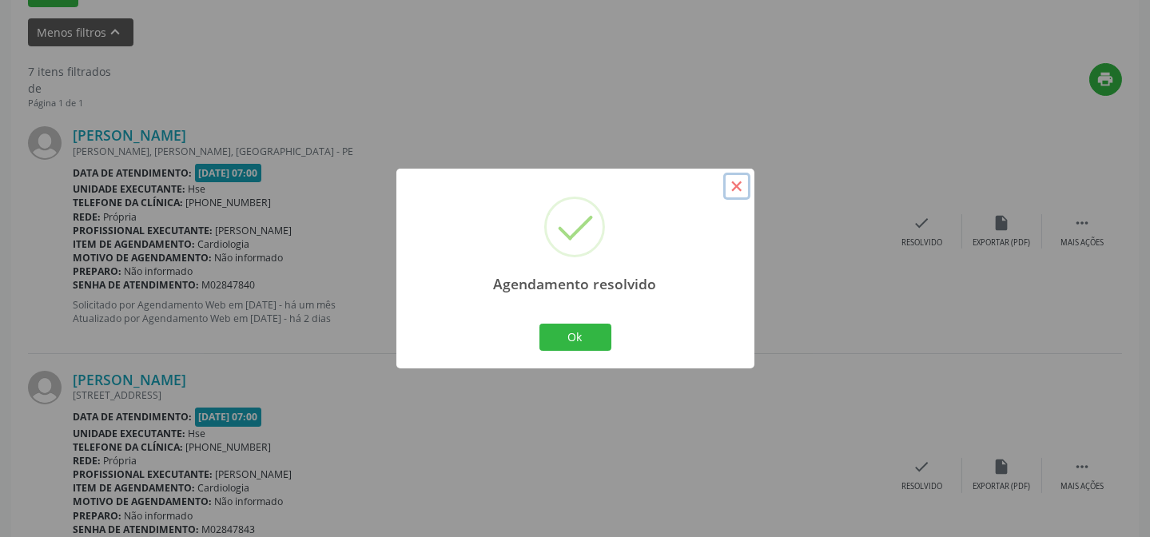
click at [739, 180] on button "×" at bounding box center [736, 186] width 27 height 27
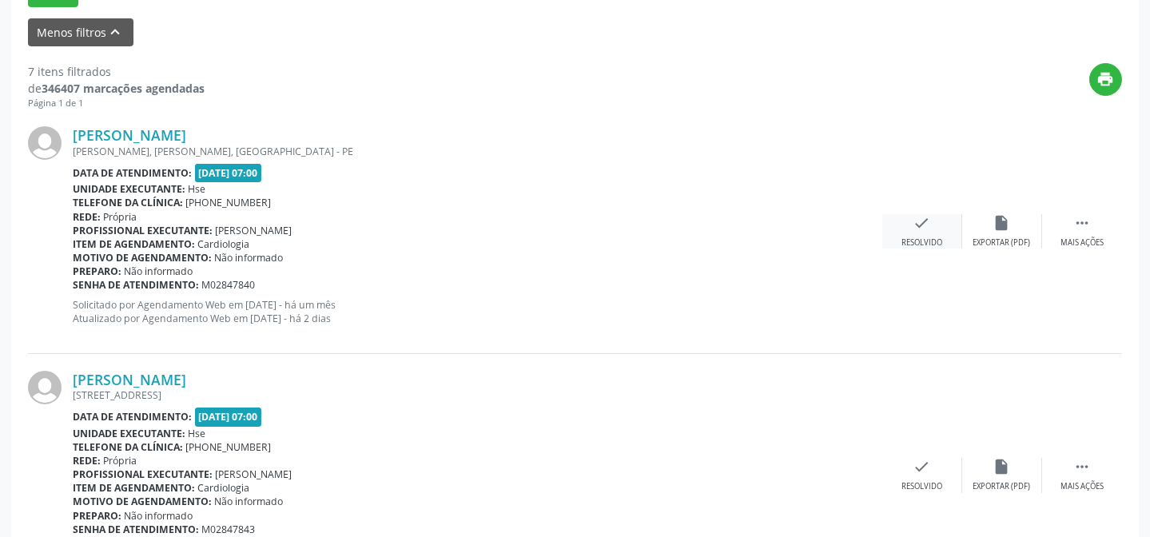
click at [929, 237] on div "Resolvido" at bounding box center [921, 242] width 41 height 11
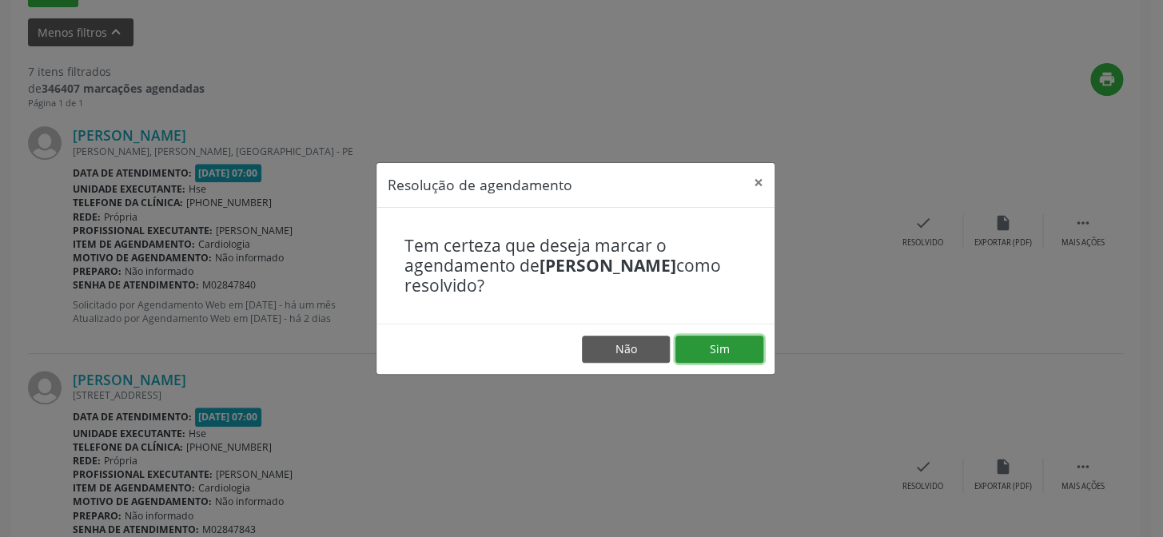
click at [751, 345] on button "Sim" at bounding box center [719, 349] width 88 height 27
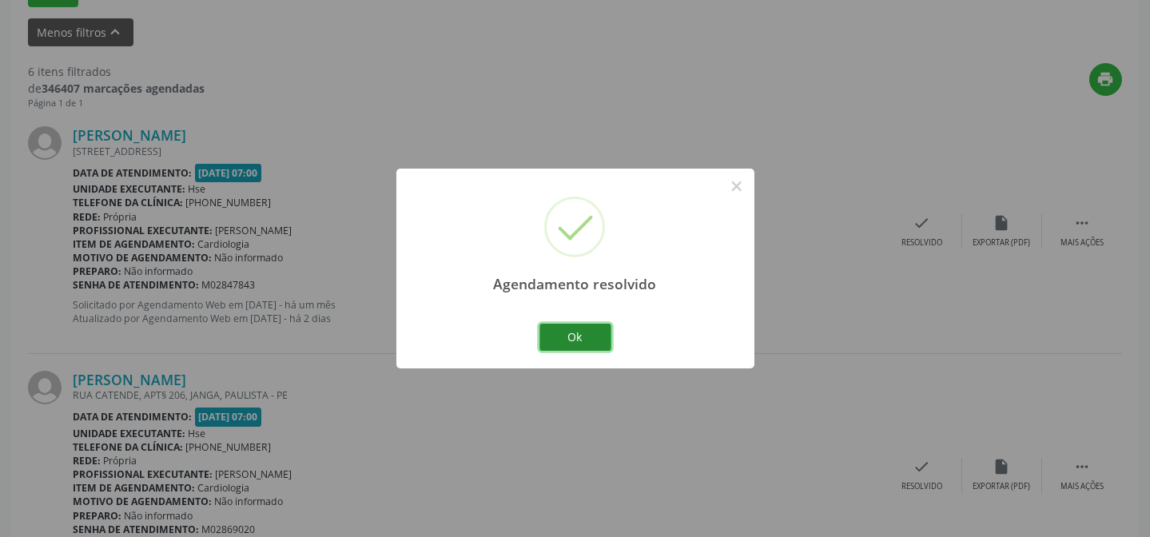
click at [559, 333] on button "Ok" at bounding box center [575, 337] width 72 height 27
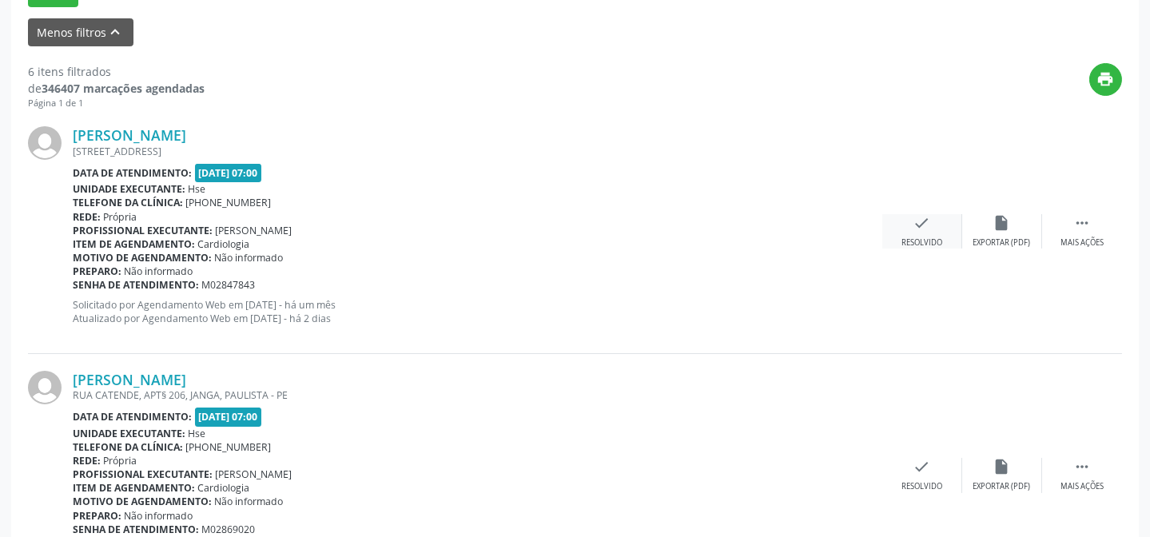
click at [931, 218] on div "check Resolvido" at bounding box center [922, 231] width 80 height 34
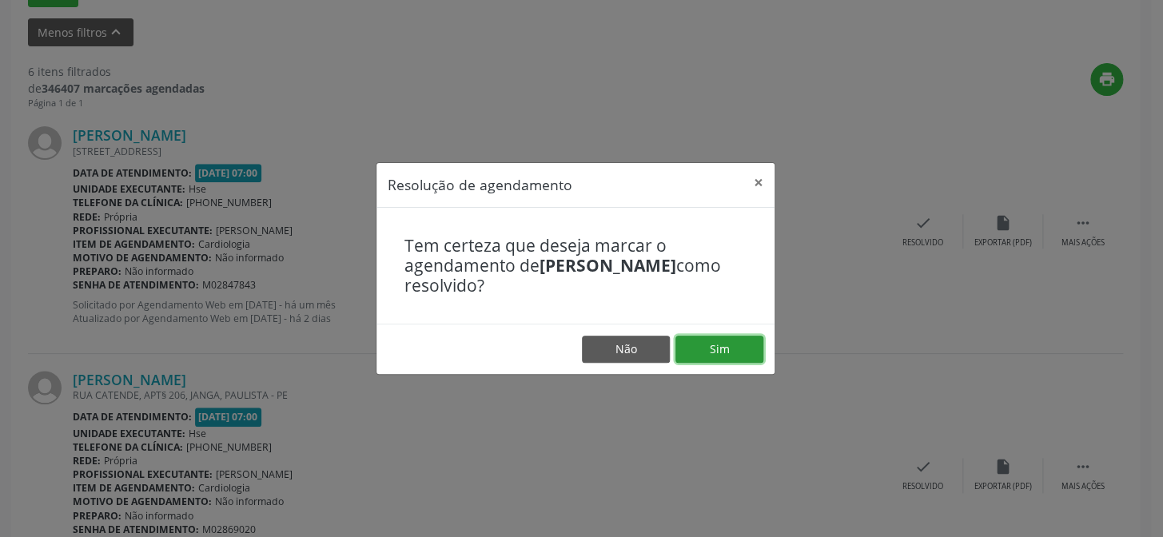
click at [732, 352] on button "Sim" at bounding box center [719, 349] width 88 height 27
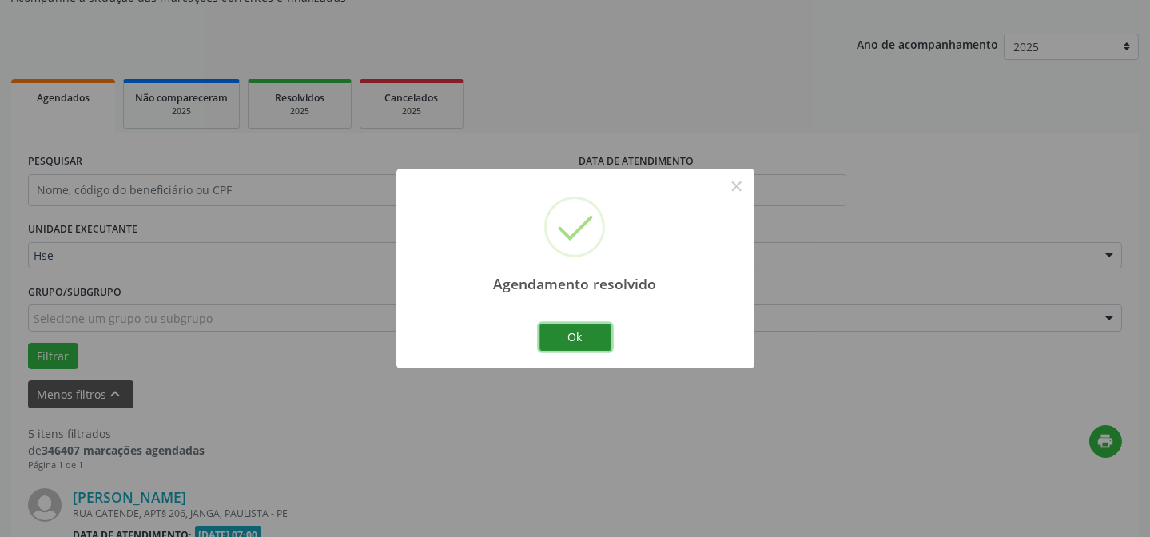
click at [575, 338] on button "Ok" at bounding box center [575, 337] width 72 height 27
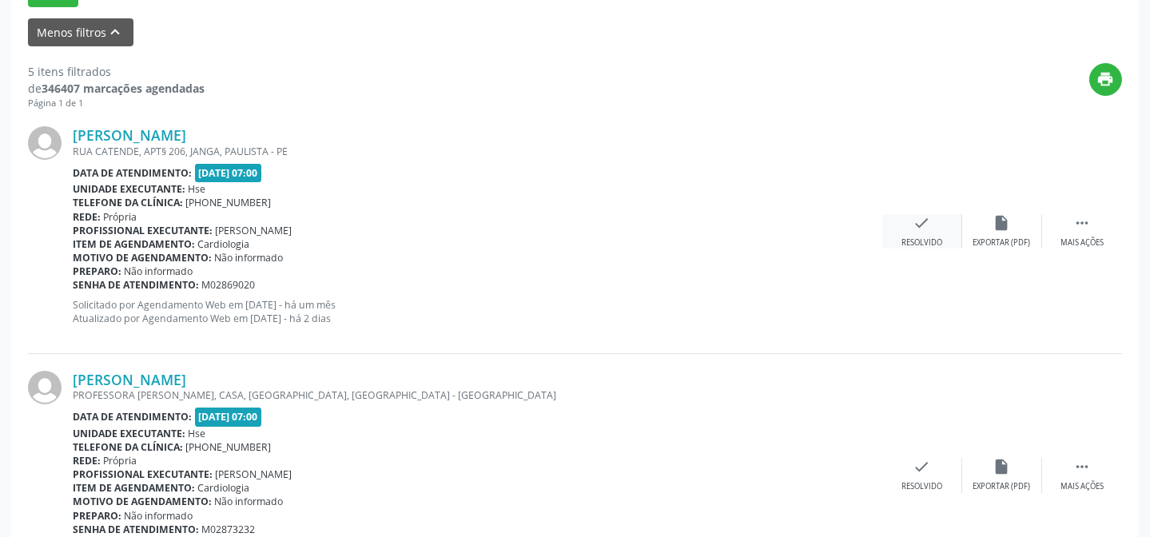
click at [895, 232] on div "check Resolvido" at bounding box center [922, 231] width 80 height 34
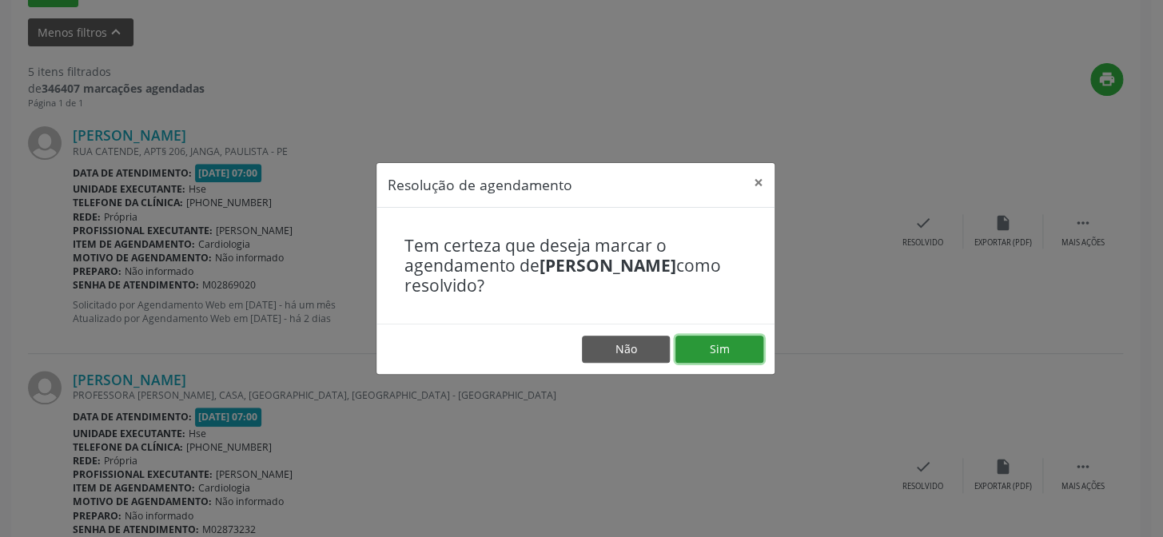
click at [689, 351] on button "Sim" at bounding box center [719, 349] width 88 height 27
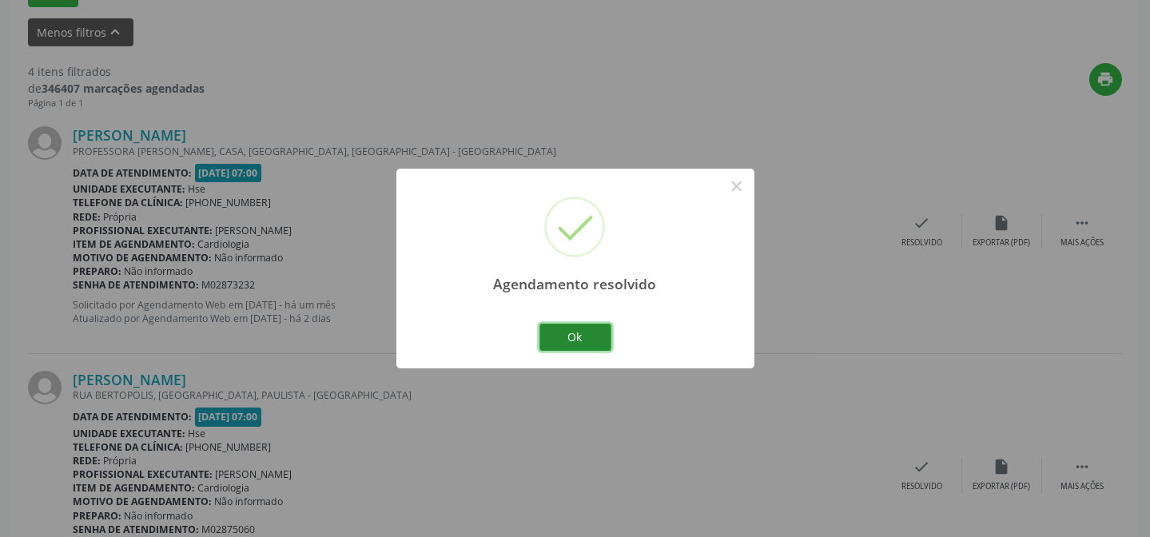
click at [600, 327] on button "Ok" at bounding box center [575, 337] width 72 height 27
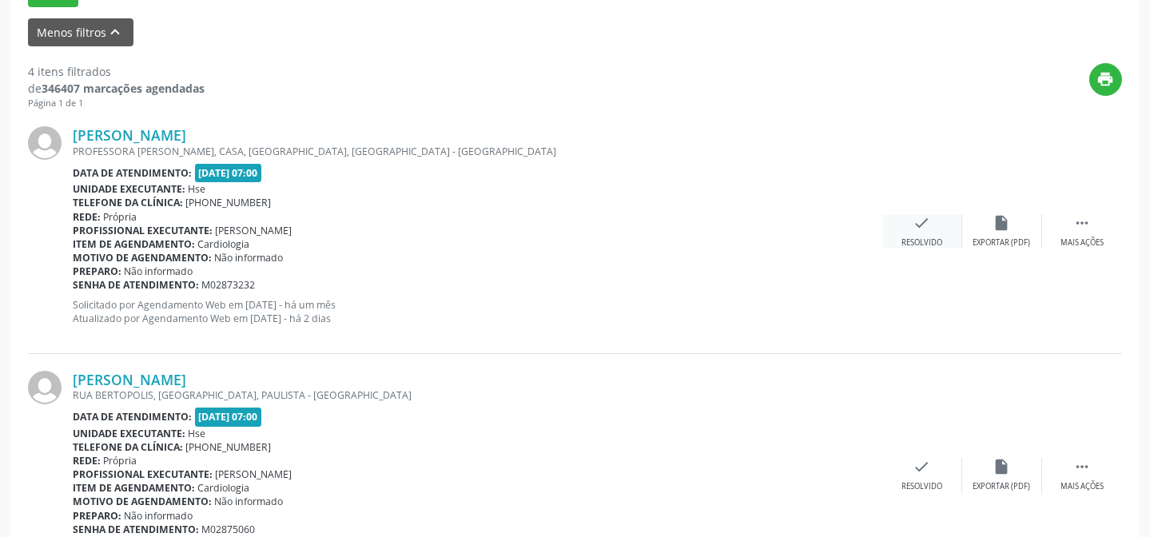
drag, startPoint x: 897, startPoint y: 255, endPoint x: 903, endPoint y: 233, distance: 22.5
click at [897, 254] on div "[PERSON_NAME] PROFESSORA [PERSON_NAME], CASA, [GEOGRAPHIC_DATA], [GEOGRAPHIC_DA…" at bounding box center [575, 231] width 1094 height 244
click at [905, 229] on div "check Resolvido" at bounding box center [922, 231] width 80 height 34
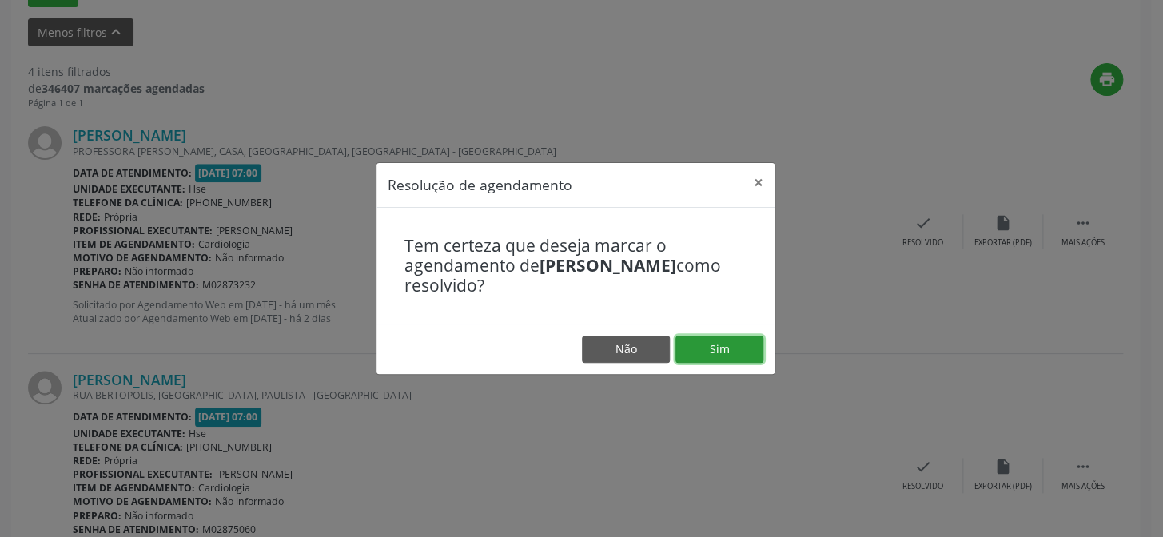
click at [724, 353] on button "Sim" at bounding box center [719, 349] width 88 height 27
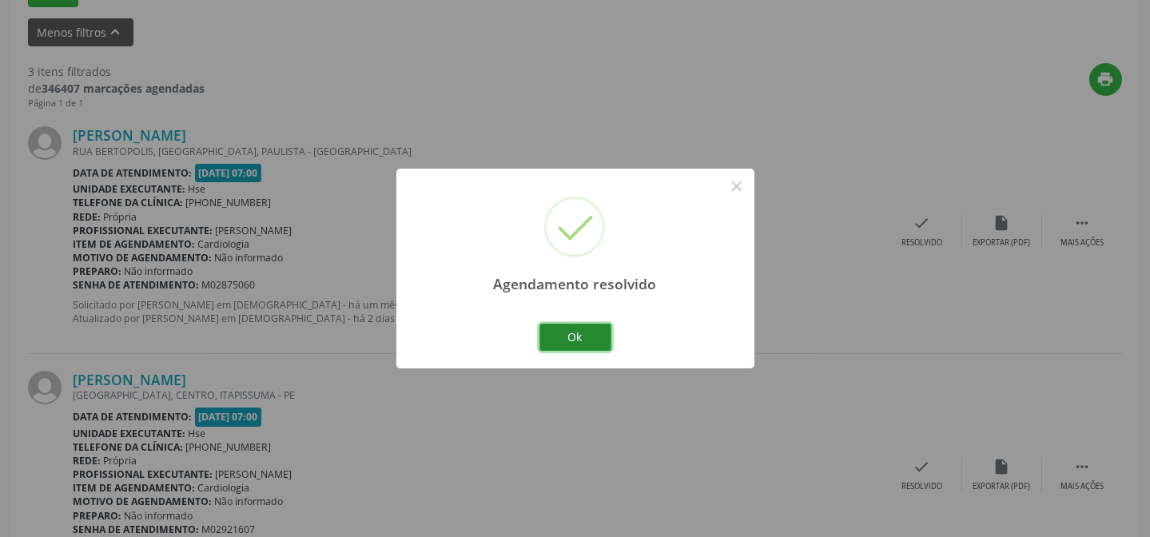
click at [595, 329] on button "Ok" at bounding box center [575, 337] width 72 height 27
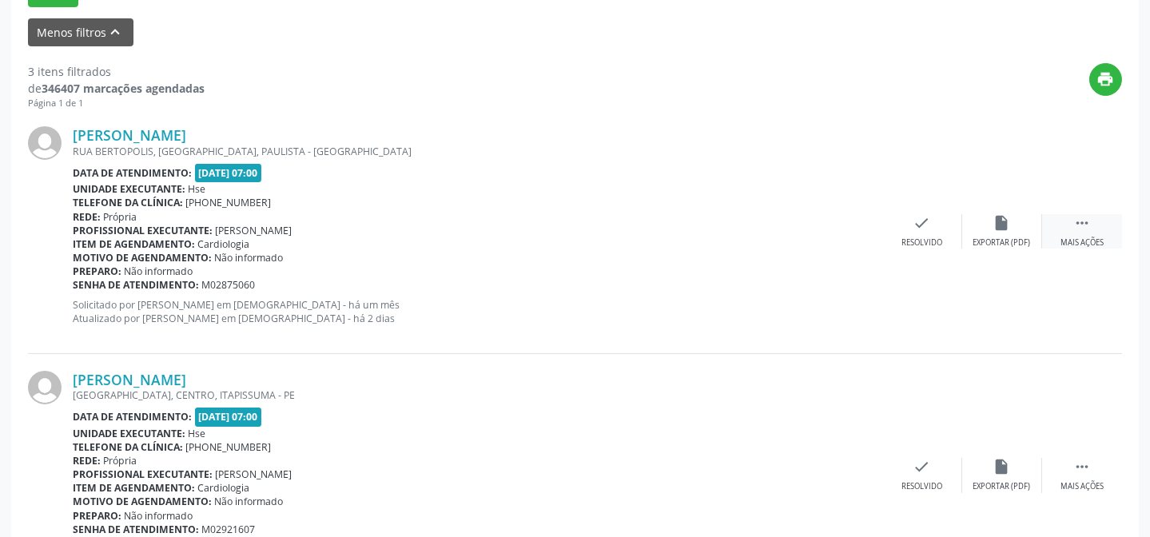
click at [1107, 224] on div " Mais ações" at bounding box center [1082, 231] width 80 height 34
click at [1028, 231] on div "alarm_off Não compareceu" at bounding box center [1002, 231] width 80 height 34
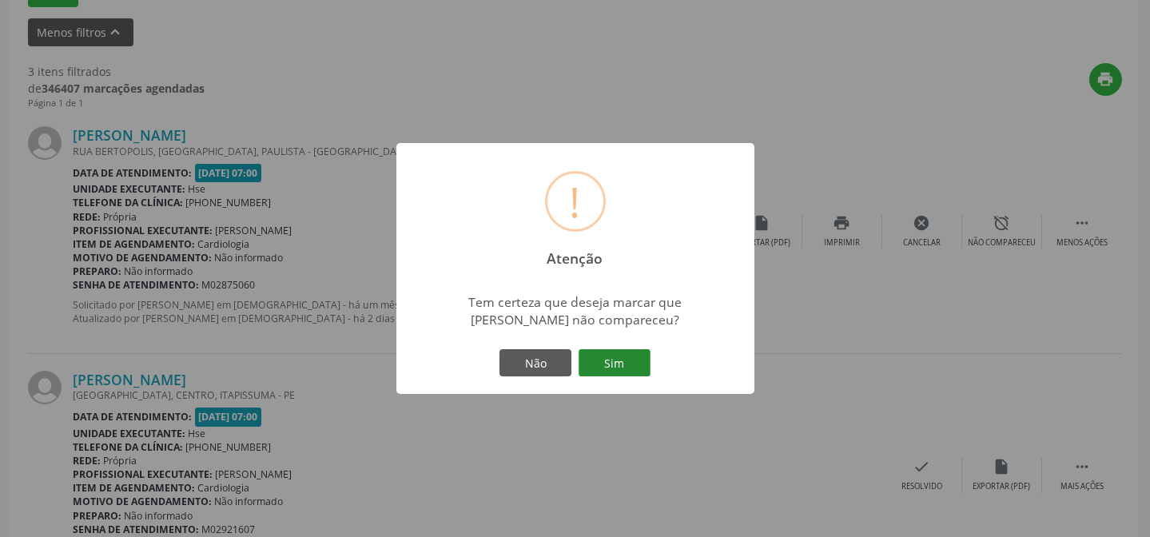
click at [627, 373] on button "Sim" at bounding box center [614, 362] width 72 height 27
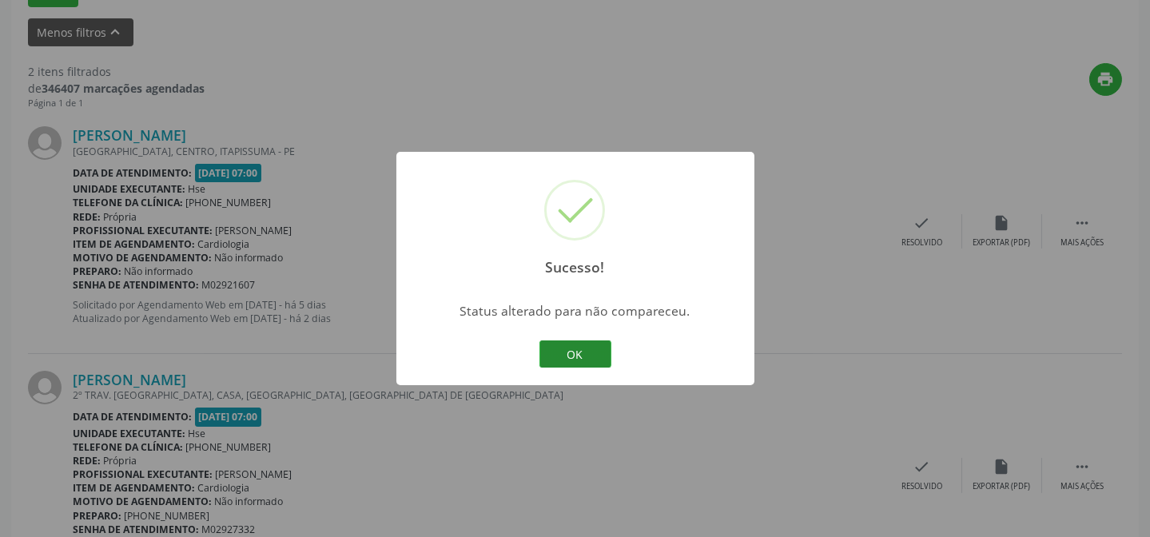
click at [563, 360] on button "OK" at bounding box center [575, 353] width 72 height 27
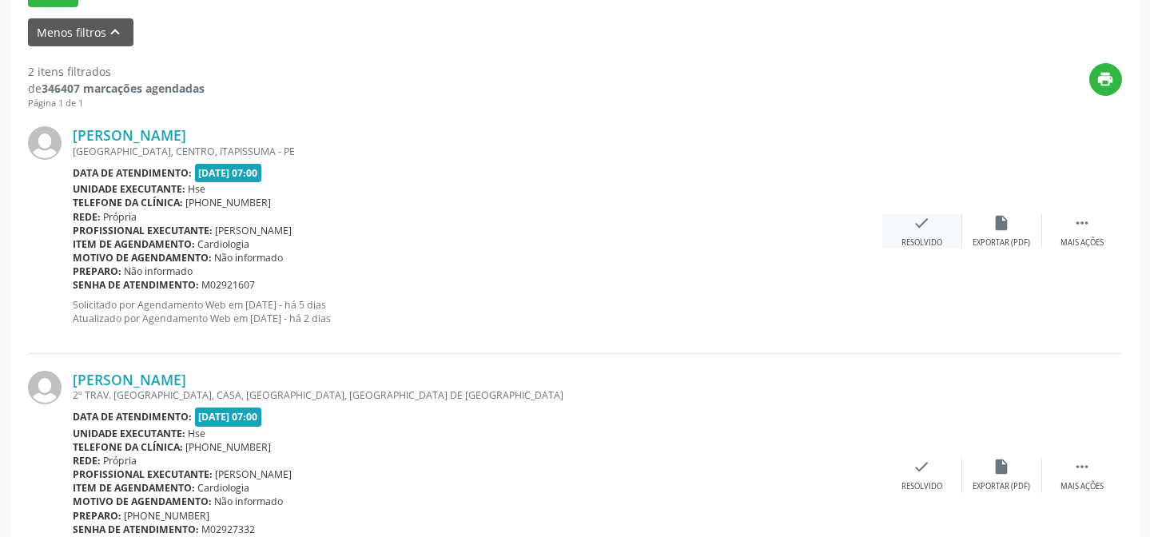
click at [922, 237] on div "Resolvido" at bounding box center [921, 242] width 41 height 11
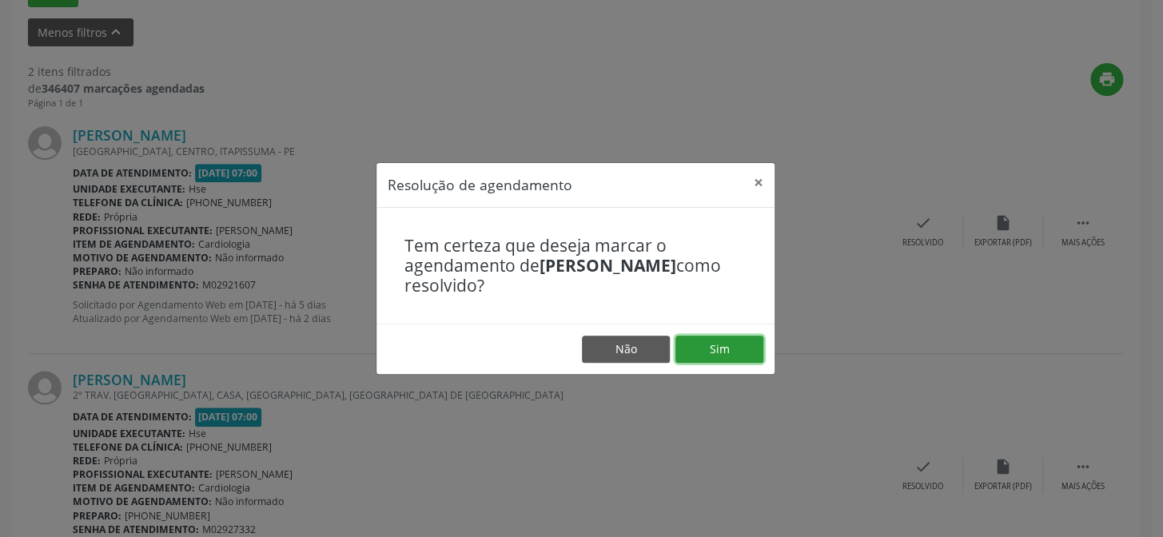
click at [693, 342] on button "Sim" at bounding box center [719, 349] width 88 height 27
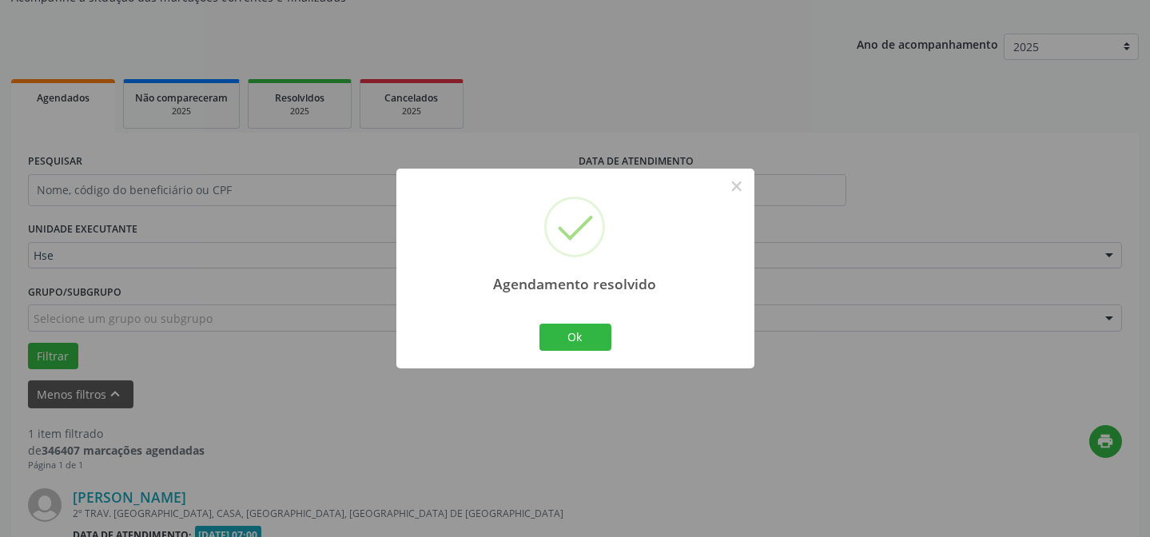
scroll to position [365, 0]
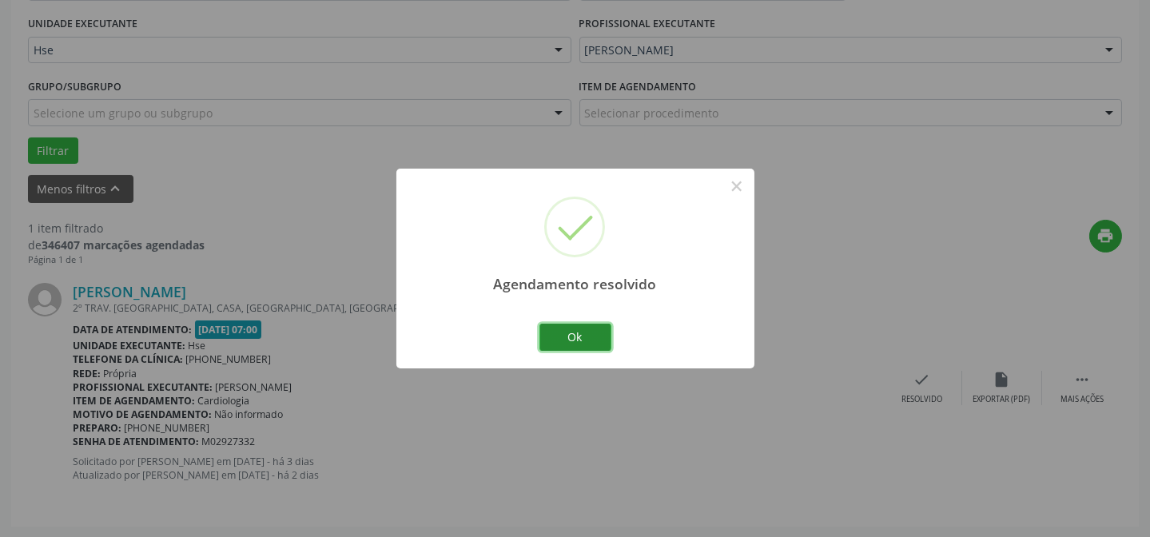
click at [590, 340] on button "Ok" at bounding box center [575, 337] width 72 height 27
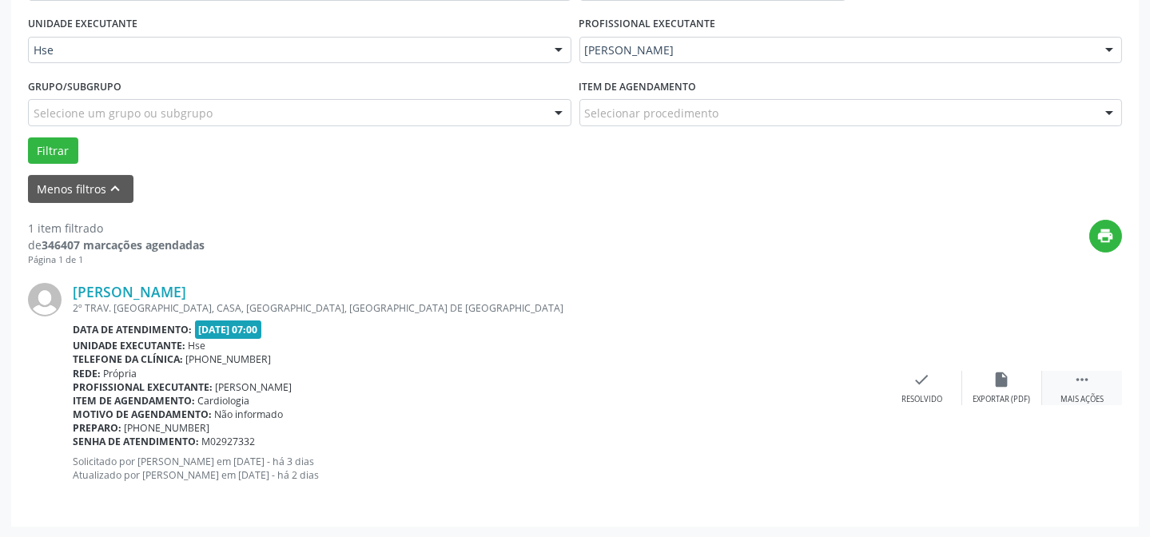
click at [1062, 387] on div " Mais ações" at bounding box center [1082, 388] width 80 height 34
click at [1012, 388] on div "alarm_off Não compareceu" at bounding box center [1002, 388] width 80 height 34
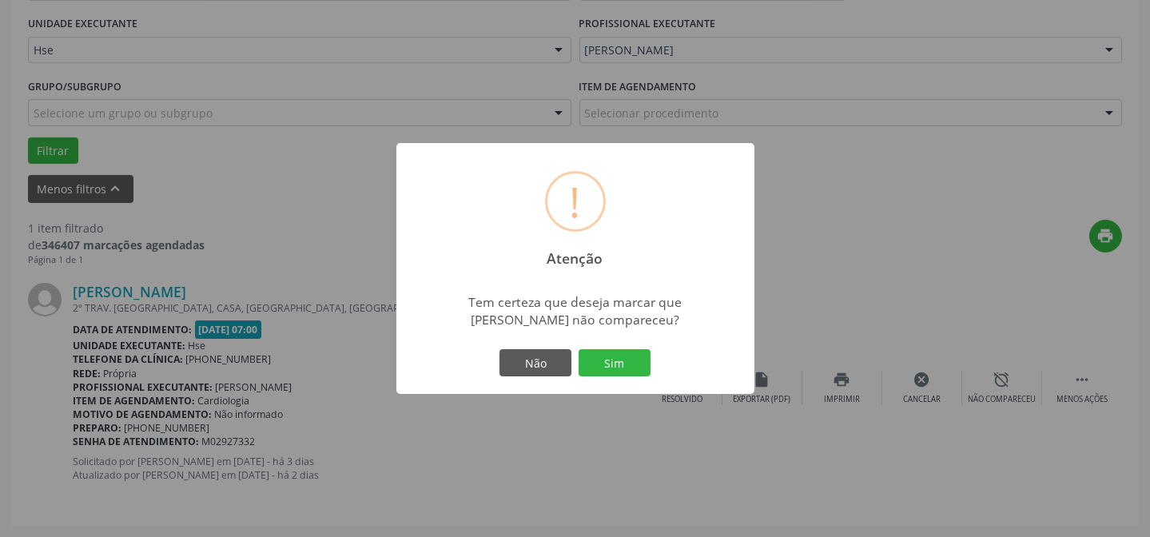
click at [644, 364] on button "Sim" at bounding box center [614, 362] width 72 height 27
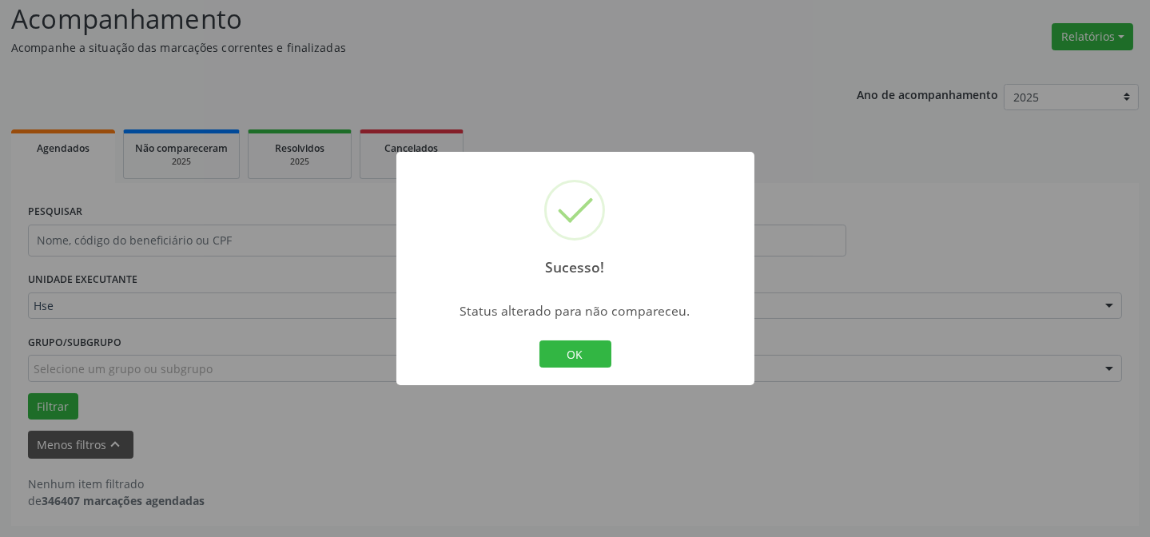
scroll to position [108, 0]
click at [599, 359] on button "OK" at bounding box center [575, 353] width 72 height 27
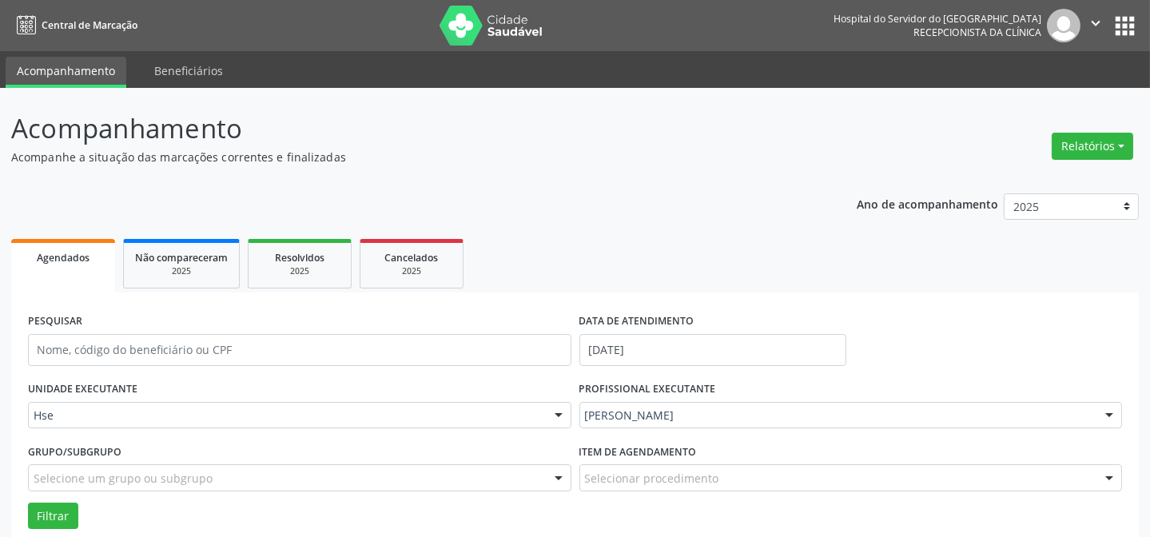
scroll to position [0, 0]
